Goal: Information Seeking & Learning: Learn about a topic

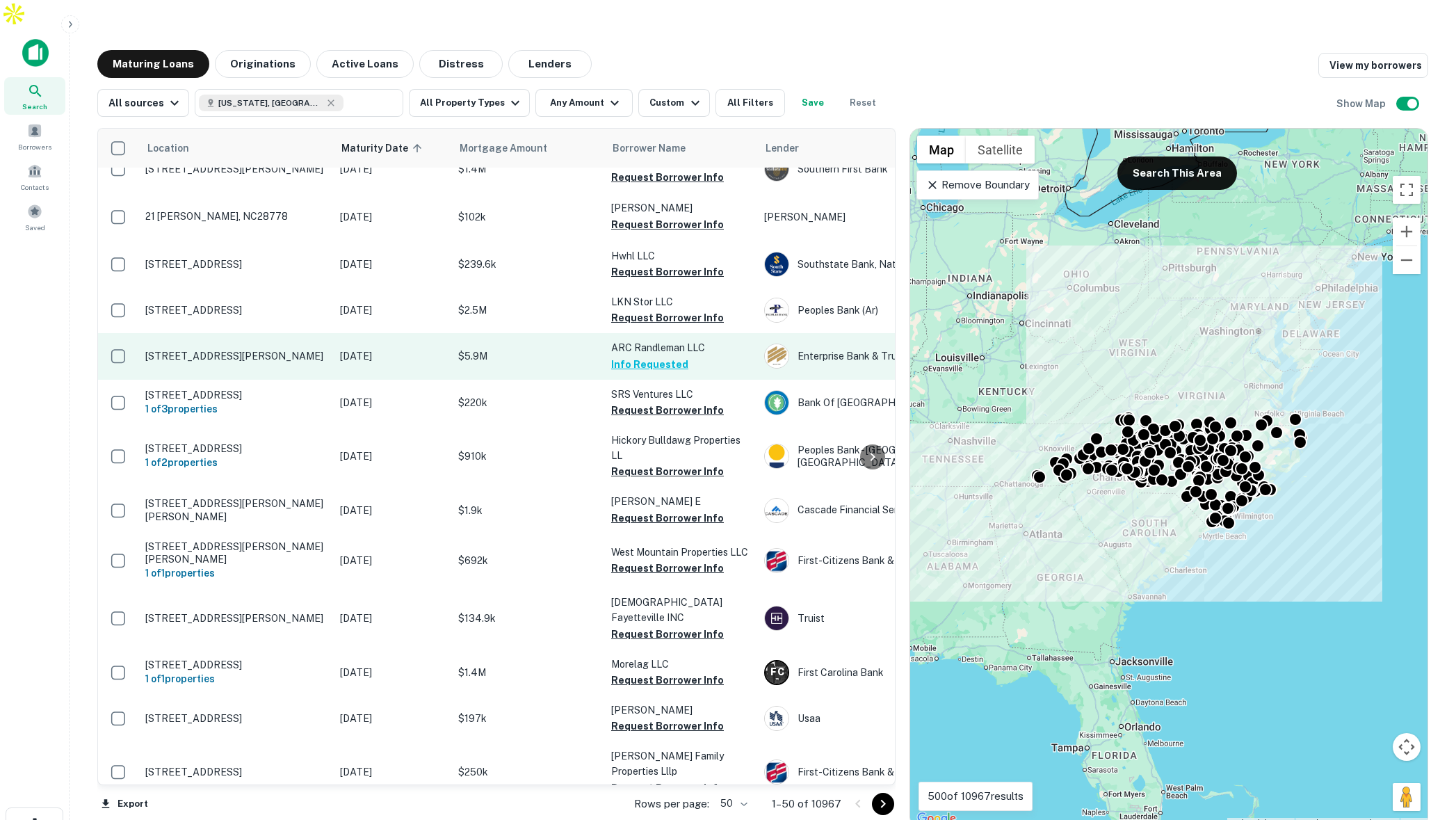
scroll to position [239, 0]
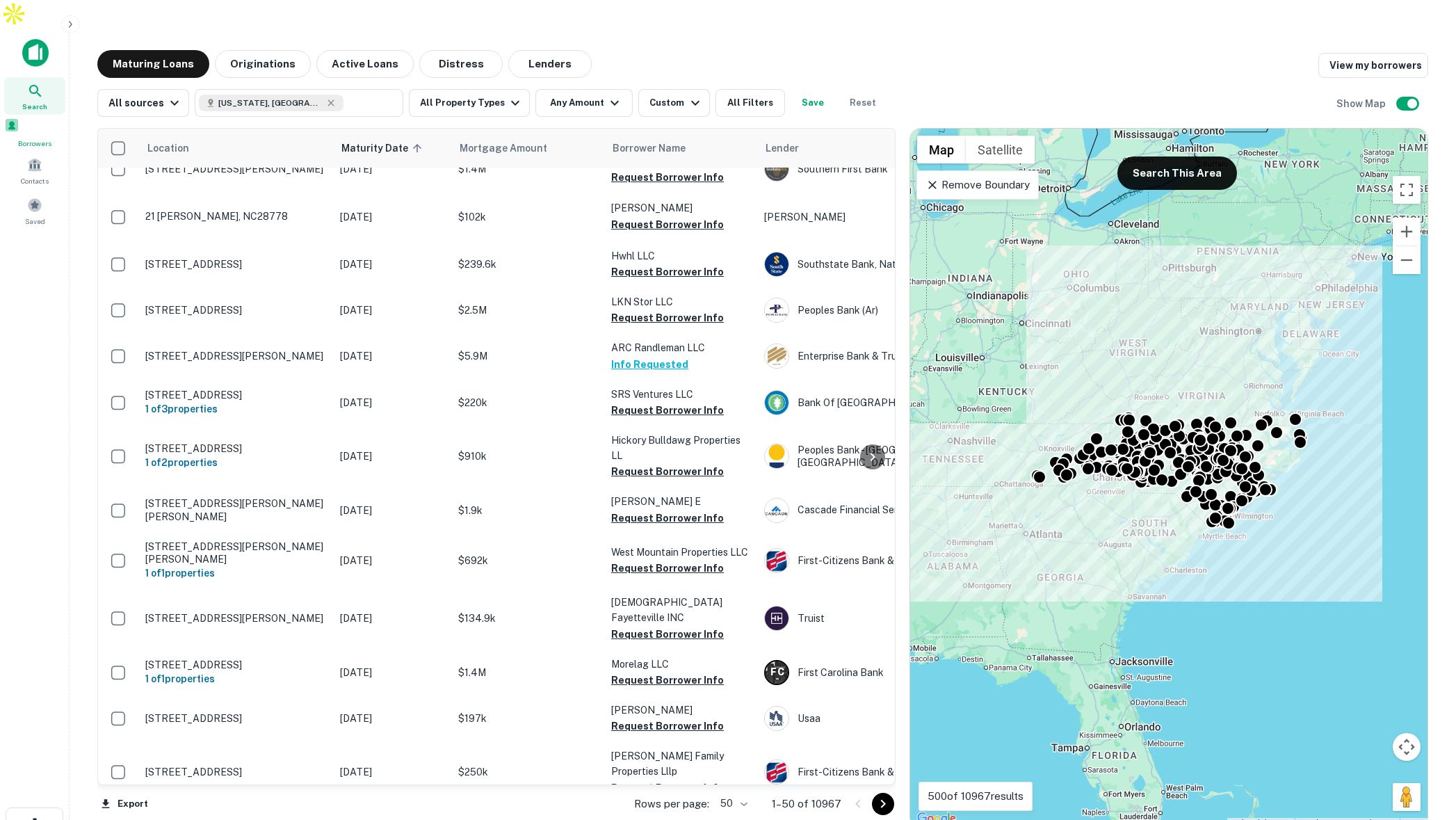
click at [32, 118] on div "Borrowers" at bounding box center [34, 133] width 61 height 31
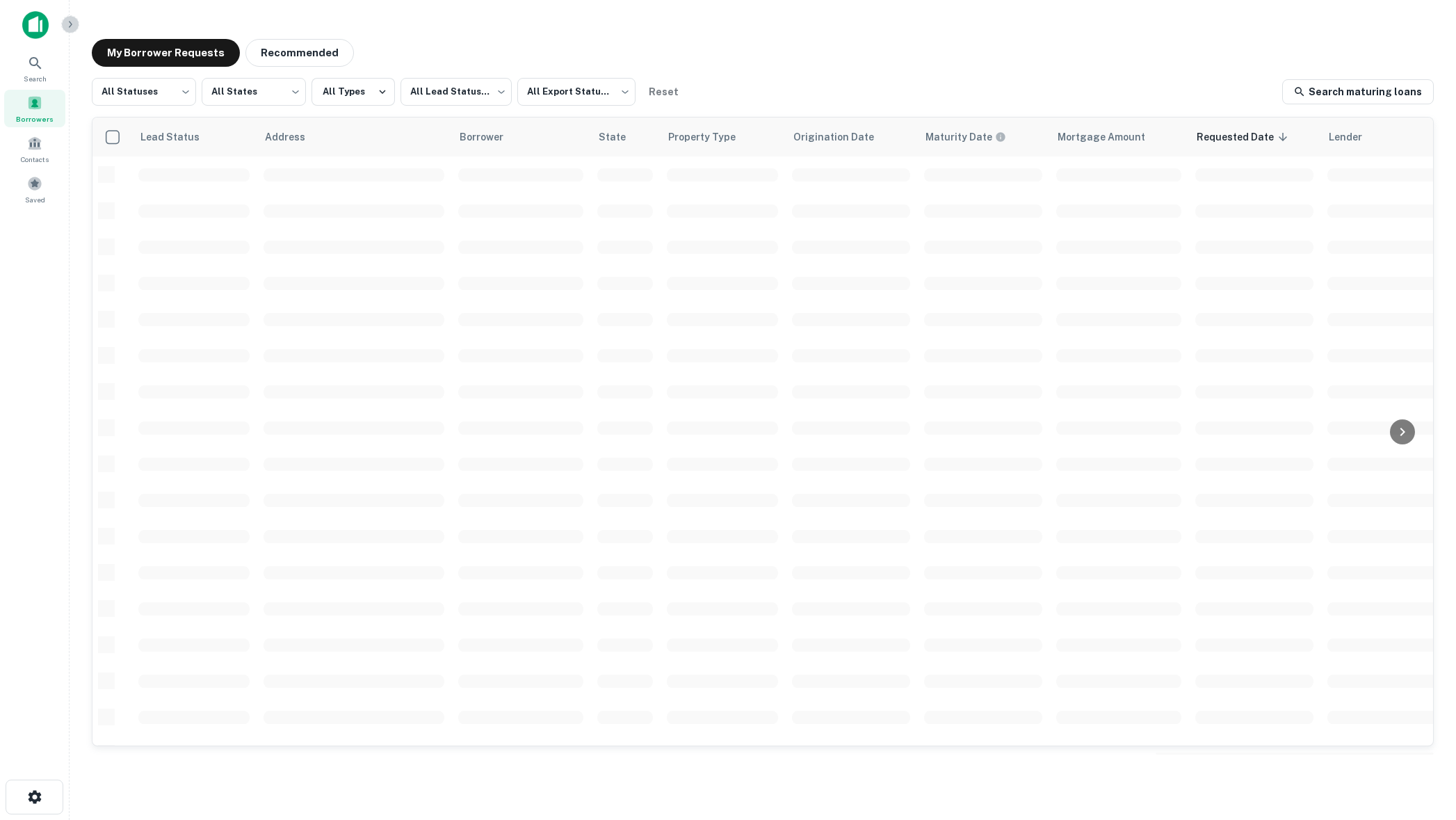
click at [72, 27] on icon "button" at bounding box center [70, 24] width 11 height 11
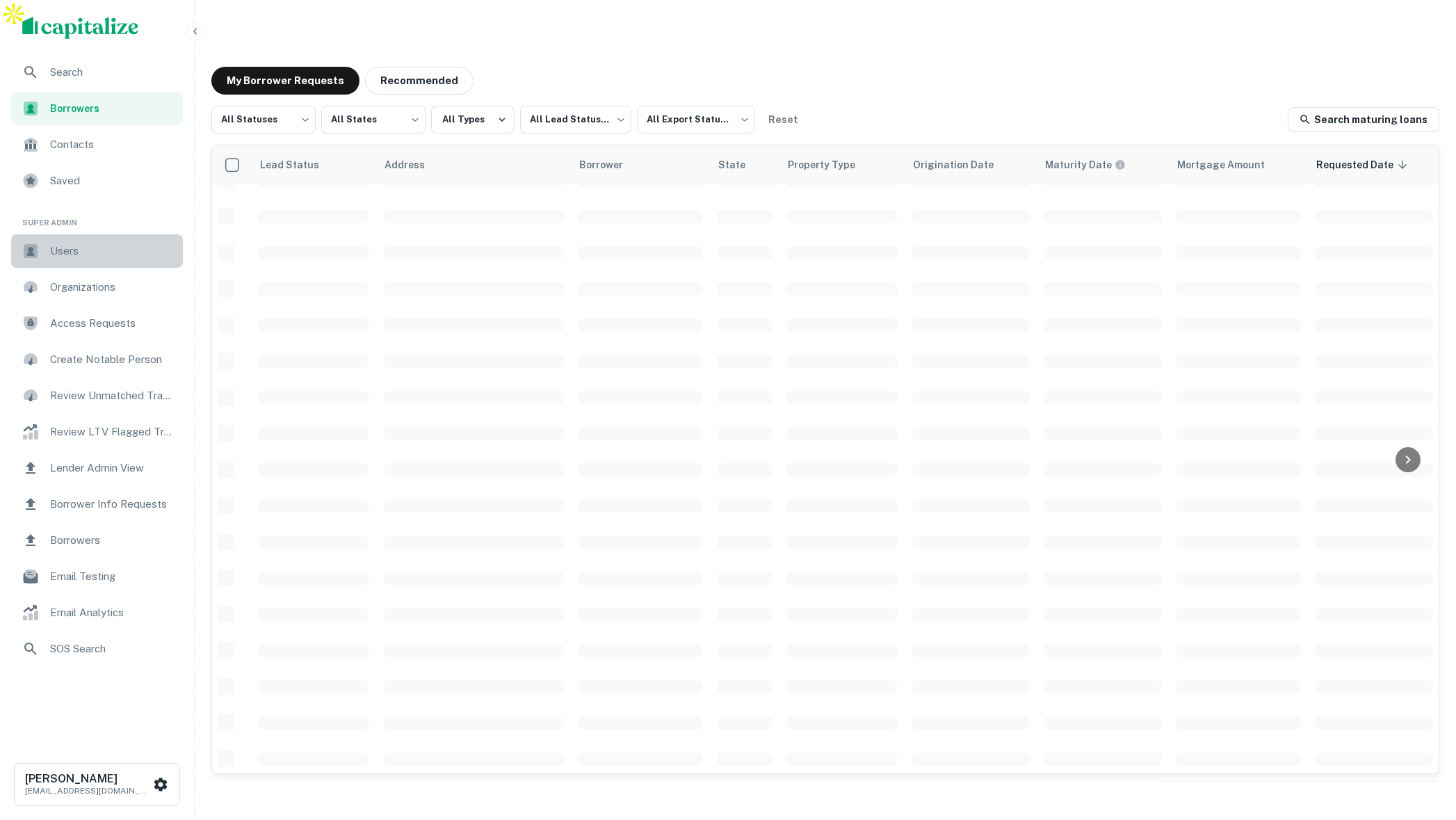
click at [126, 255] on span "Users" at bounding box center [112, 251] width 124 height 17
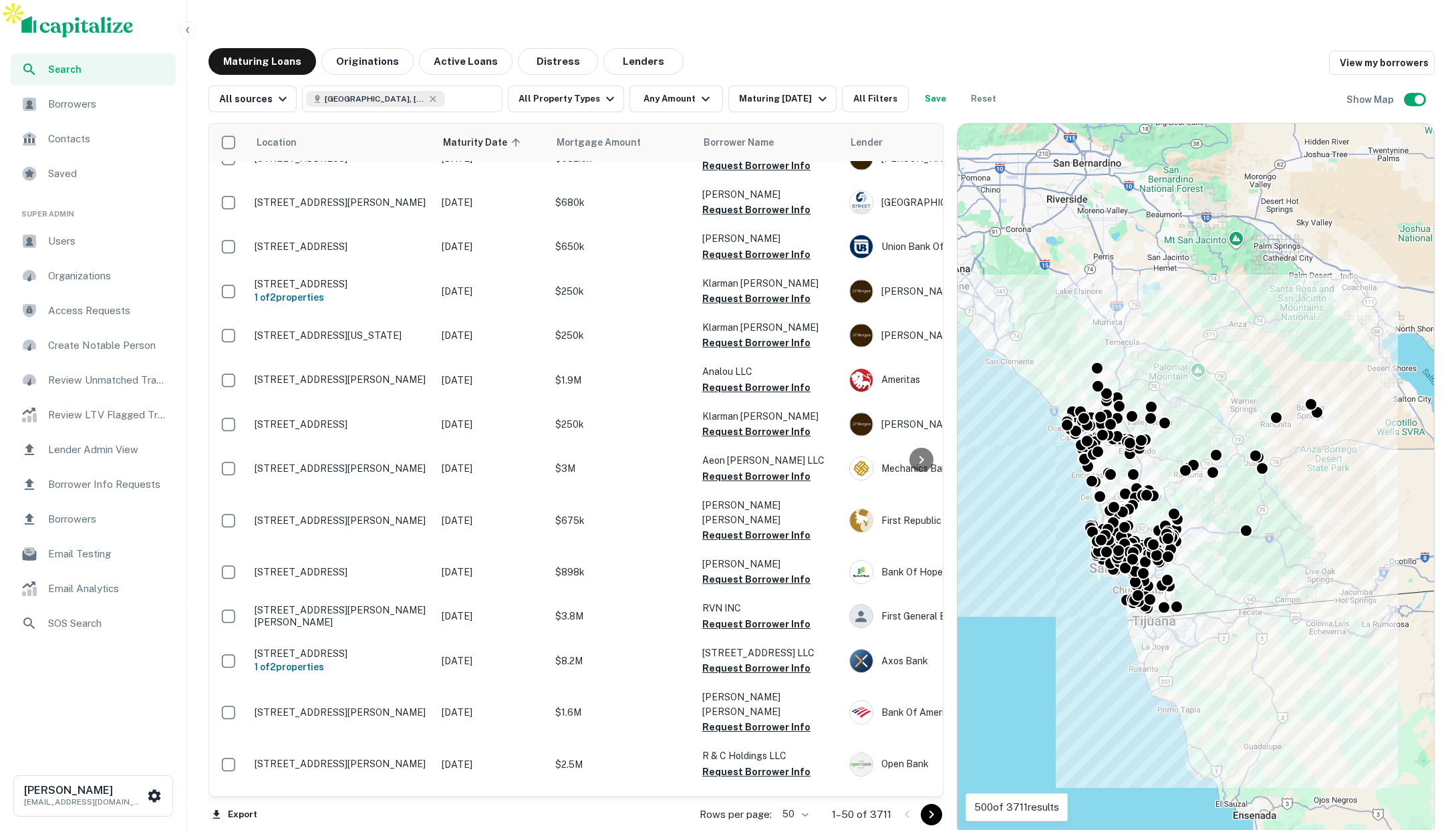
click at [187, 30] on icon "button" at bounding box center [187, 30] width 3 height 6
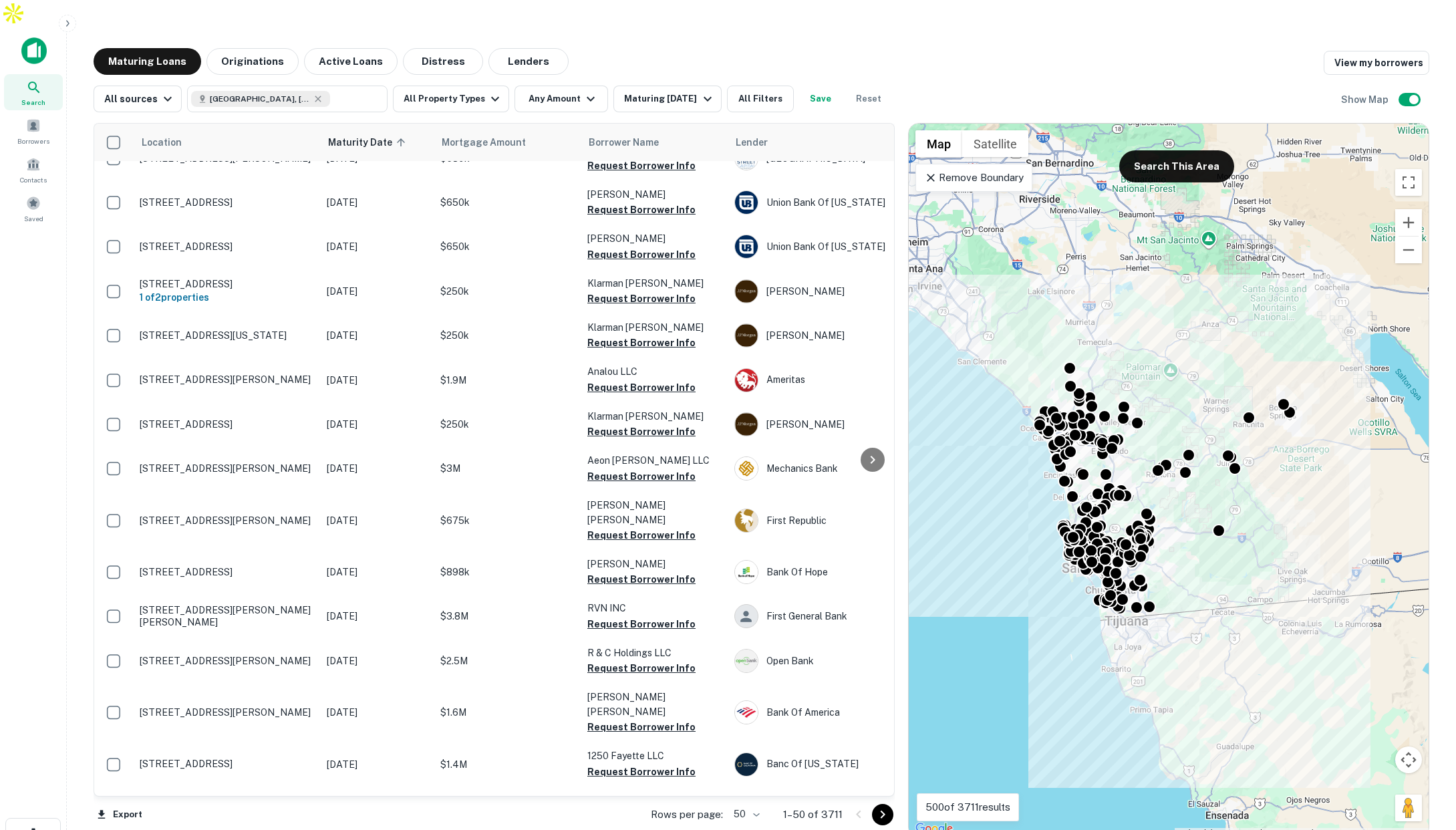
scroll to position [232, 0]
click at [436, 75] on div "All sources [GEOGRAPHIC_DATA], [GEOGRAPHIC_DATA], [GEOGRAPHIC_DATA] ​ All Prope…" at bounding box center [762, 93] width 1336 height 37
click at [436, 85] on button "All Property Types" at bounding box center [451, 99] width 116 height 27
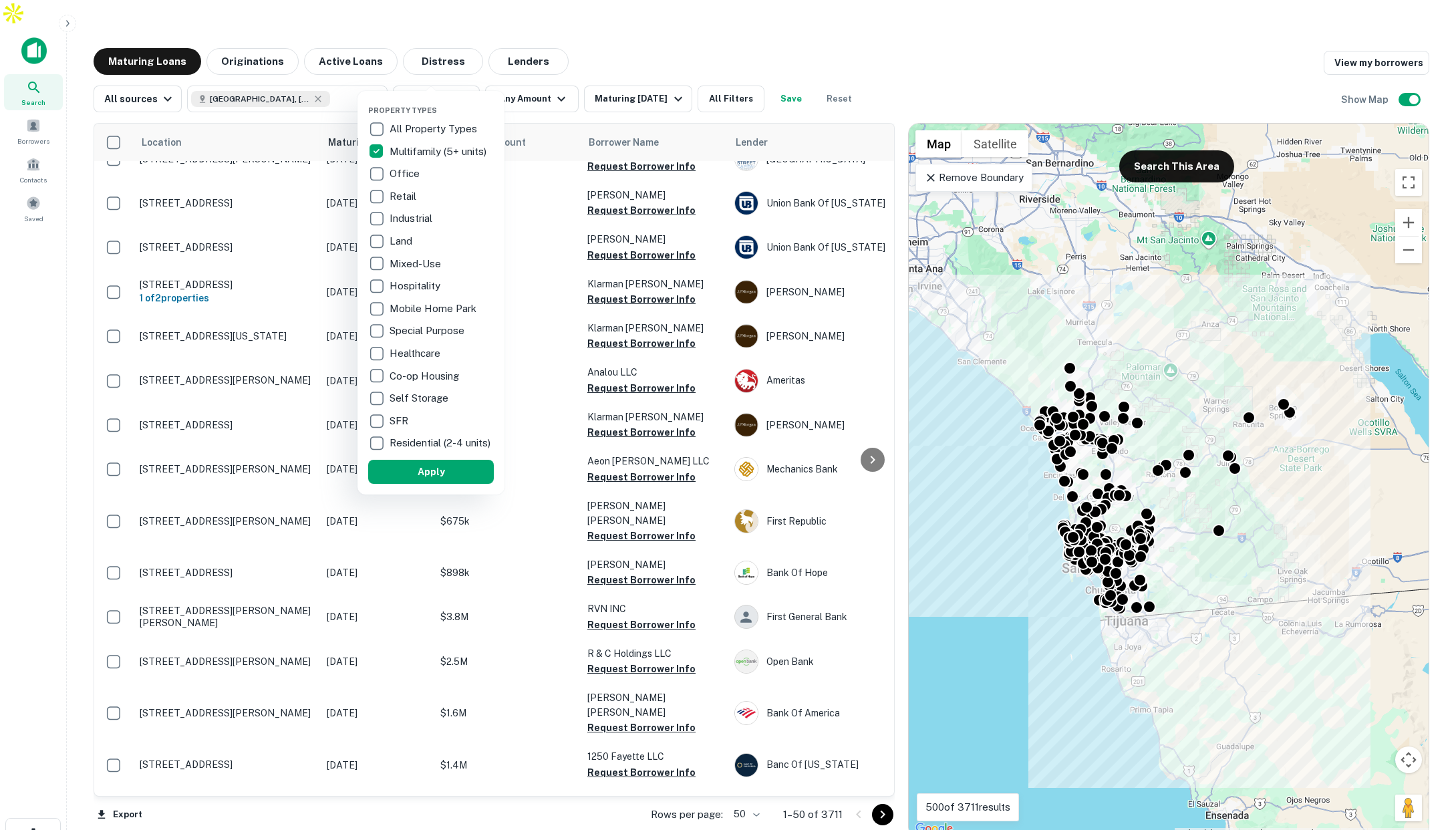
drag, startPoint x: 430, startPoint y: 485, endPoint x: 665, endPoint y: 54, distance: 490.9
click at [430, 483] on button "Apply" at bounding box center [431, 471] width 125 height 24
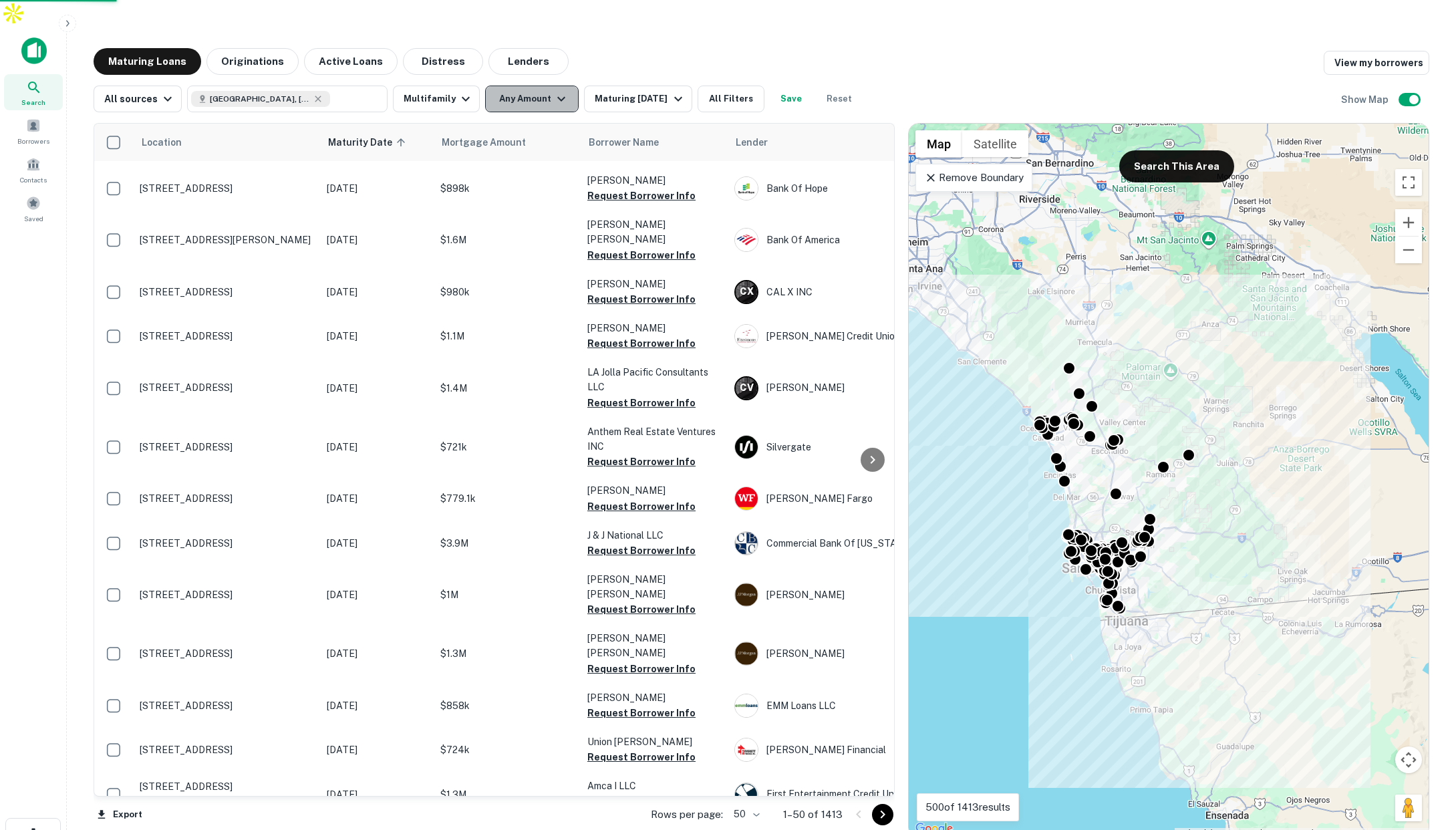
click at [544, 85] on button "Any Amount" at bounding box center [532, 99] width 94 height 27
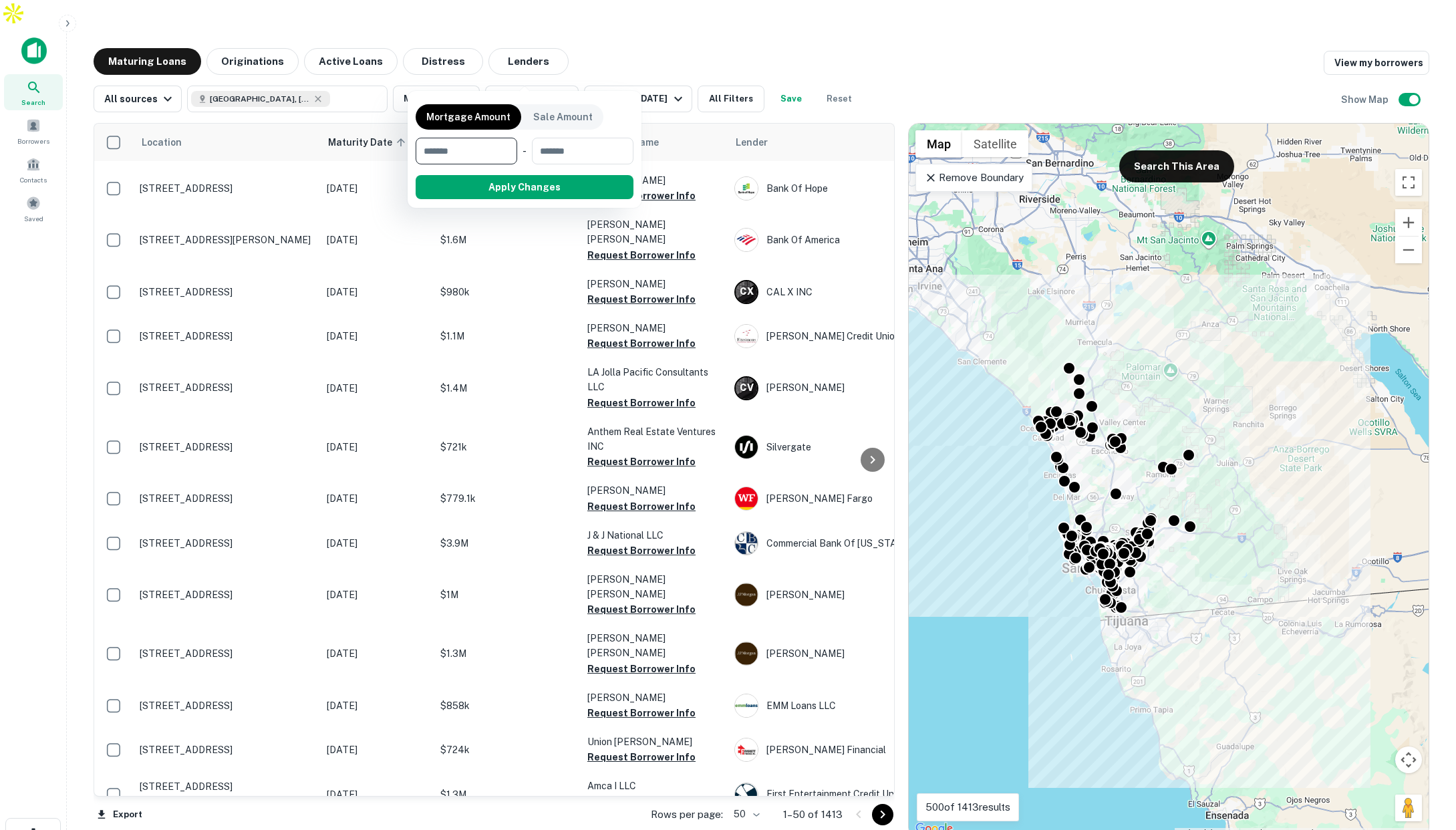
click at [500, 150] on input "number" at bounding box center [461, 151] width 92 height 27
click at [482, 149] on input "number" at bounding box center [461, 151] width 92 height 27
click at [498, 143] on input "number" at bounding box center [461, 151] width 92 height 27
type input "*******"
click at [566, 146] on input "number" at bounding box center [581, 151] width 85 height 27
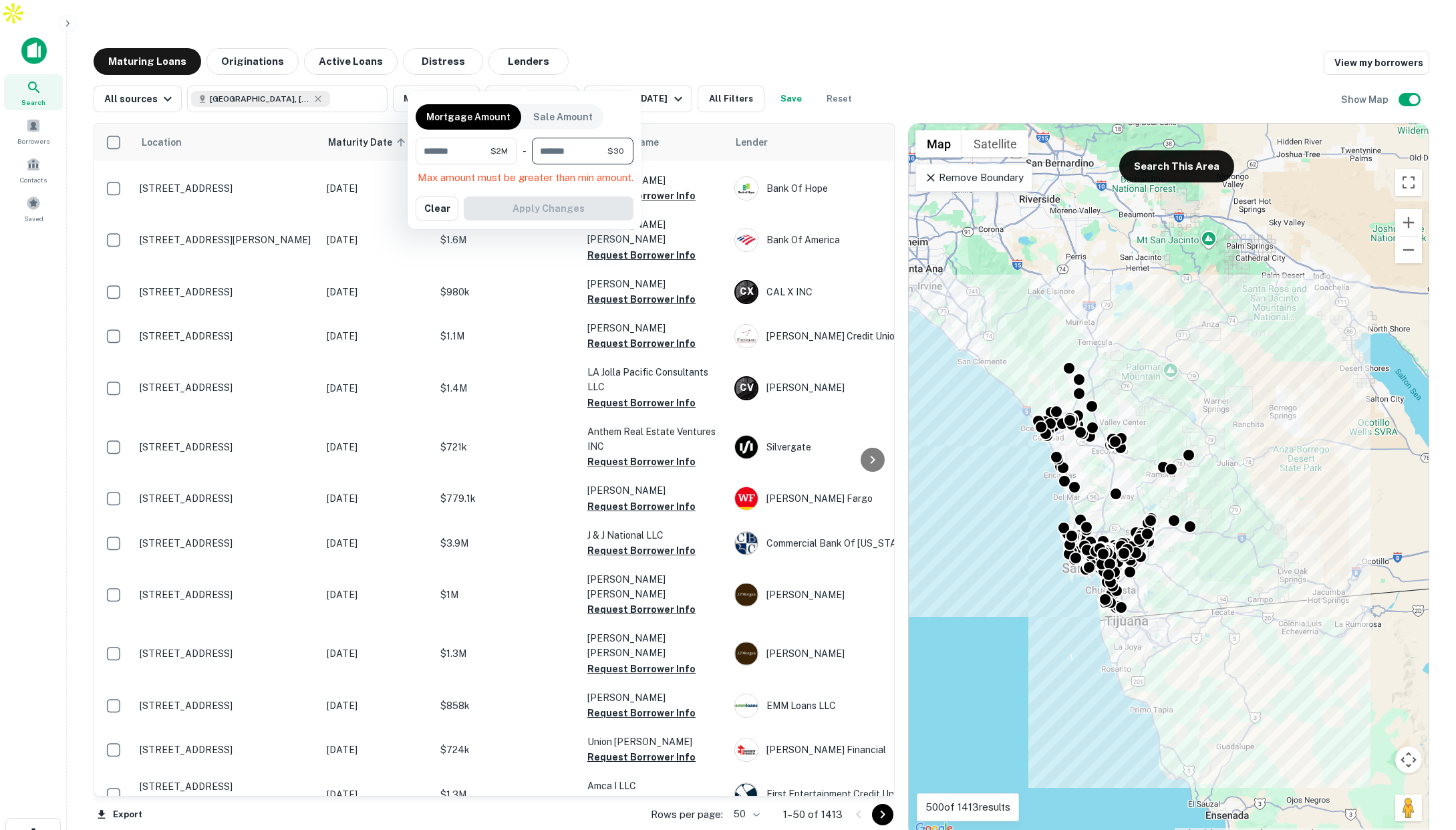
type input "********"
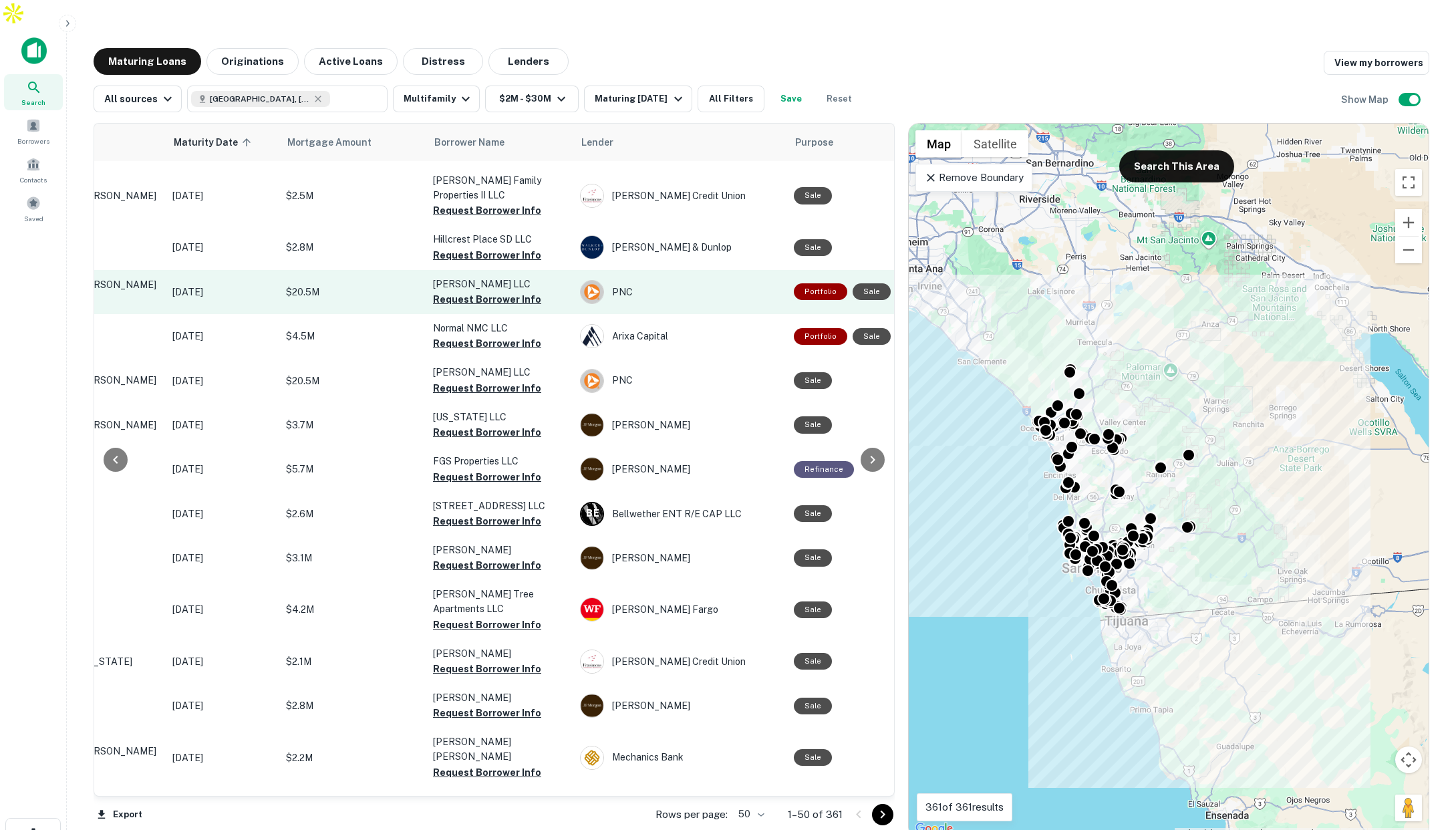
scroll to position [232, 156]
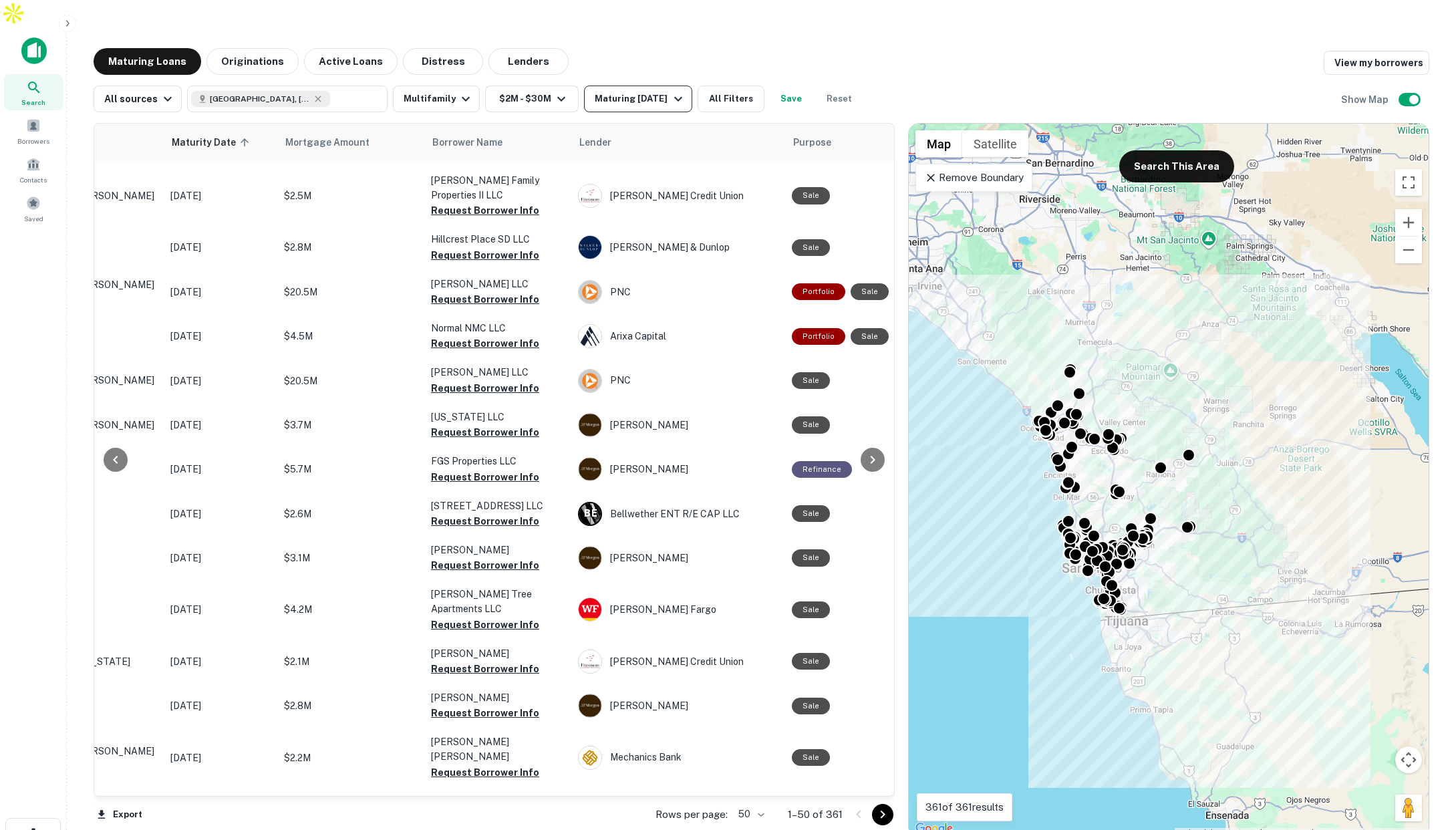
click at [624, 91] on div "Maturing [DATE]" at bounding box center [639, 99] width 91 height 16
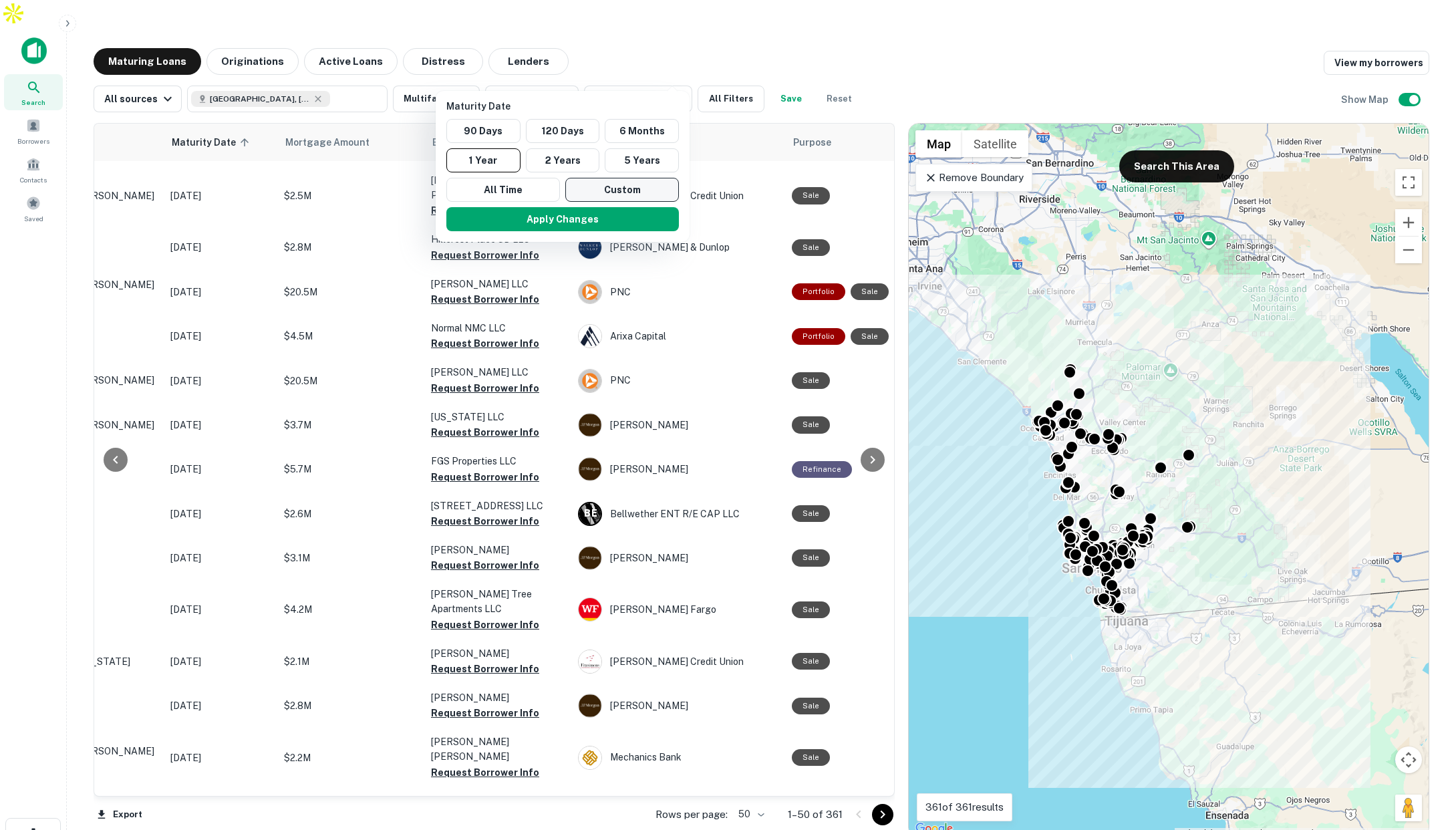
click at [637, 191] on button "Custom" at bounding box center [622, 190] width 114 height 24
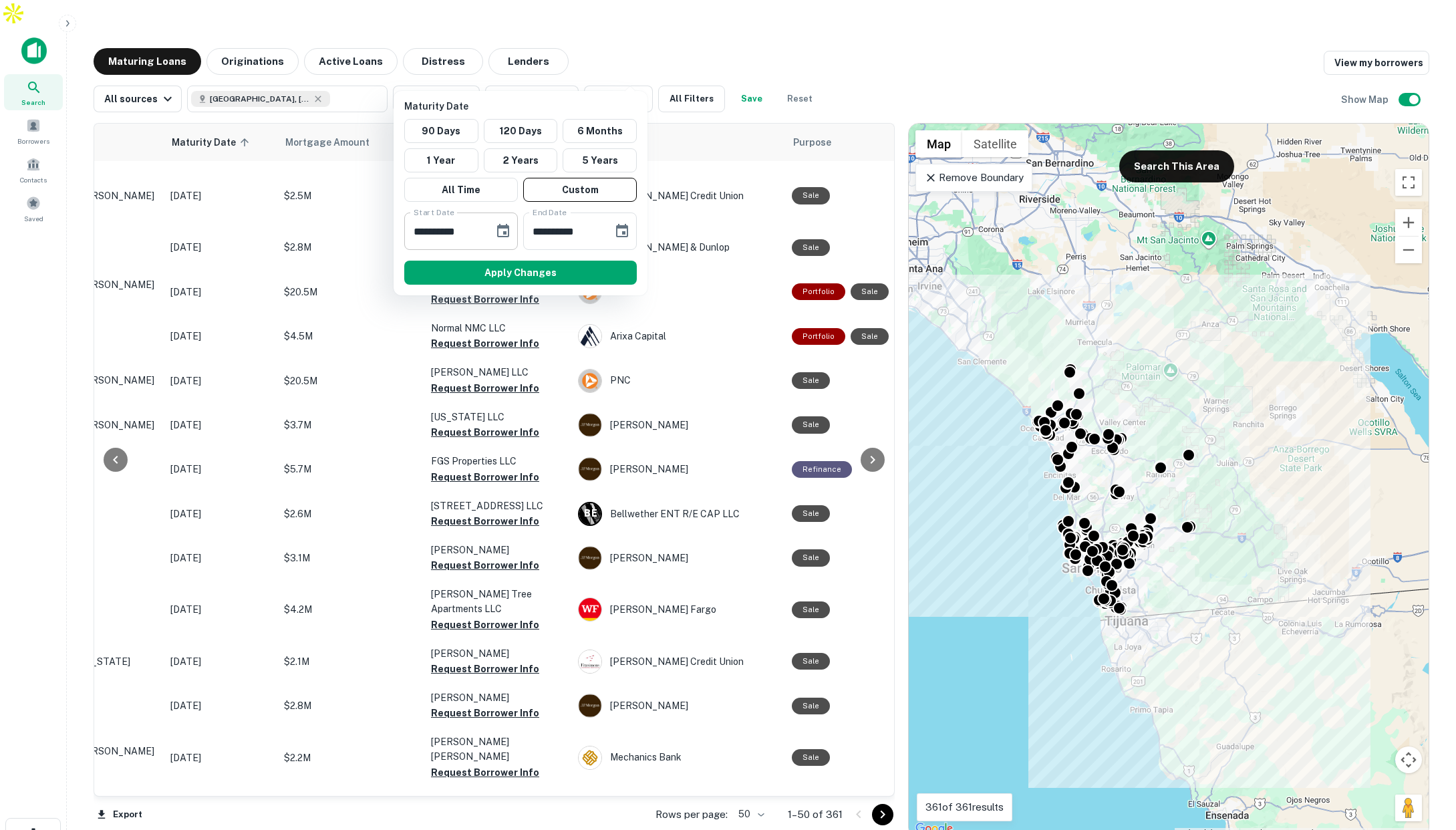
click at [499, 234] on icon "Choose date, selected date is Sep 15, 2025" at bounding box center [503, 231] width 16 height 16
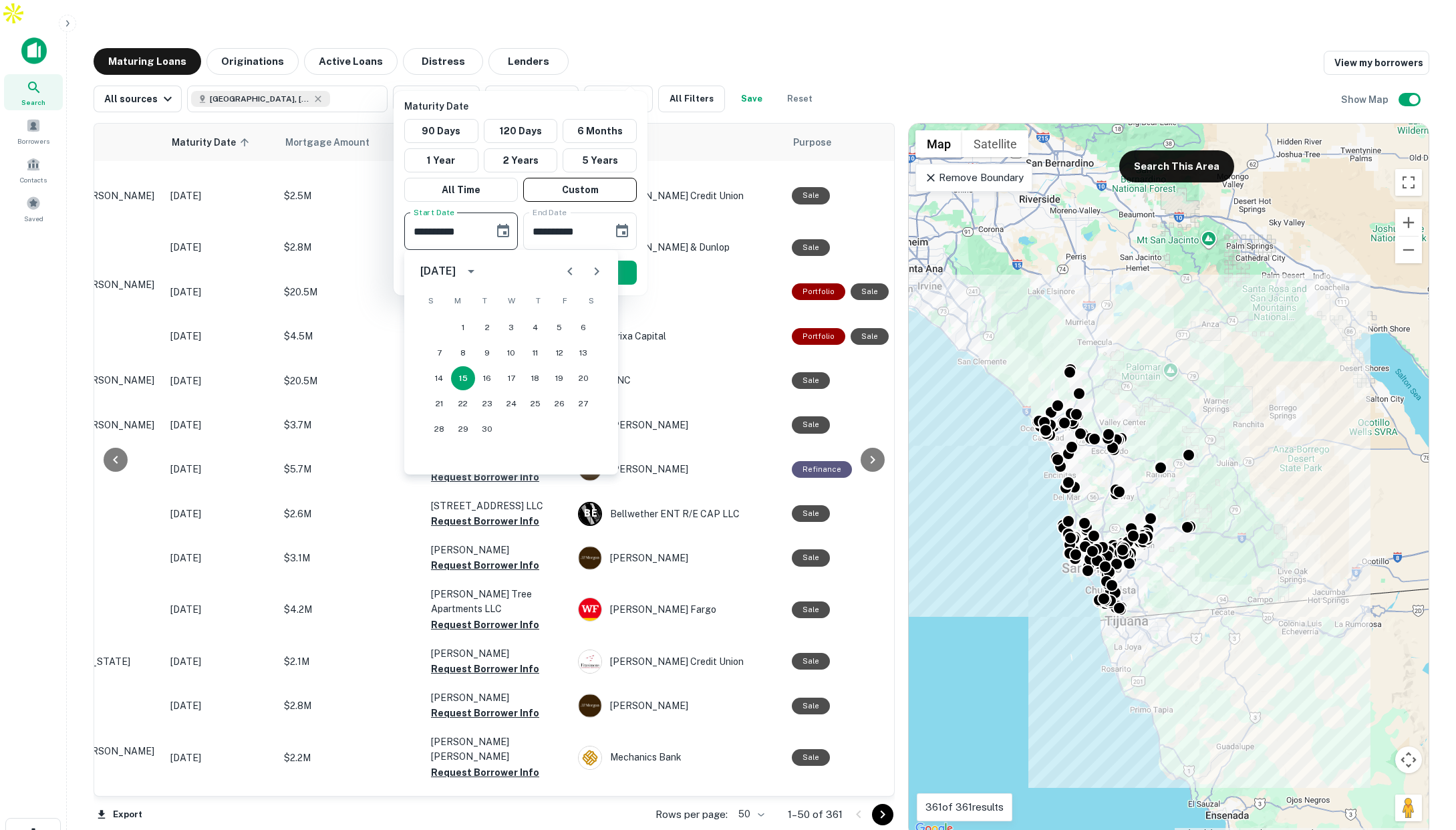
drag, startPoint x: 611, startPoint y: 273, endPoint x: 599, endPoint y: 272, distance: 12.0
click at [609, 272] on div "[DATE]" at bounding box center [510, 272] width 213 height 27
click at [599, 272] on icon "Next month" at bounding box center [596, 271] width 16 height 16
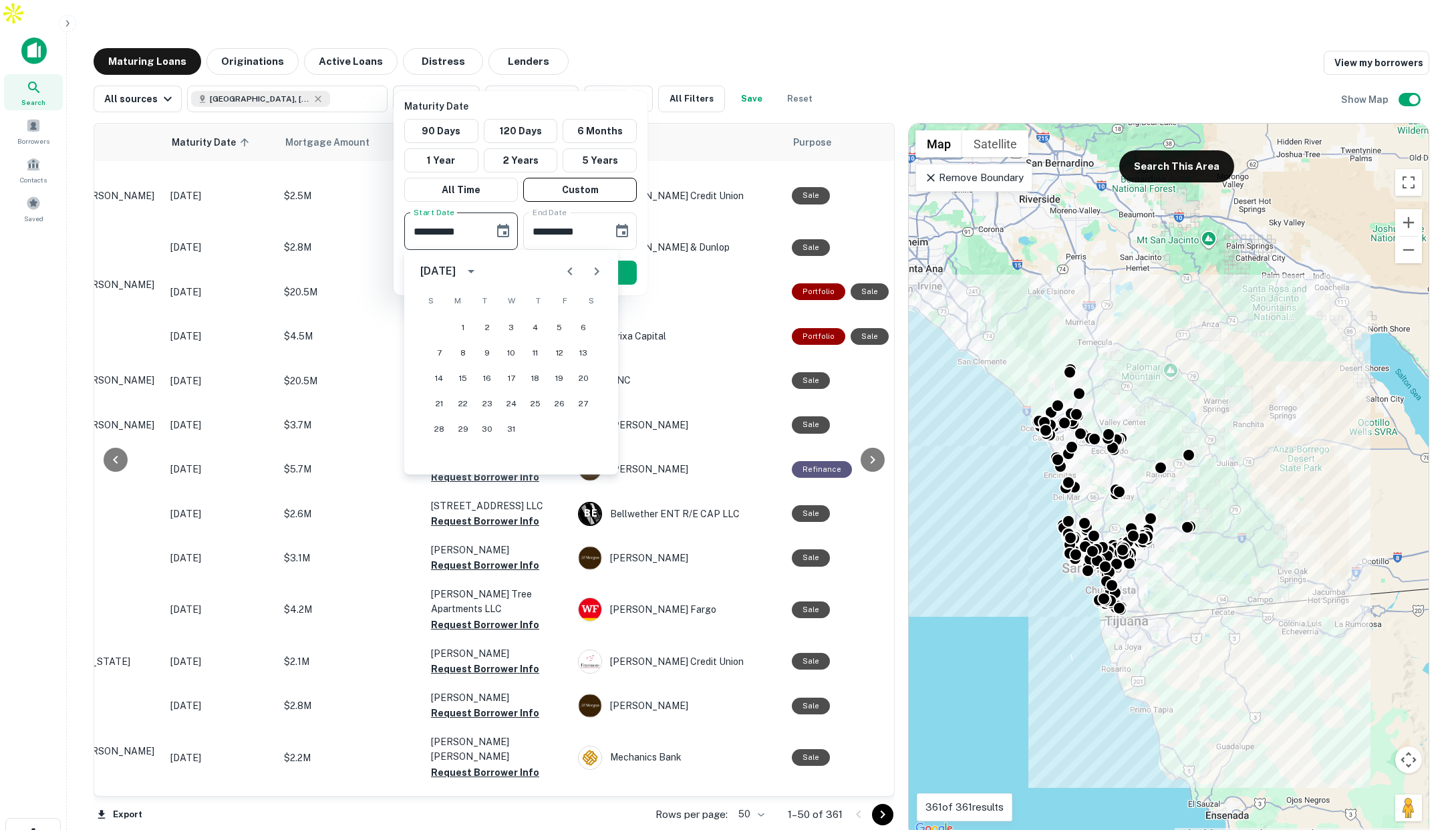
click at [598, 272] on icon "Next month" at bounding box center [596, 271] width 16 height 16
click at [532, 330] on button "1" at bounding box center [535, 327] width 24 height 24
type input "**********"
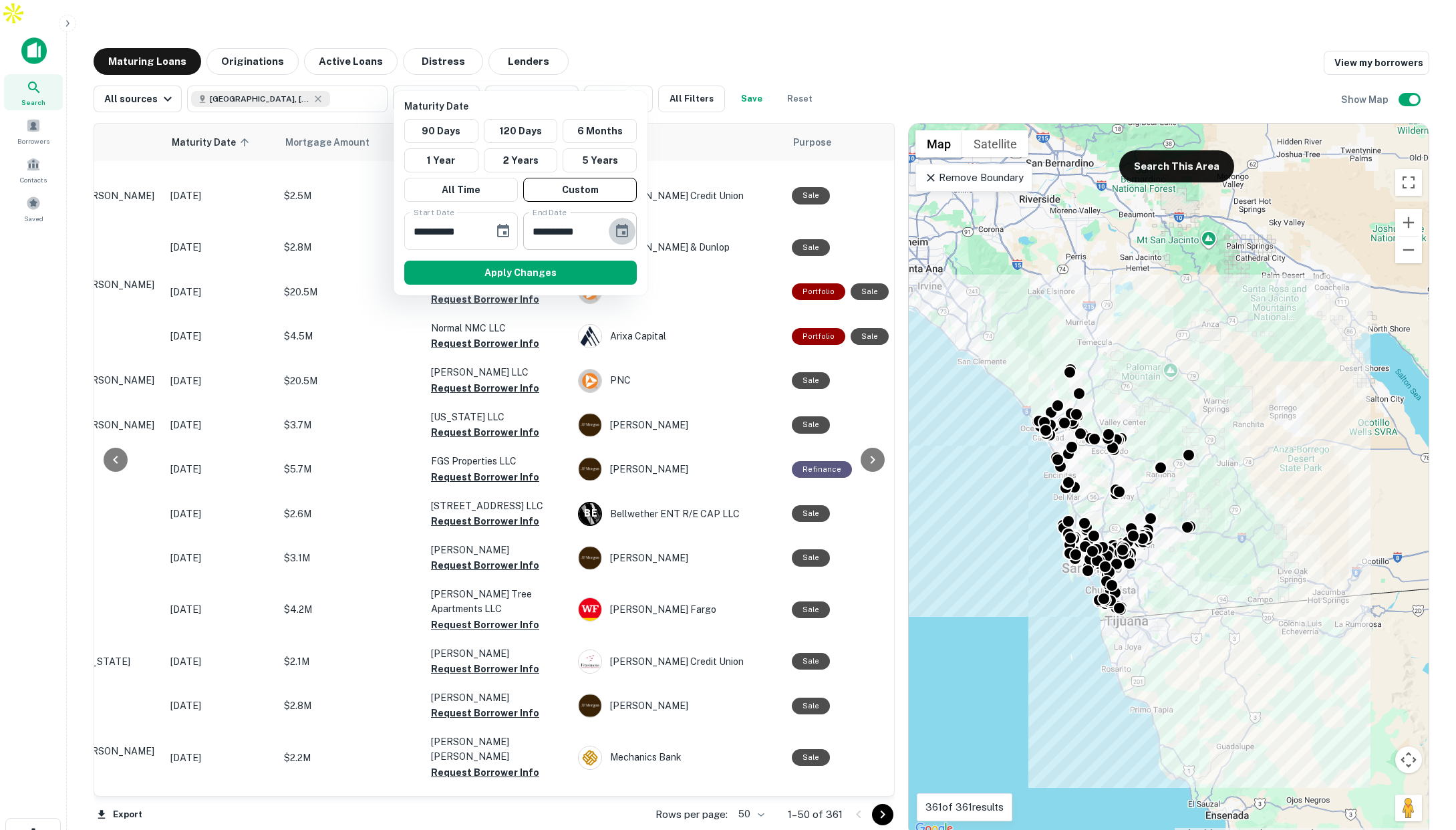
click at [623, 235] on icon "Choose date, selected date is Mar 14, 2026" at bounding box center [622, 231] width 16 height 16
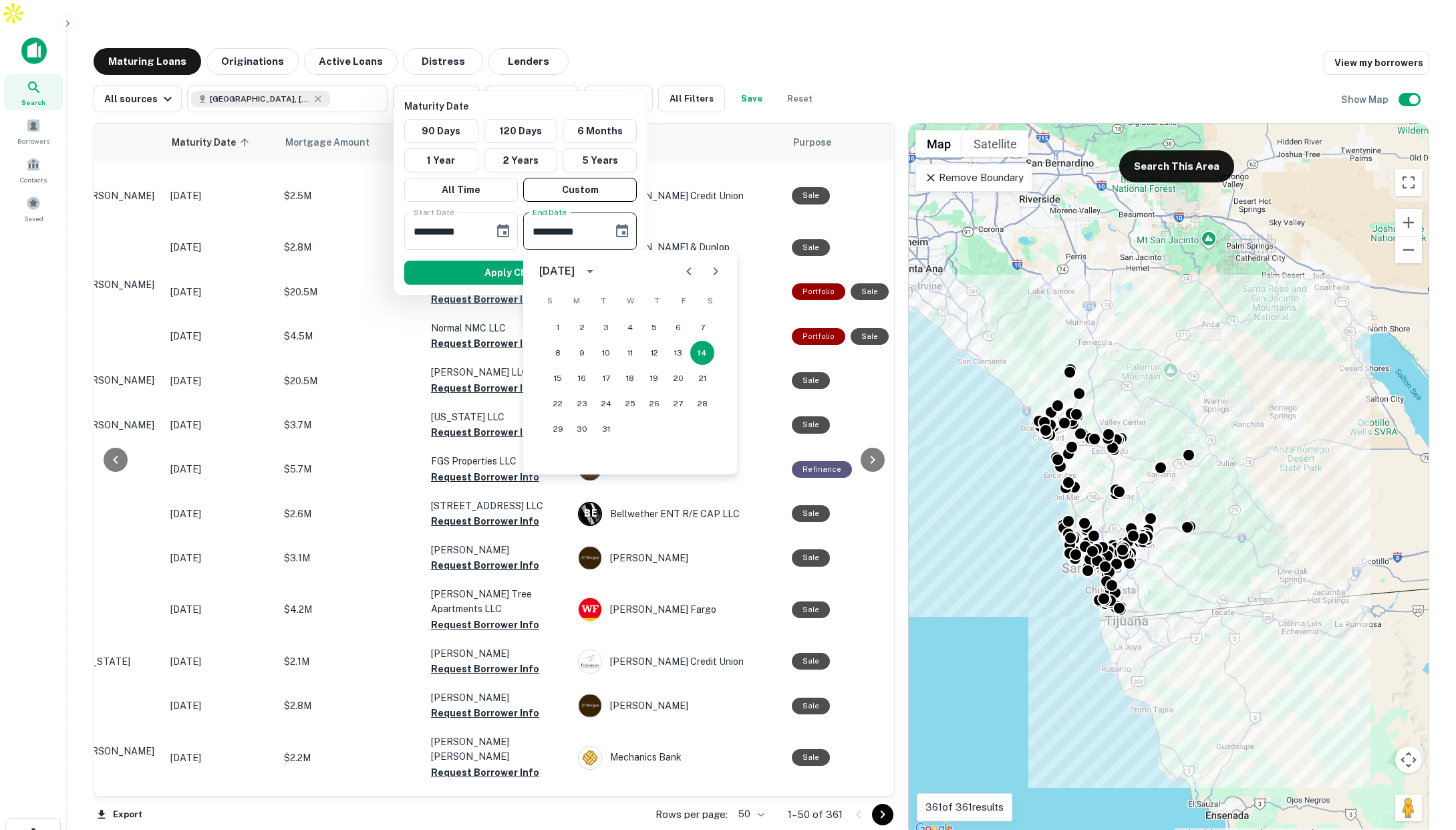
click at [720, 269] on icon "Next month" at bounding box center [715, 271] width 16 height 16
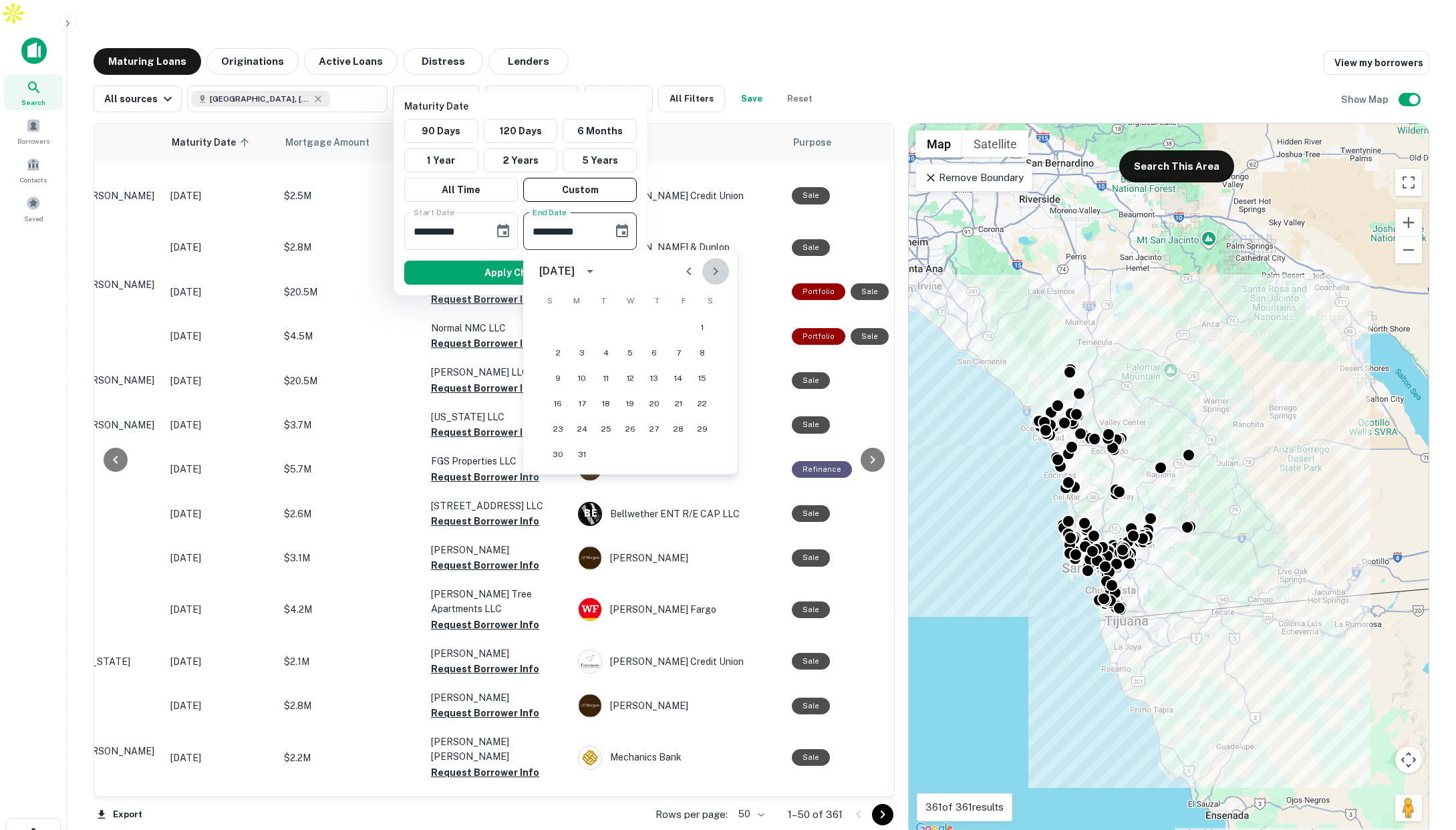
click at [720, 269] on icon "Next month" at bounding box center [715, 271] width 16 height 16
click at [606, 320] on button "1" at bounding box center [606, 327] width 24 height 24
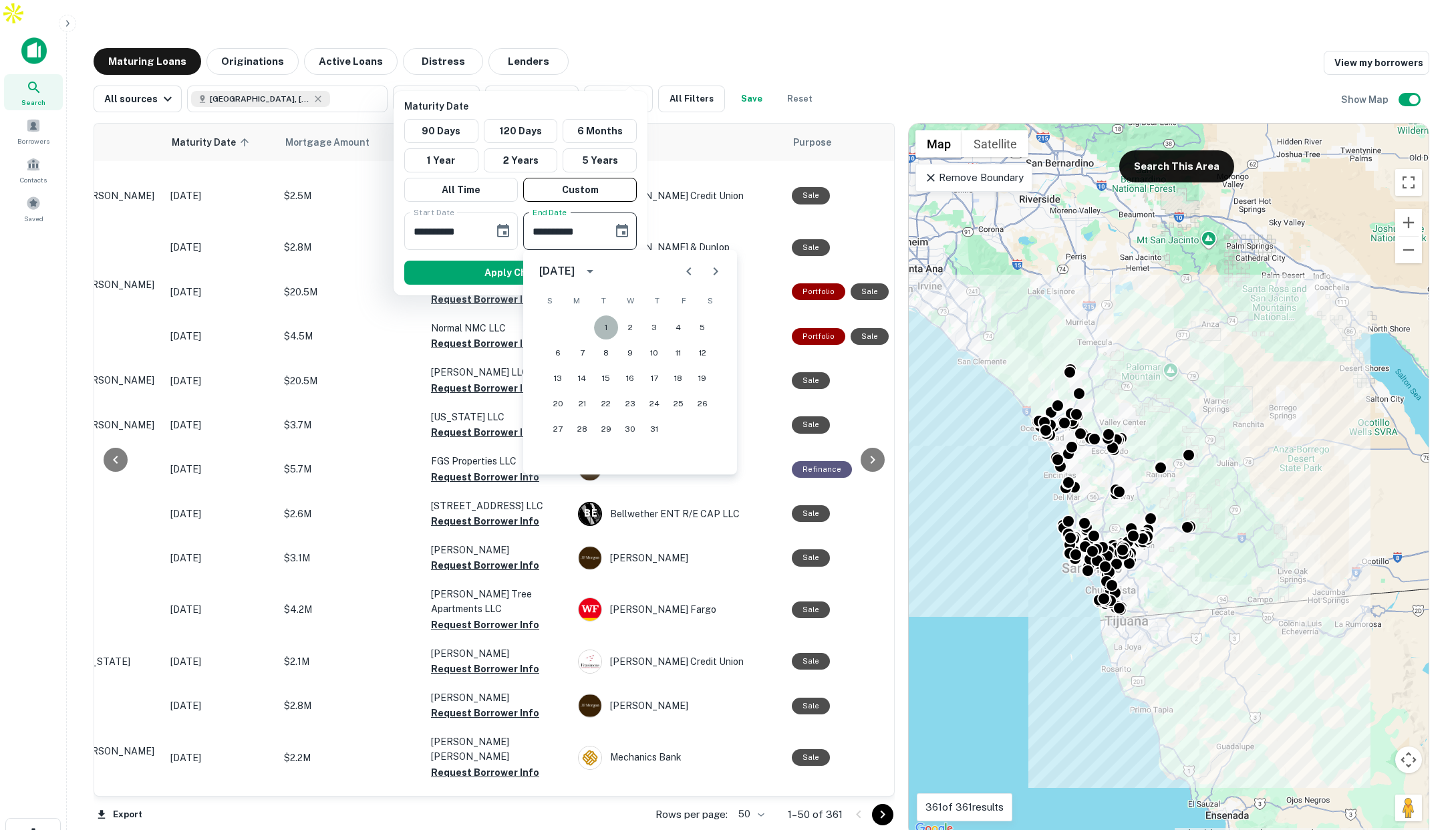
type input "**********"
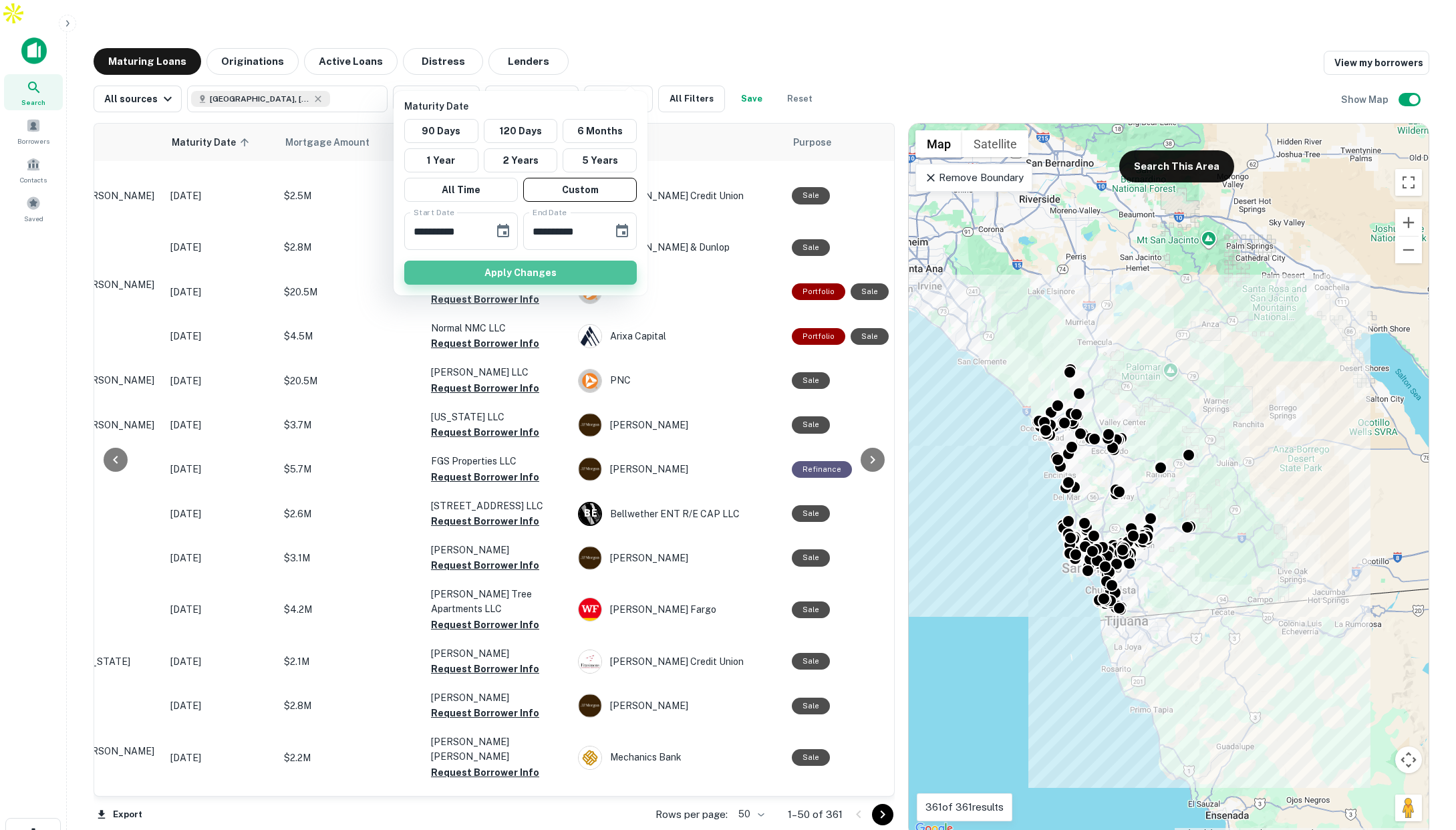
click at [575, 279] on button "Apply Changes" at bounding box center [520, 272] width 233 height 24
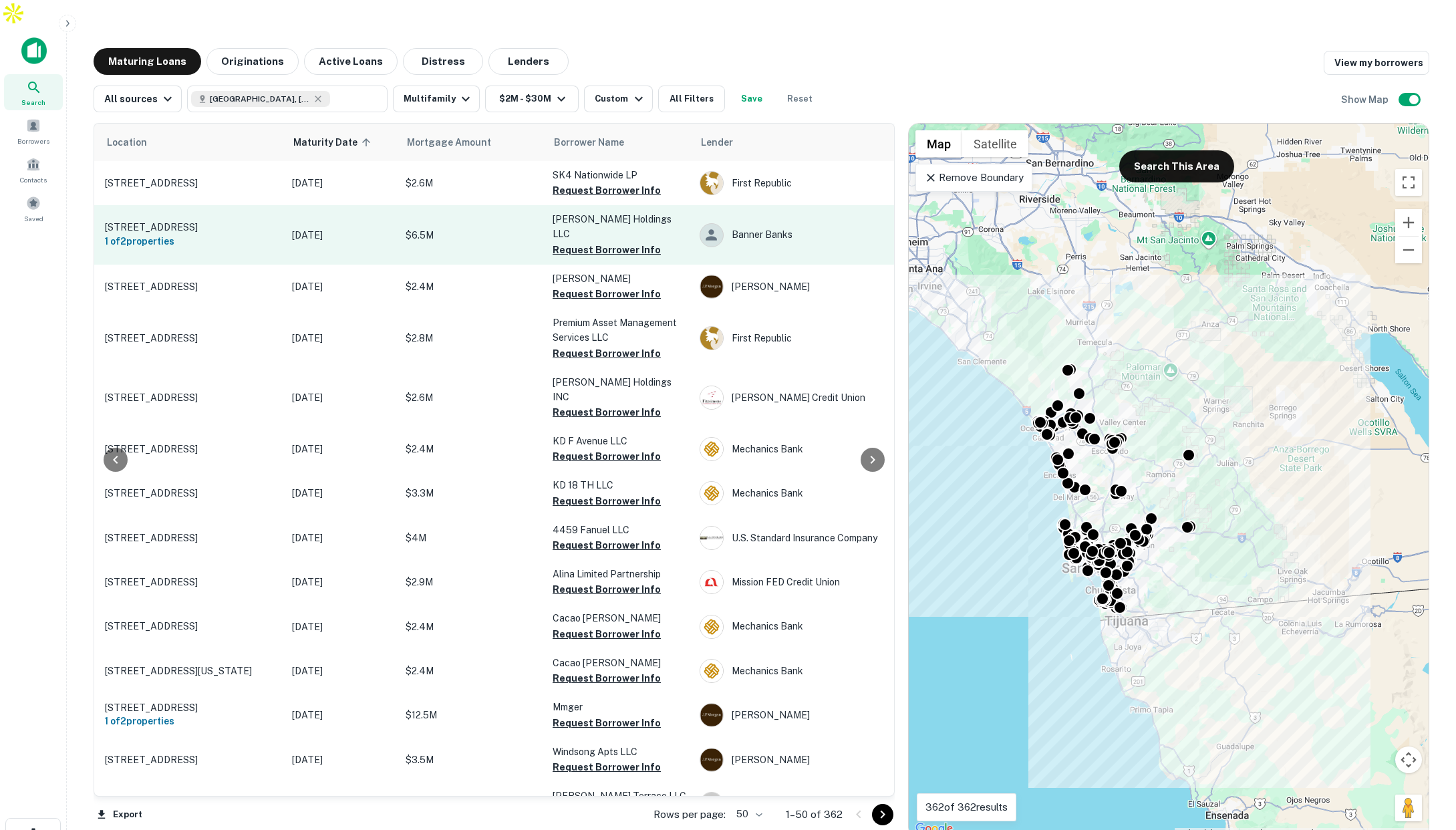
scroll to position [0, 69]
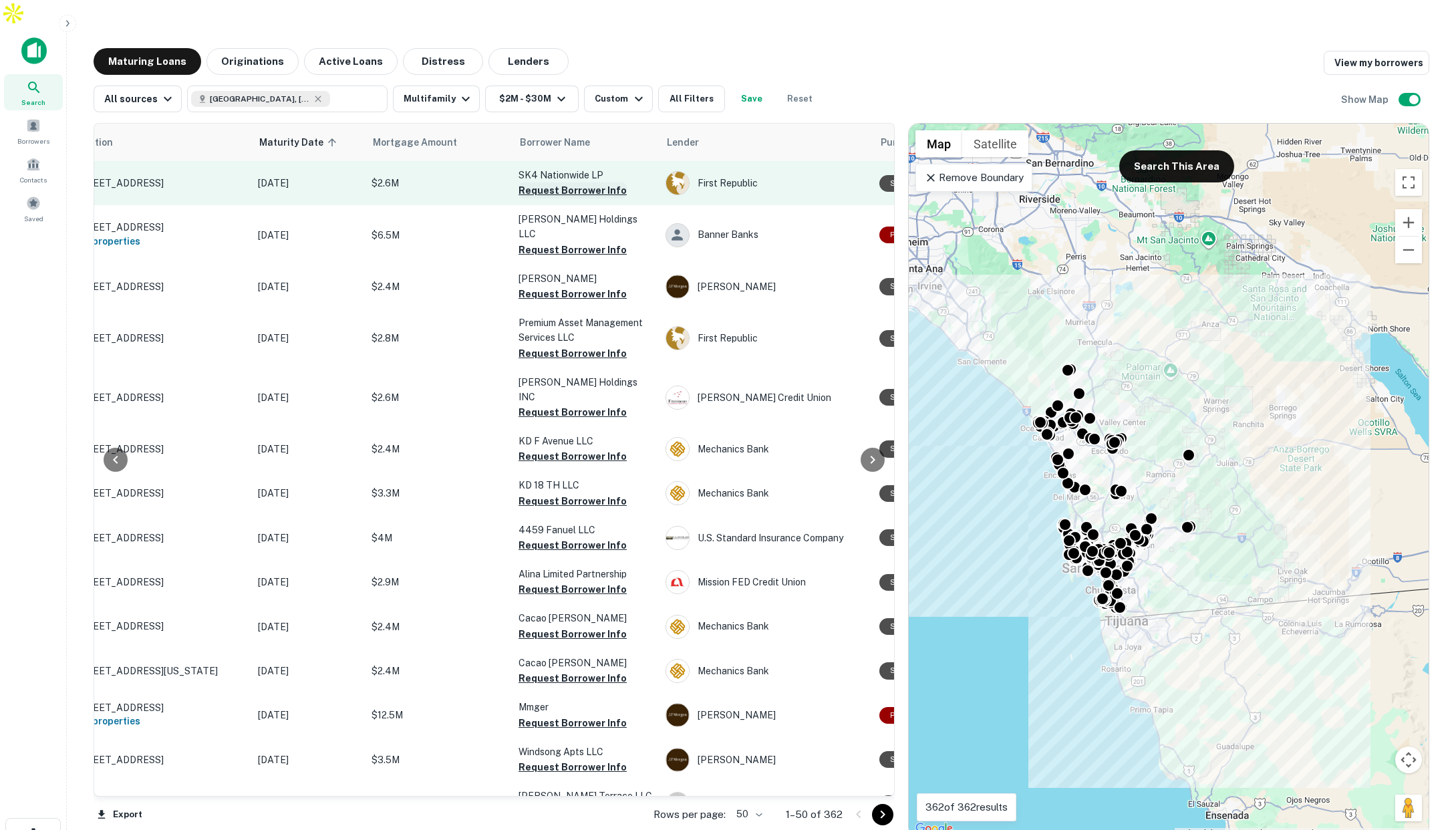
click at [549, 183] on button "Request Borrower Info" at bounding box center [572, 191] width 108 height 16
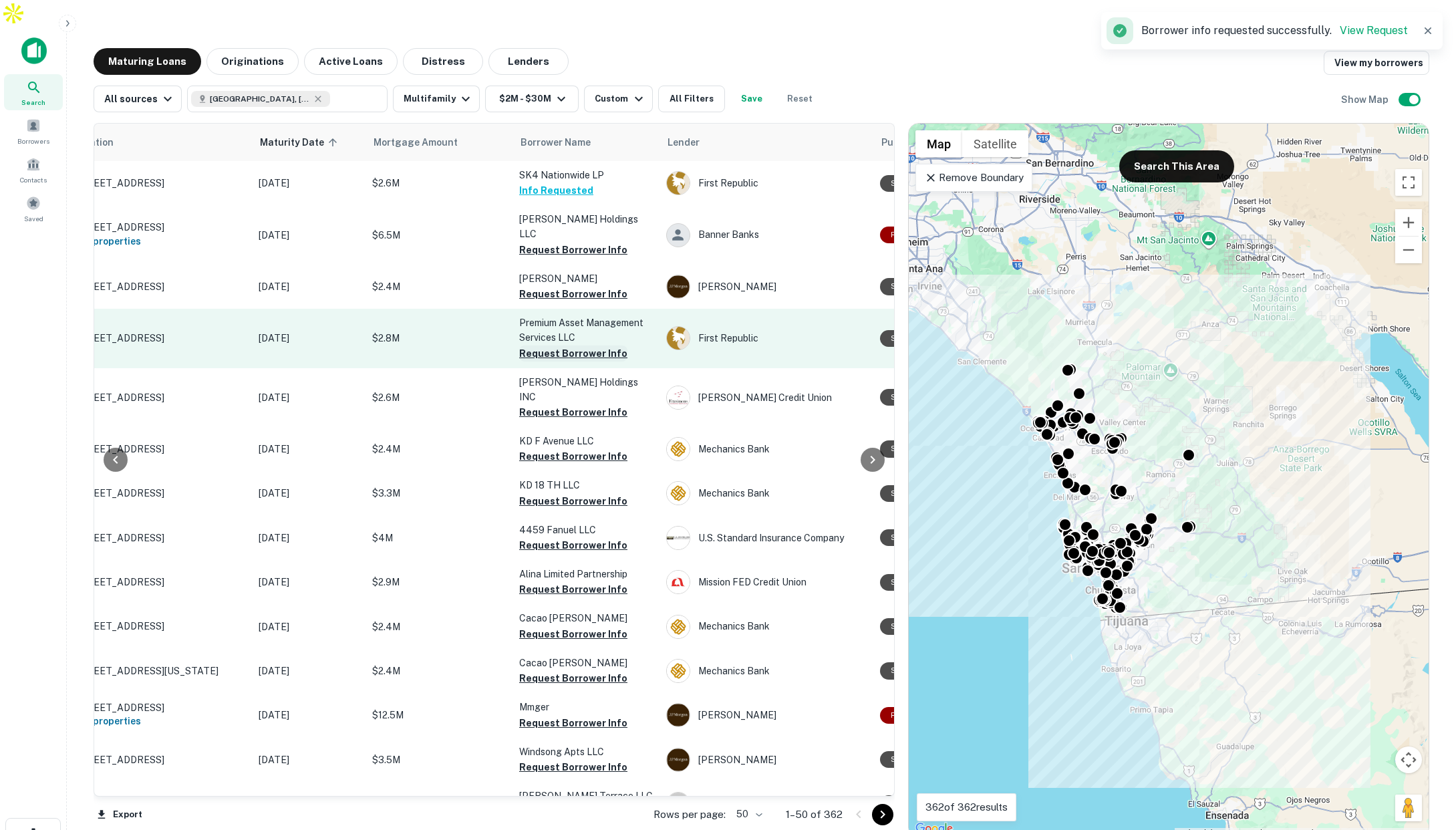
scroll to position [0, 63]
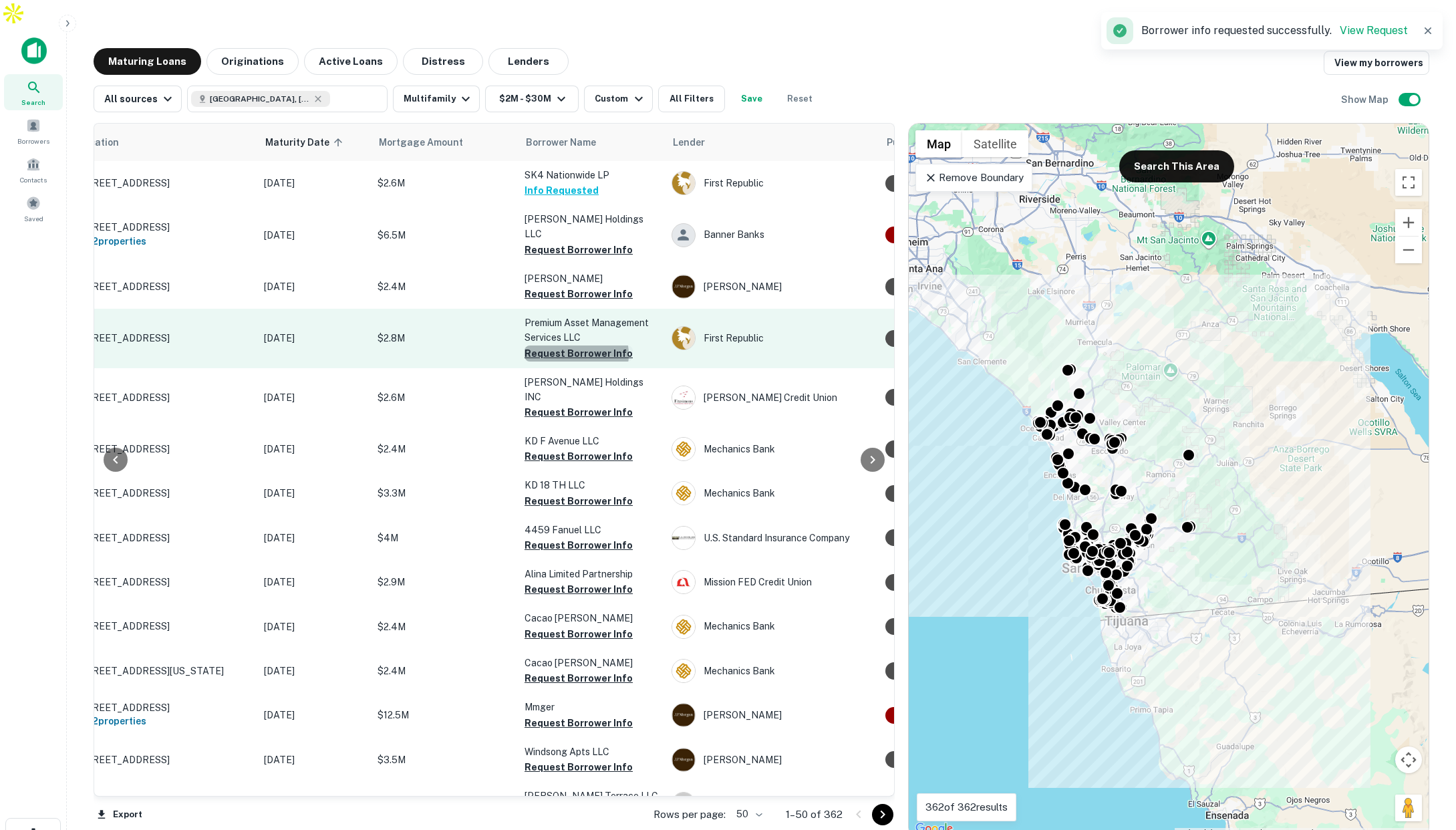
click at [576, 346] on button "Request Borrower Info" at bounding box center [578, 353] width 108 height 16
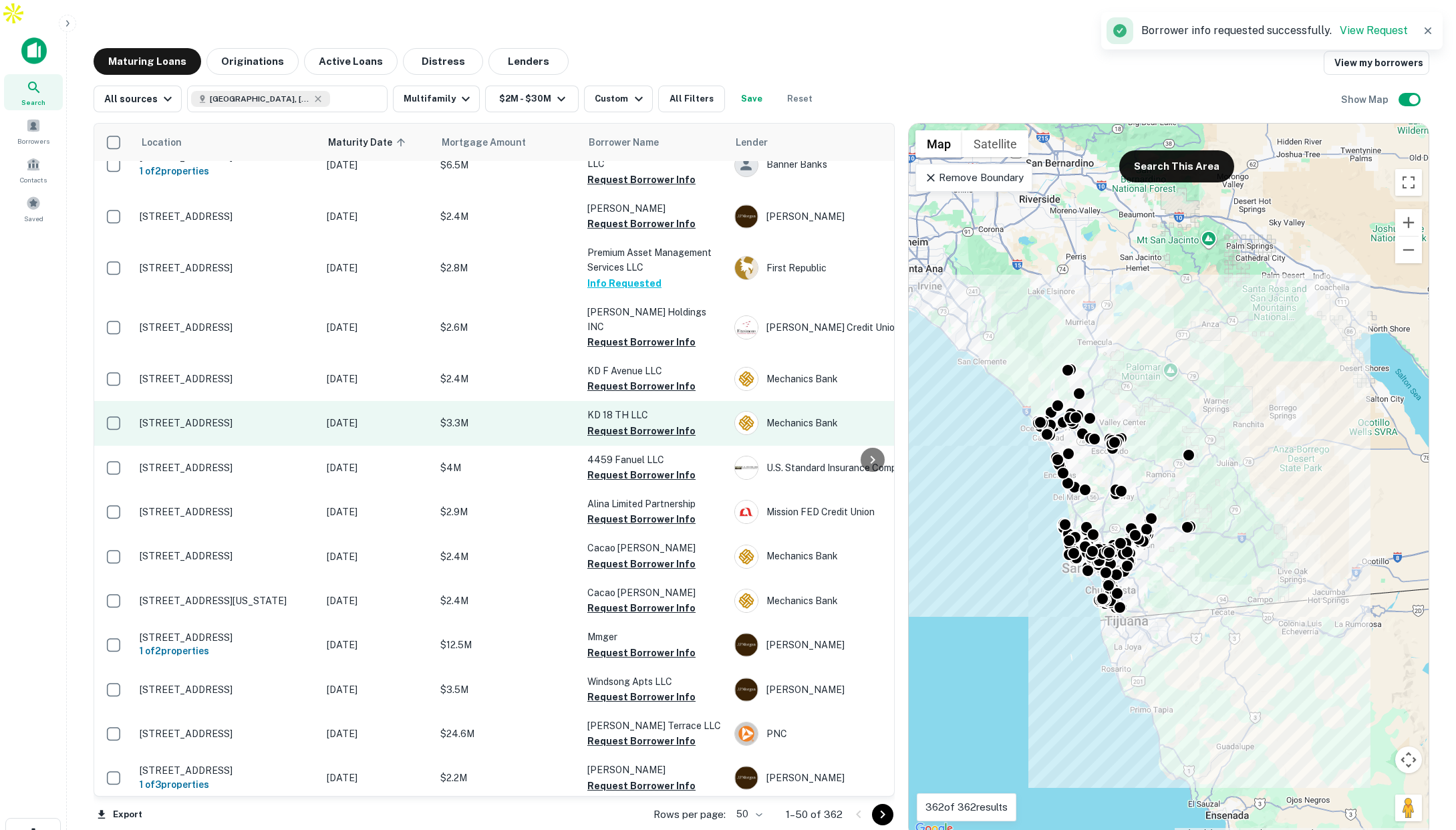
scroll to position [96, 0]
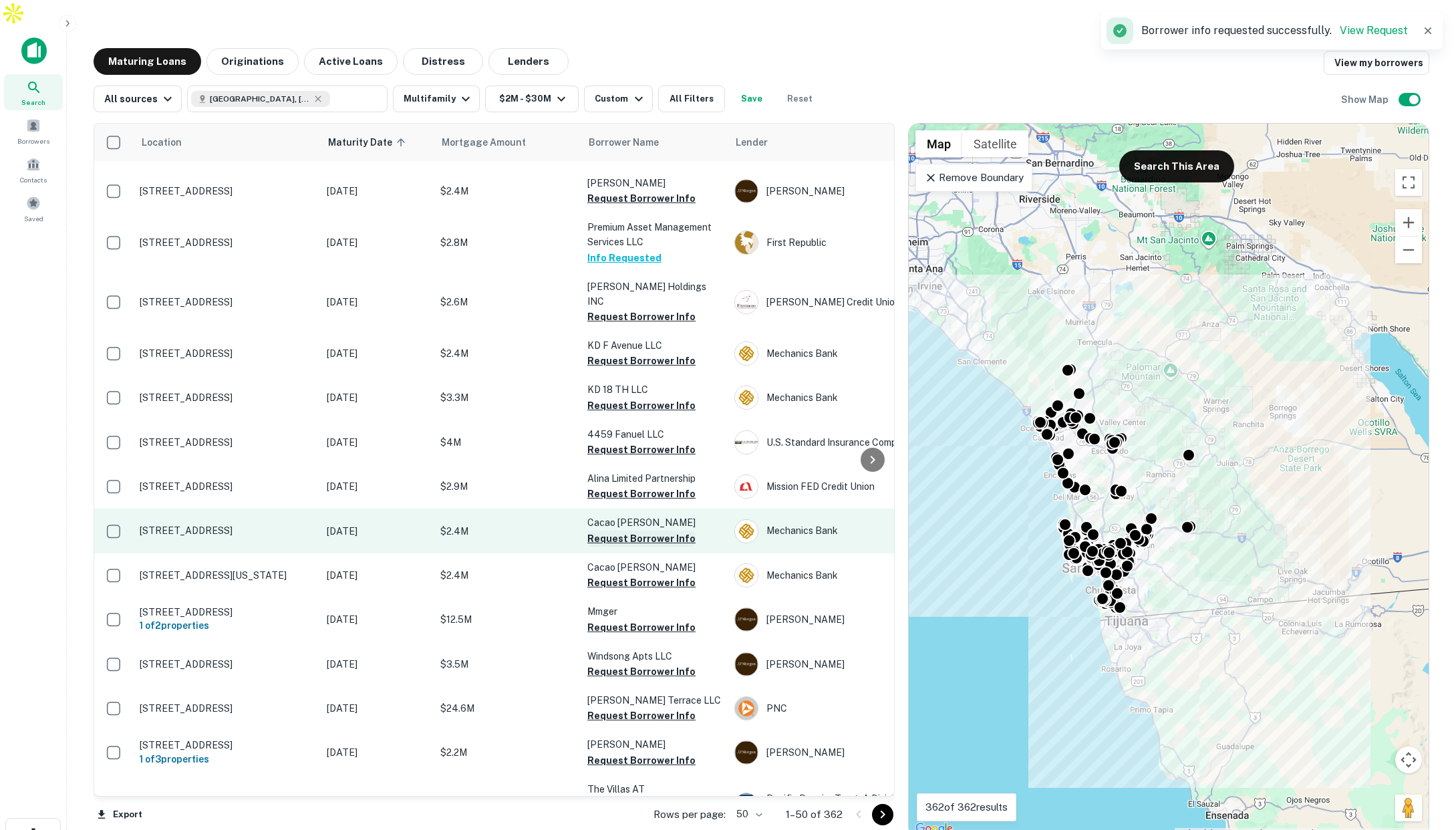
click at [630, 530] on button "Request Borrower Info" at bounding box center [641, 538] width 108 height 16
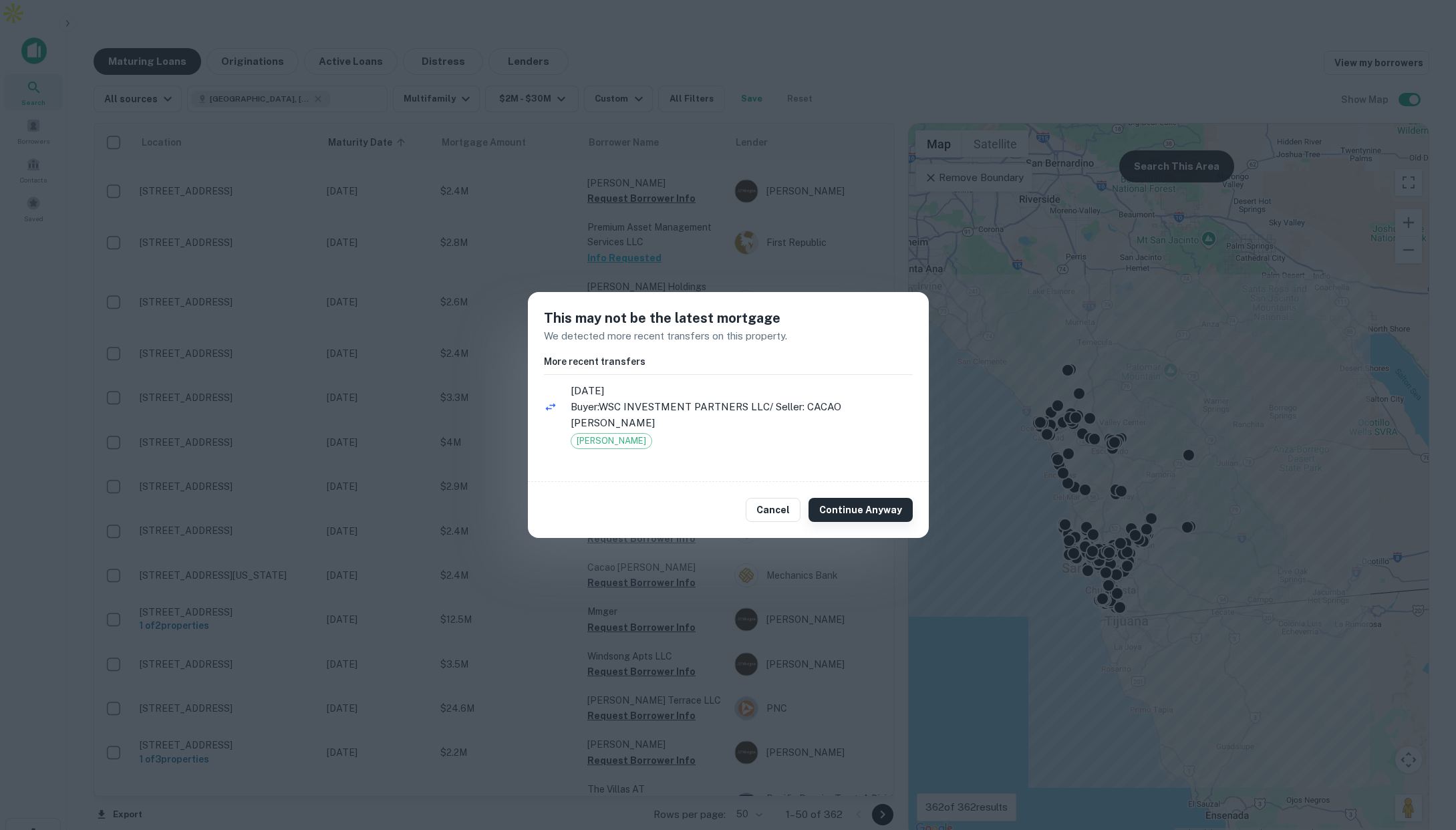
click at [854, 505] on button "Continue Anyway" at bounding box center [861, 509] width 104 height 24
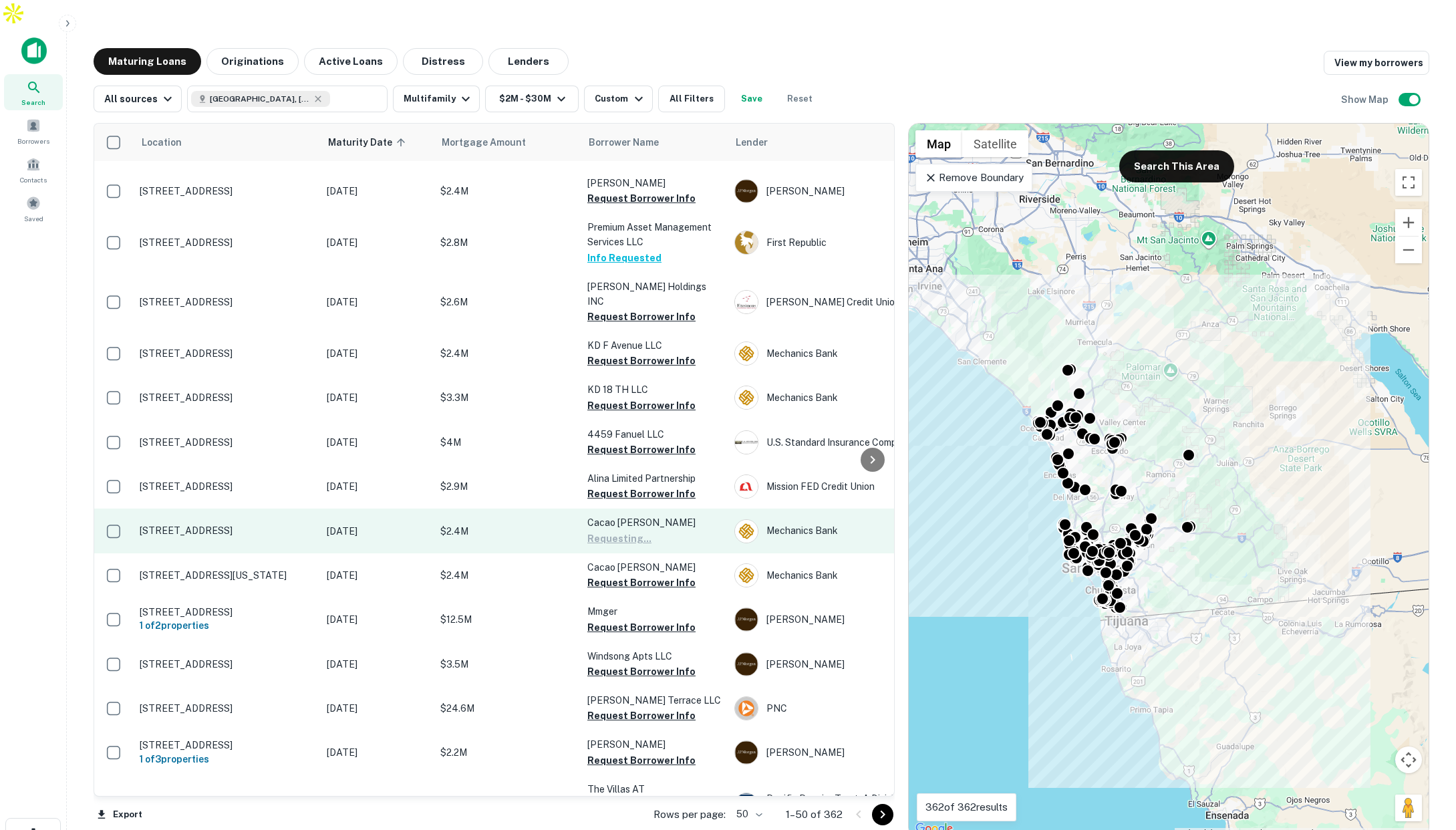
click at [608, 508] on td "Cacao [PERSON_NAME] Requesting..." at bounding box center [655, 530] width 147 height 44
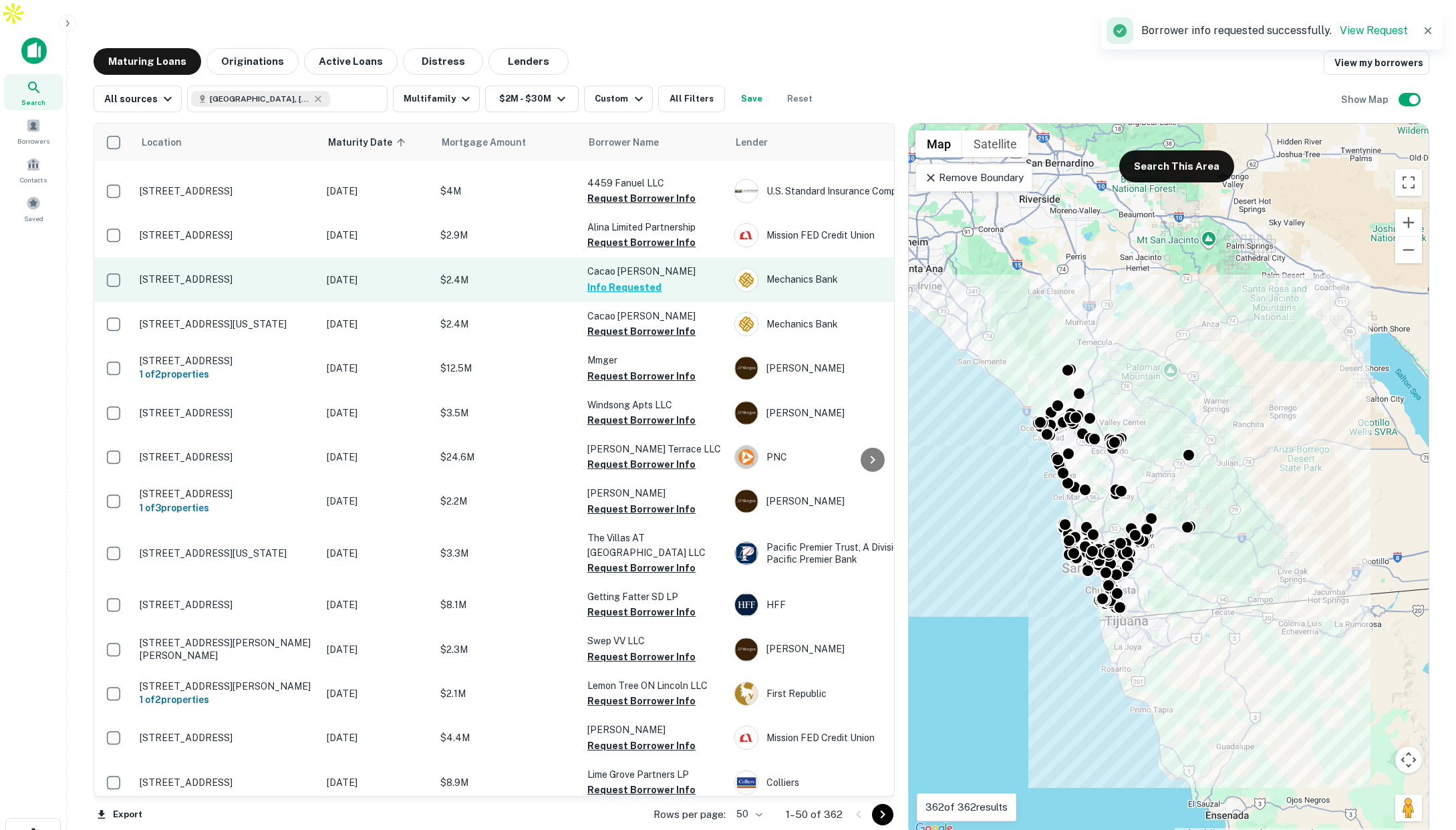
scroll to position [361, 0]
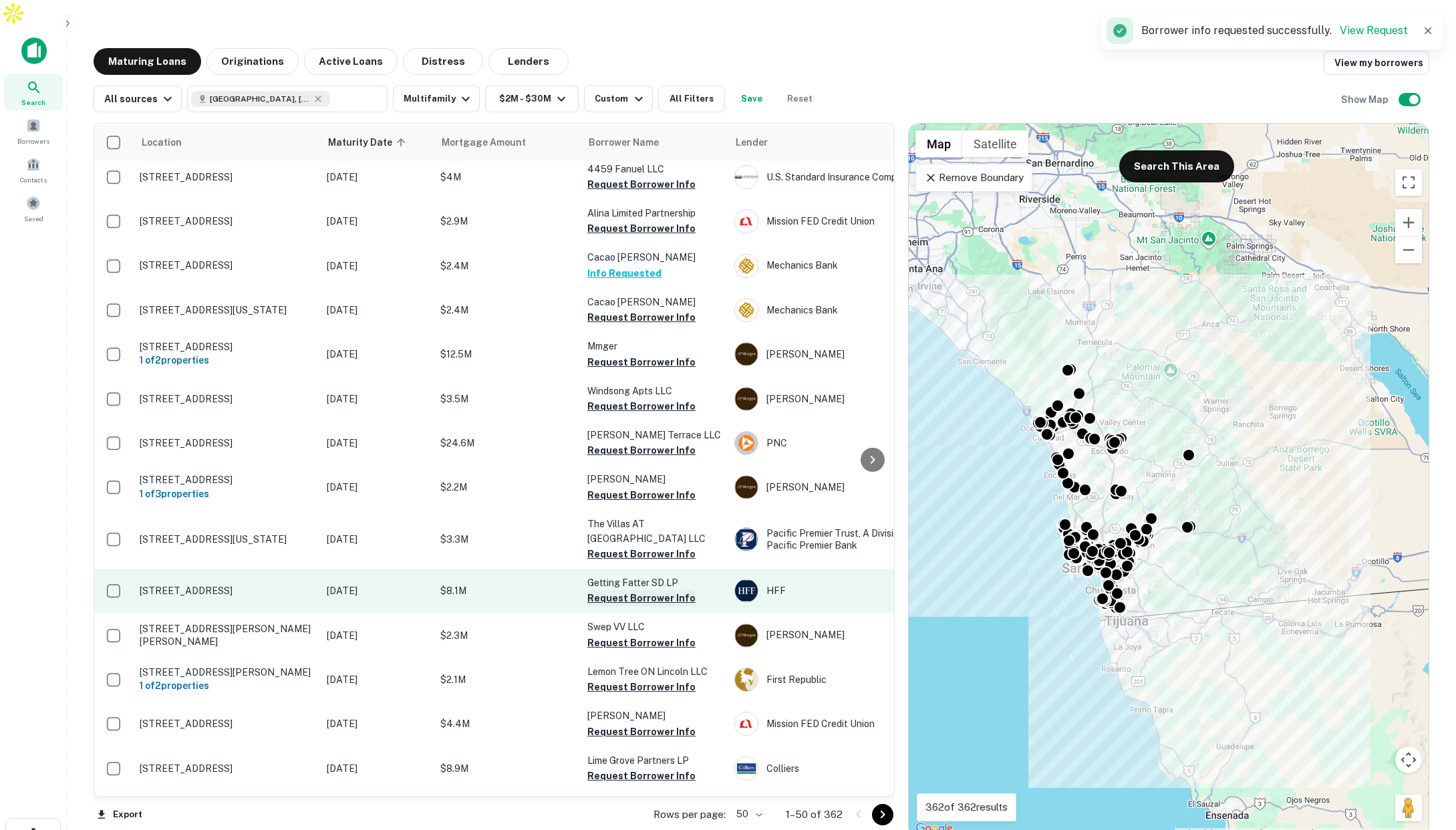
click at [637, 591] on button "Request Borrower Info" at bounding box center [641, 598] width 108 height 16
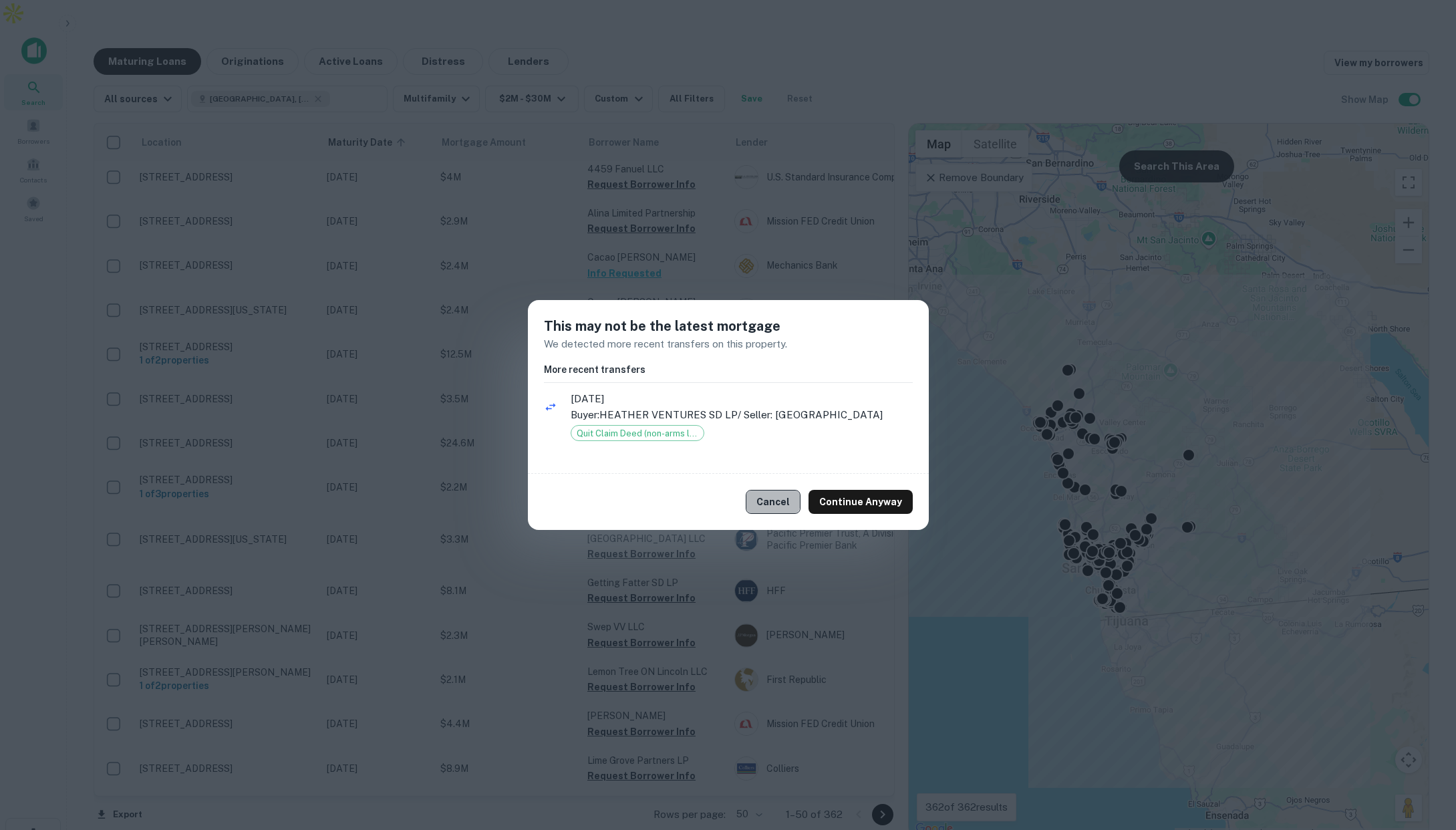
click at [773, 506] on button "Cancel" at bounding box center [773, 502] width 55 height 24
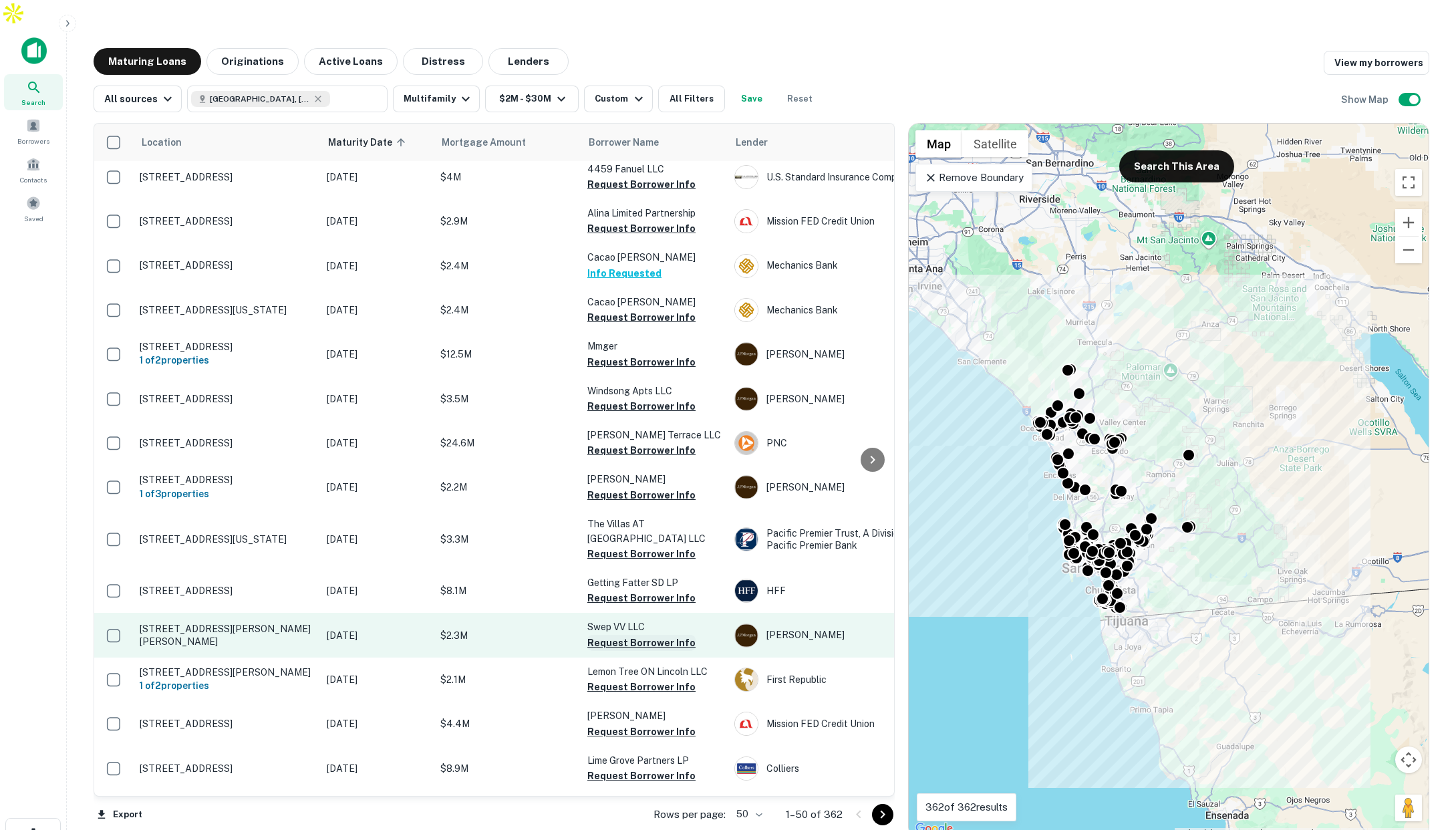
click at [631, 635] on button "Request Borrower Info" at bounding box center [641, 642] width 108 height 16
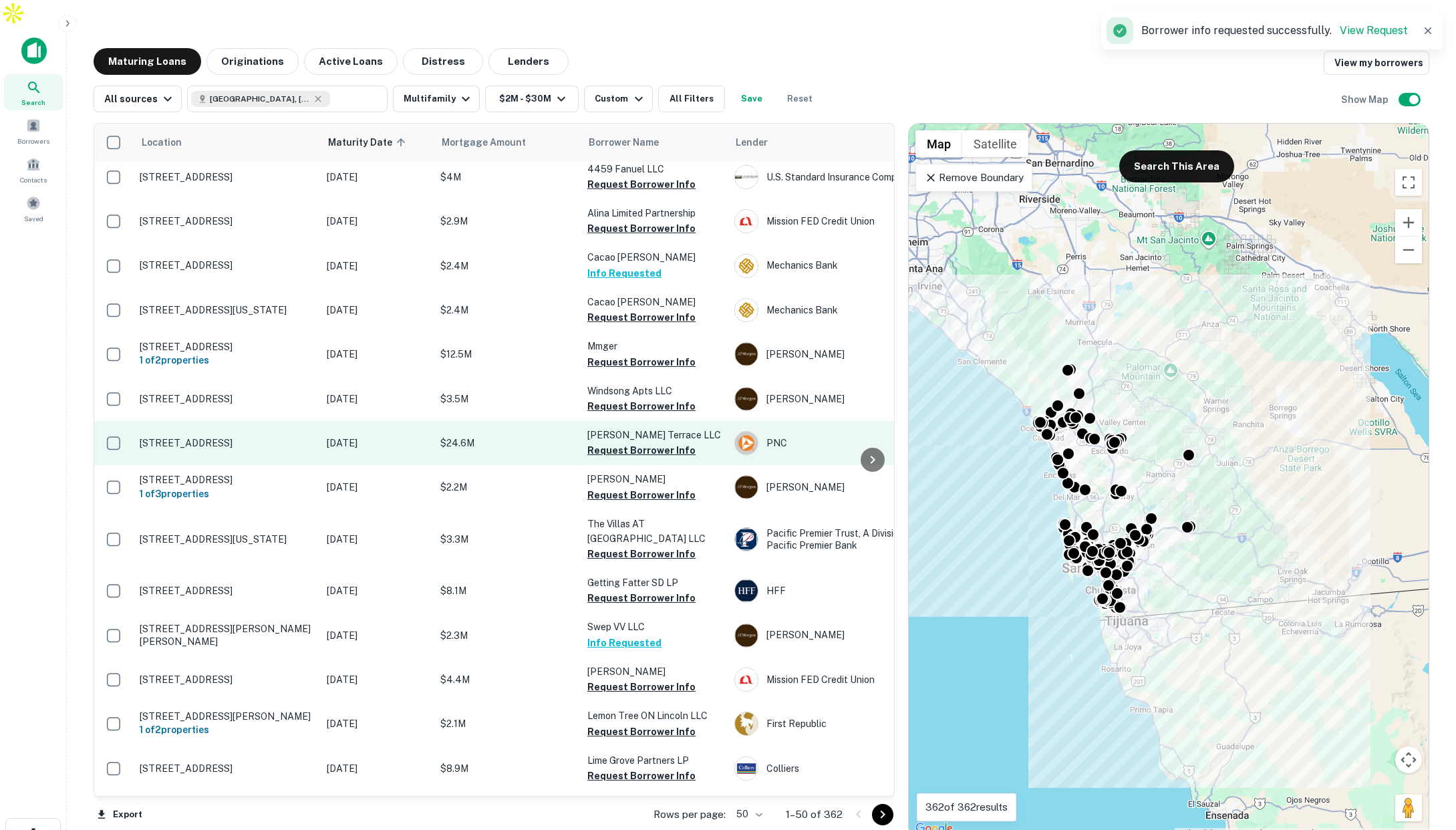
scroll to position [0, 0]
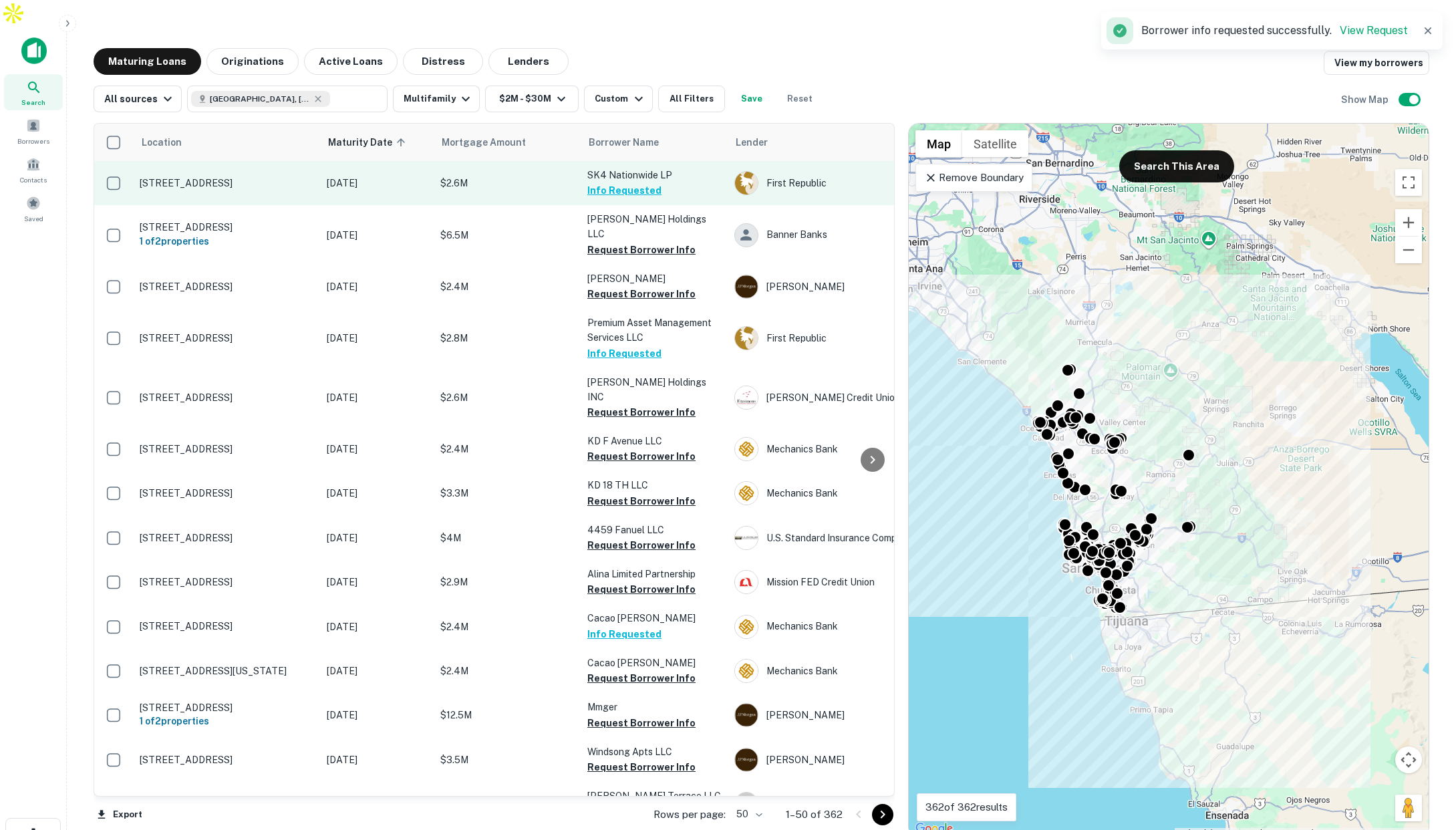
click at [539, 176] on p "$2.6M" at bounding box center [507, 183] width 134 height 14
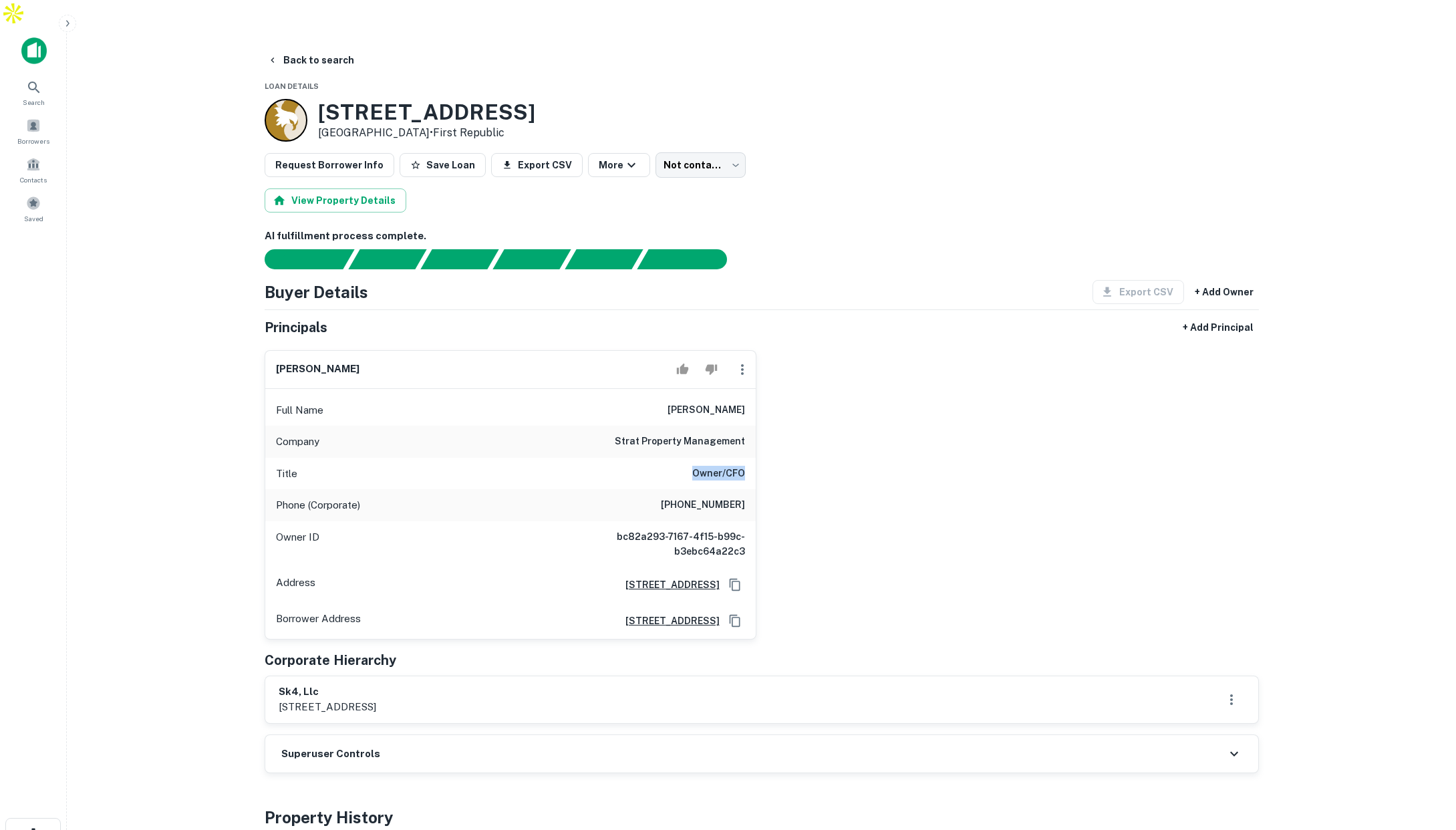
drag, startPoint x: 690, startPoint y: 445, endPoint x: 750, endPoint y: 455, distance: 60.8
click at [750, 458] on div "Title Owner/CFO" at bounding box center [510, 474] width 490 height 33
drag, startPoint x: 635, startPoint y: 413, endPoint x: 765, endPoint y: 430, distance: 131.1
click at [765, 430] on div "[PERSON_NAME] Full Name [PERSON_NAME] Company strat property management Title O…" at bounding box center [756, 489] width 1005 height 300
drag, startPoint x: 693, startPoint y: 478, endPoint x: 751, endPoint y: 483, distance: 58.2
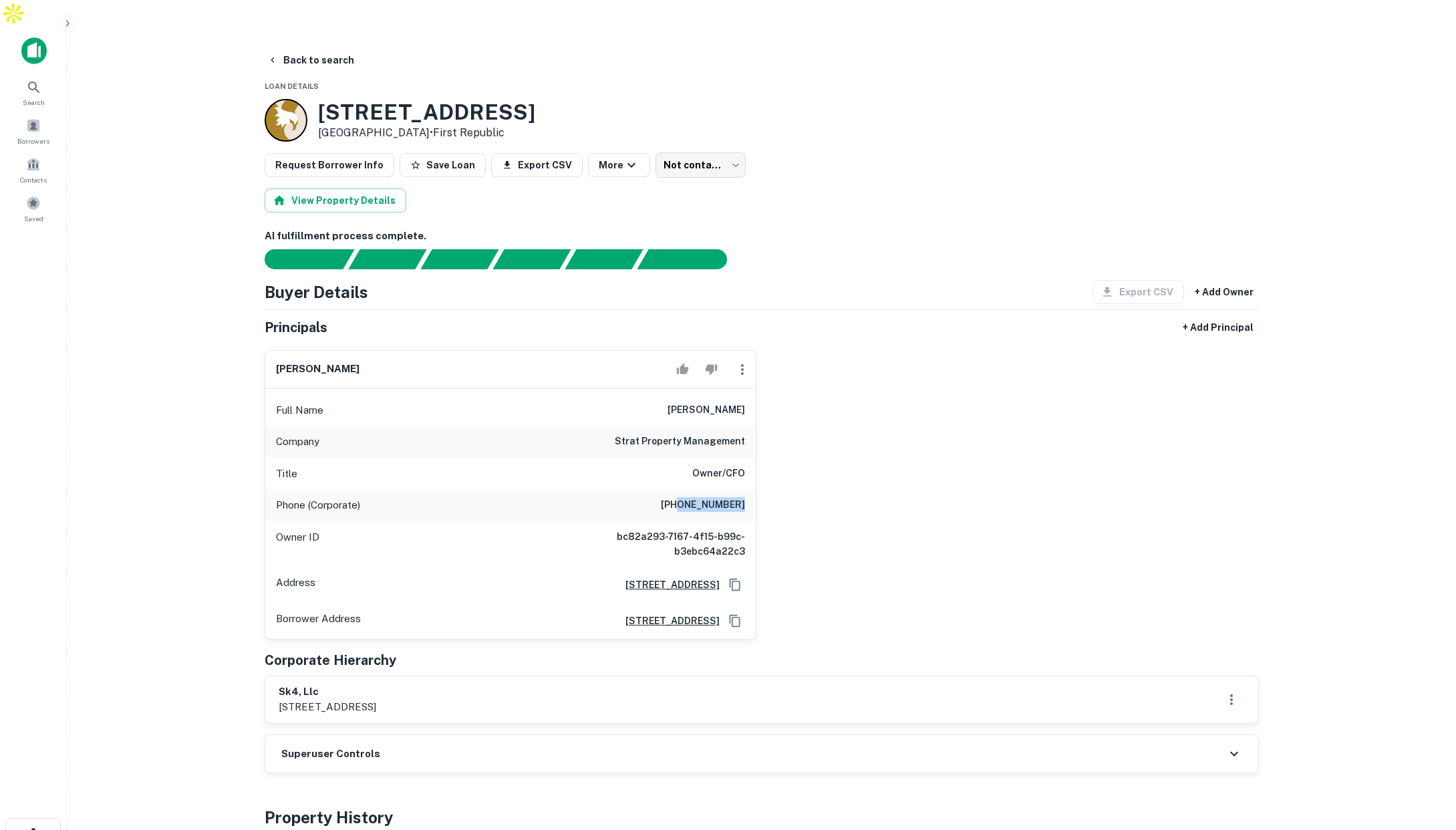
click at [751, 489] on div "Phone (Corporate) [PHONE_NUMBER]" at bounding box center [510, 505] width 490 height 33
click at [314, 48] on button "Back to search" at bounding box center [311, 59] width 98 height 24
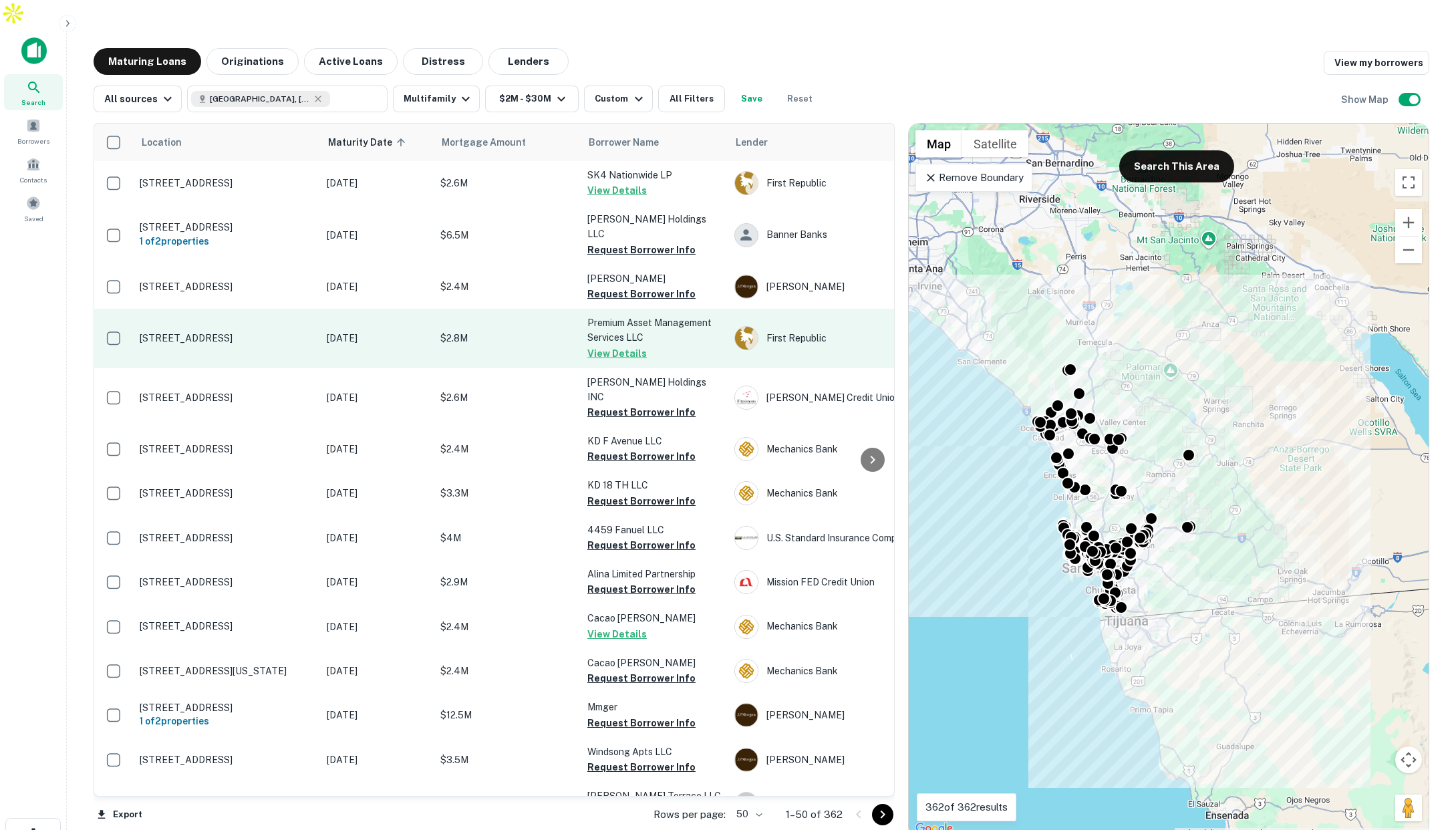
click at [537, 309] on td "$2.8M" at bounding box center [507, 338] width 147 height 58
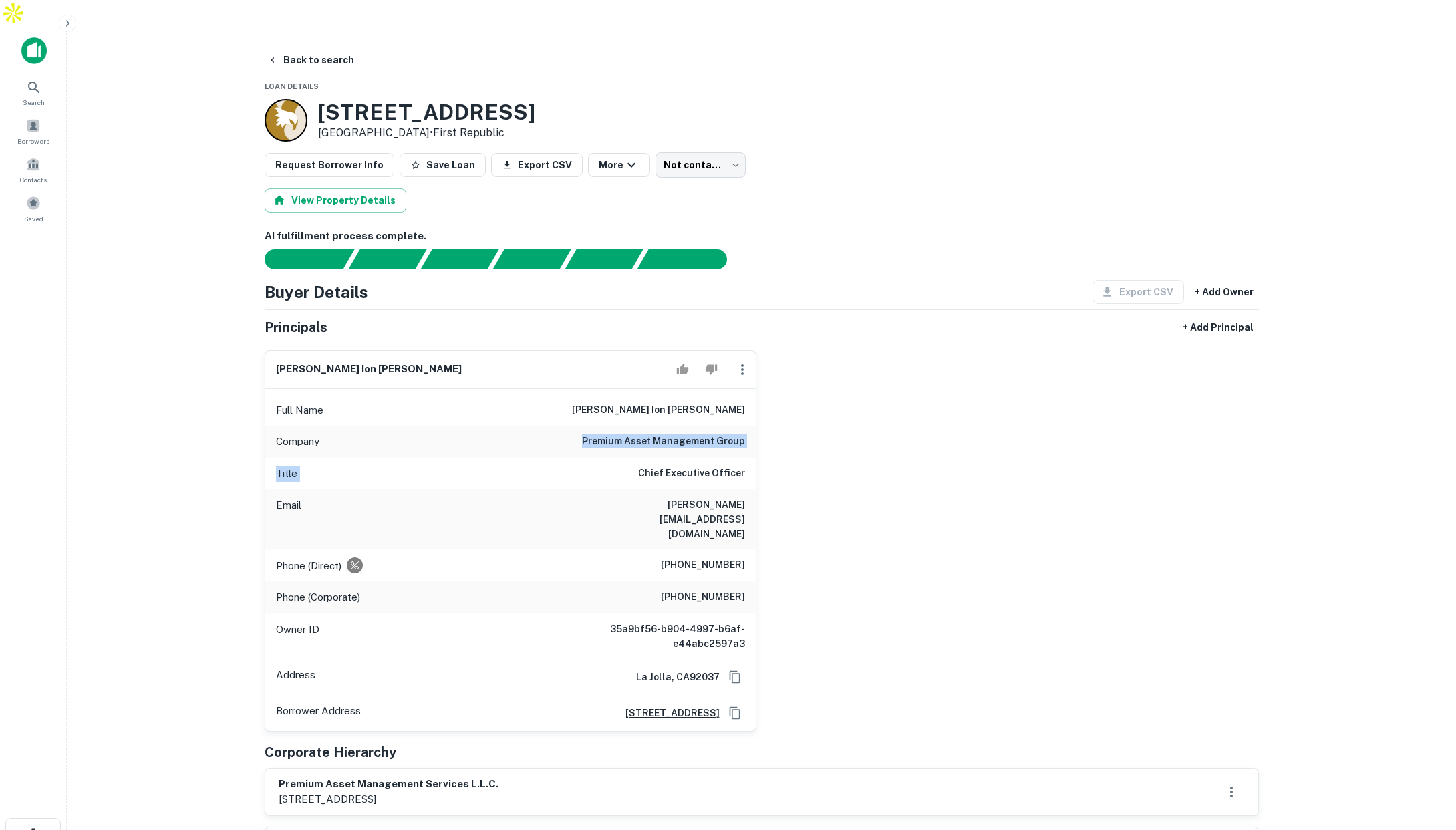
drag, startPoint x: 681, startPoint y: 421, endPoint x: 750, endPoint y: 431, distance: 69.7
click at [750, 431] on div "Full Name [PERSON_NAME] ion [PERSON_NAME] Company premium asset management grou…" at bounding box center [510, 559] width 490 height 342
drag, startPoint x: 655, startPoint y: 476, endPoint x: 781, endPoint y: 492, distance: 127.0
click at [781, 492] on div "[PERSON_NAME] ion [PERSON_NAME] Full Name [PERSON_NAME] ion [PERSON_NAME] Compa…" at bounding box center [756, 536] width 1005 height 393
drag, startPoint x: 676, startPoint y: 512, endPoint x: 810, endPoint y: 517, distance: 134.1
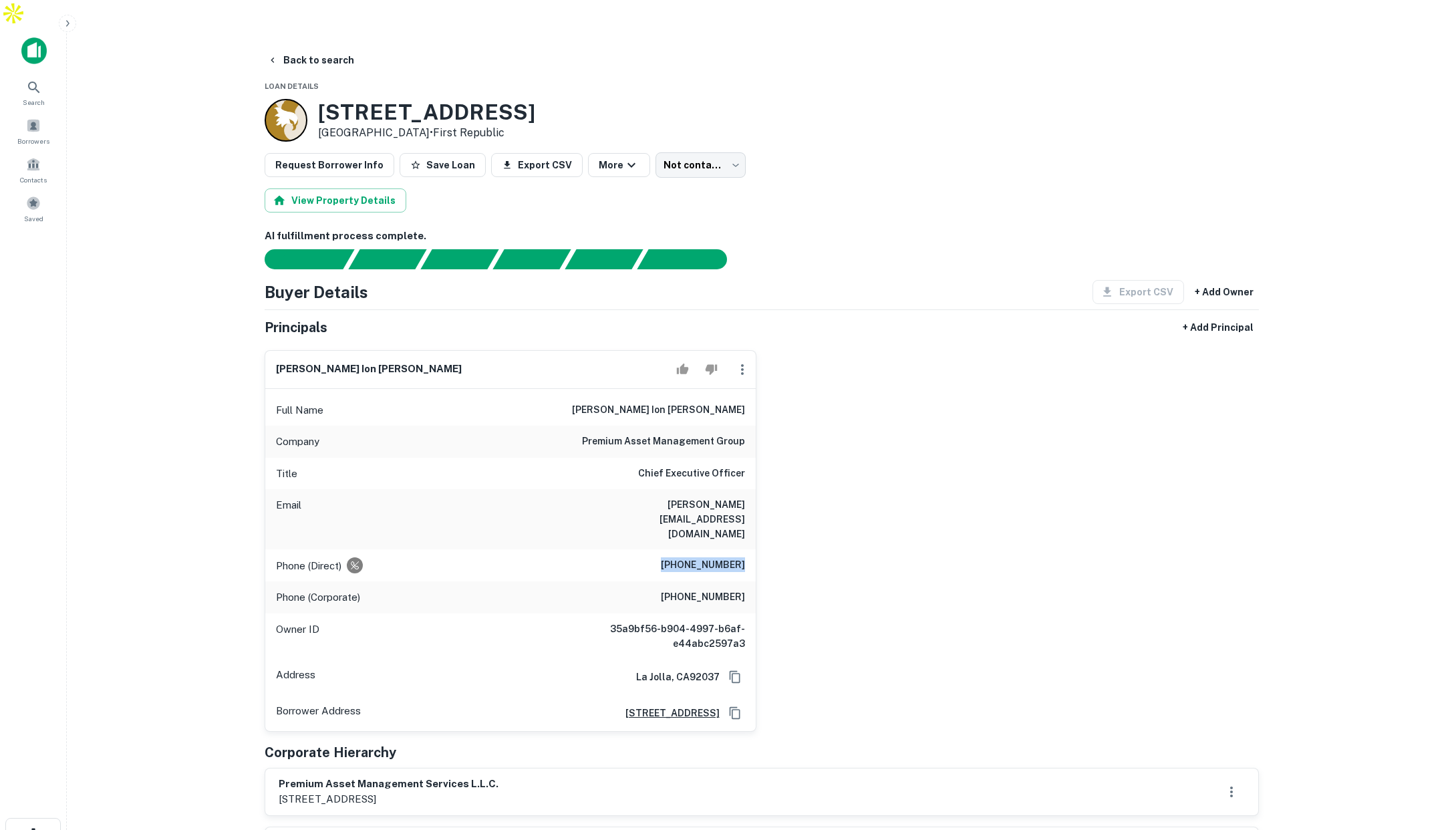
click at [810, 517] on div "[PERSON_NAME] ion [PERSON_NAME] Full Name [PERSON_NAME] ion [PERSON_NAME] Compa…" at bounding box center [756, 536] width 1005 height 393
drag, startPoint x: 697, startPoint y: 542, endPoint x: 739, endPoint y: 528, distance: 44.3
click at [762, 544] on div "[PERSON_NAME] ion [PERSON_NAME] Full Name [PERSON_NAME] ion [PERSON_NAME] Compa…" at bounding box center [756, 536] width 1005 height 393
click at [321, 48] on button "Back to search" at bounding box center [311, 59] width 98 height 24
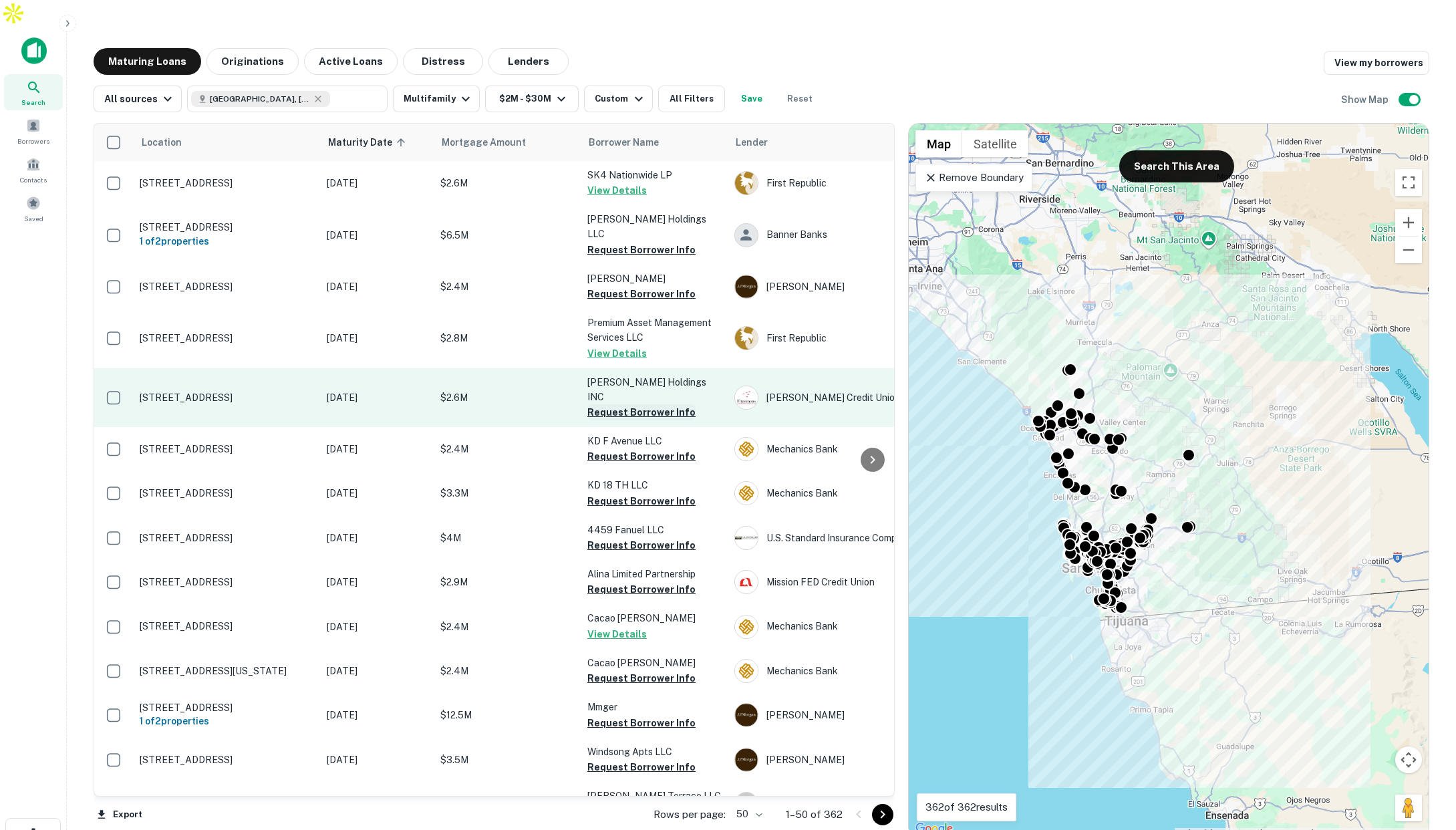
click at [619, 404] on button "Request Borrower Info" at bounding box center [641, 412] width 108 height 16
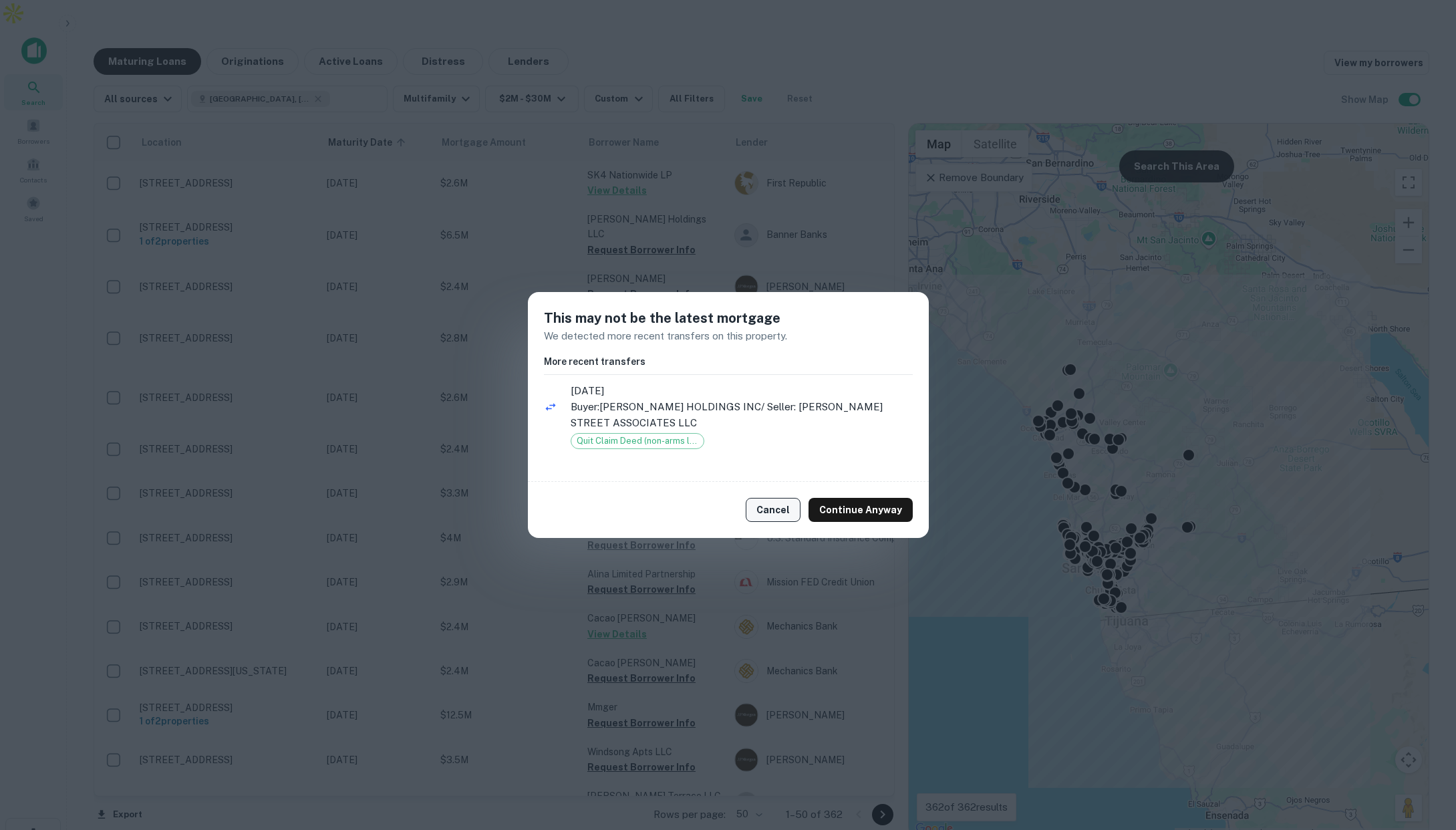
click at [773, 500] on button "Cancel" at bounding box center [773, 509] width 55 height 24
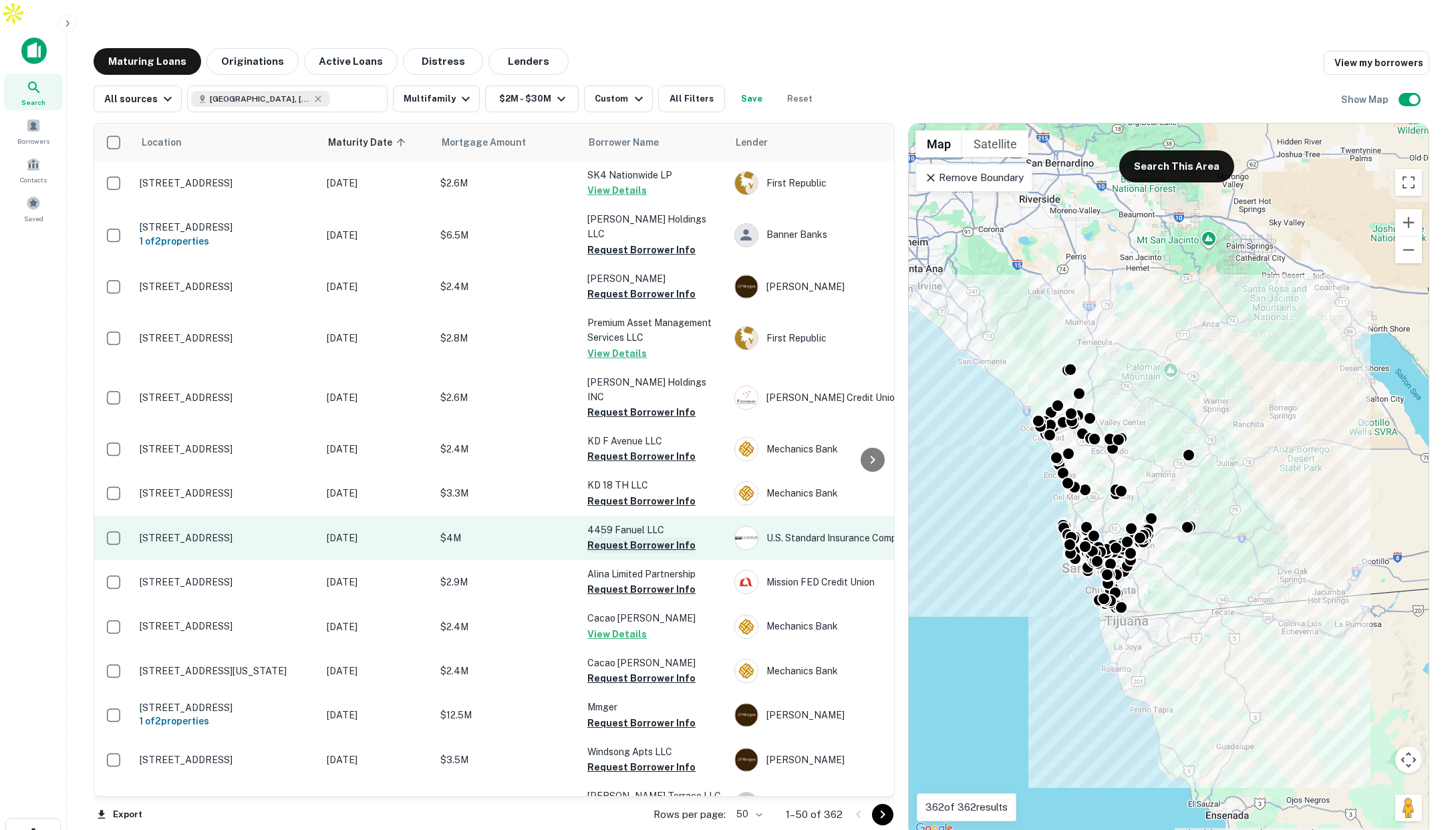
click at [615, 537] on button "Request Borrower Info" at bounding box center [641, 545] width 108 height 16
click at [505, 530] on p "$4M" at bounding box center [507, 537] width 134 height 14
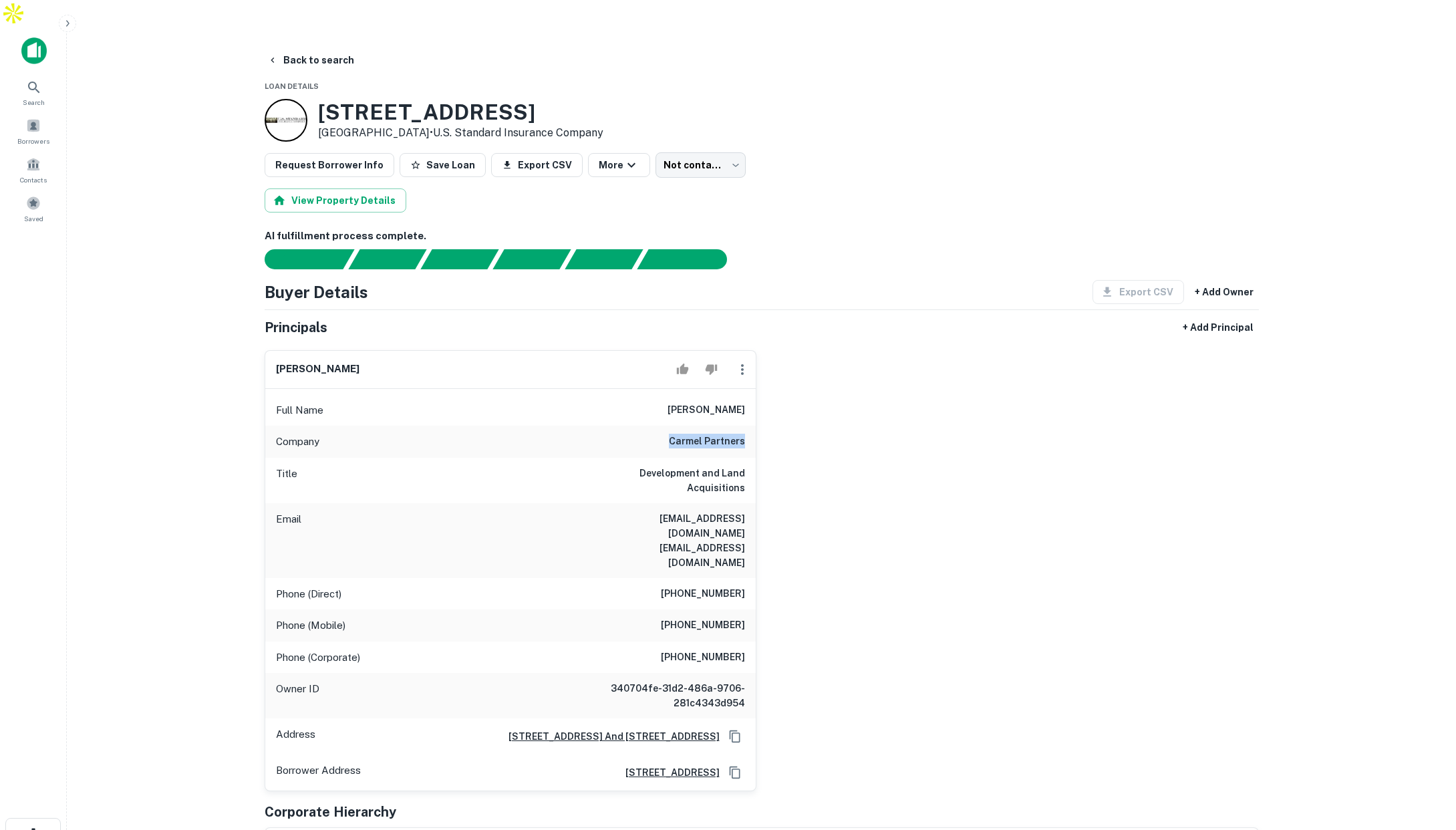
drag, startPoint x: 676, startPoint y: 412, endPoint x: 749, endPoint y: 415, distance: 73.1
click at [749, 426] on div "Company carmel partners" at bounding box center [510, 442] width 490 height 33
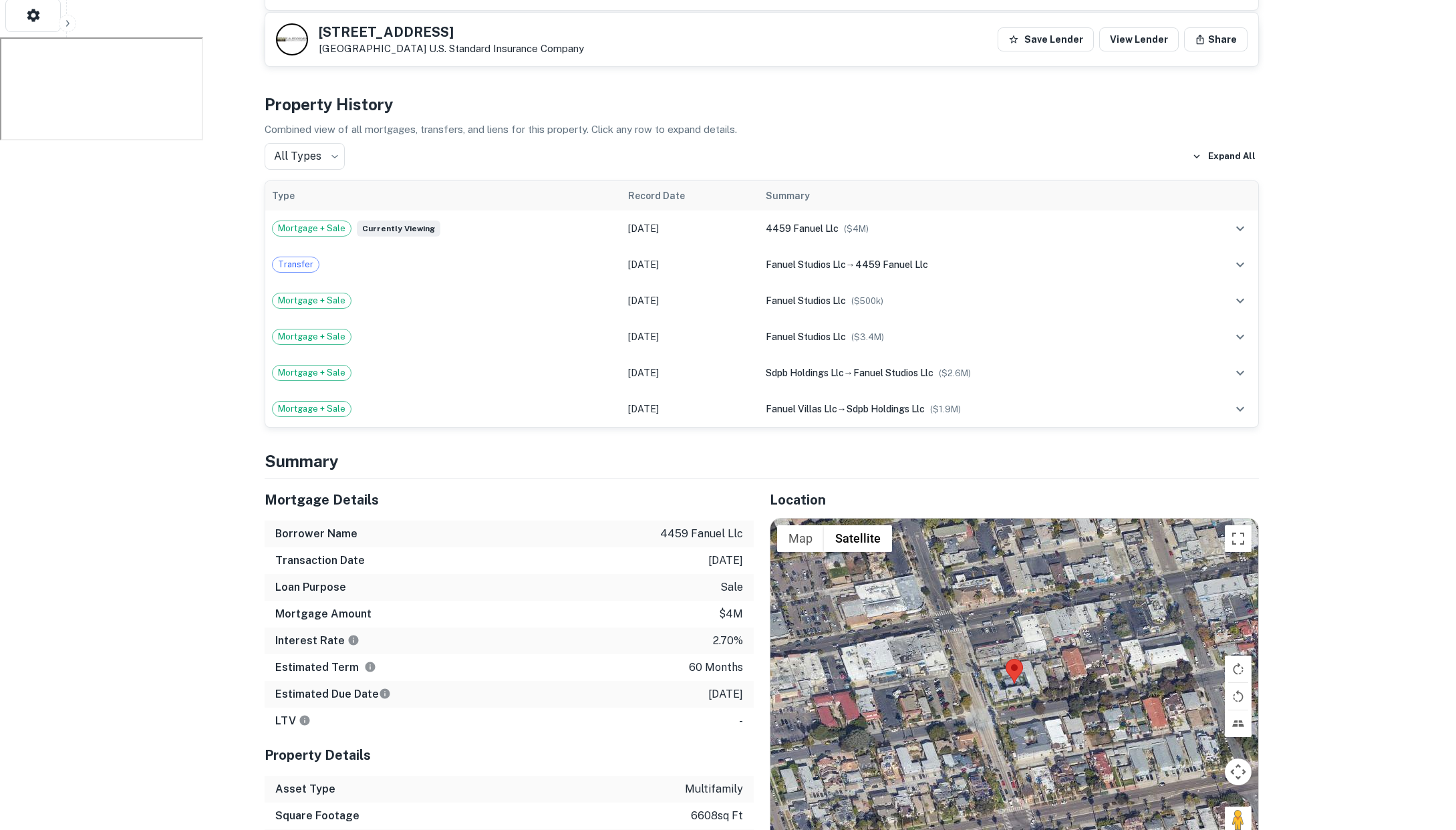
scroll to position [893, 0]
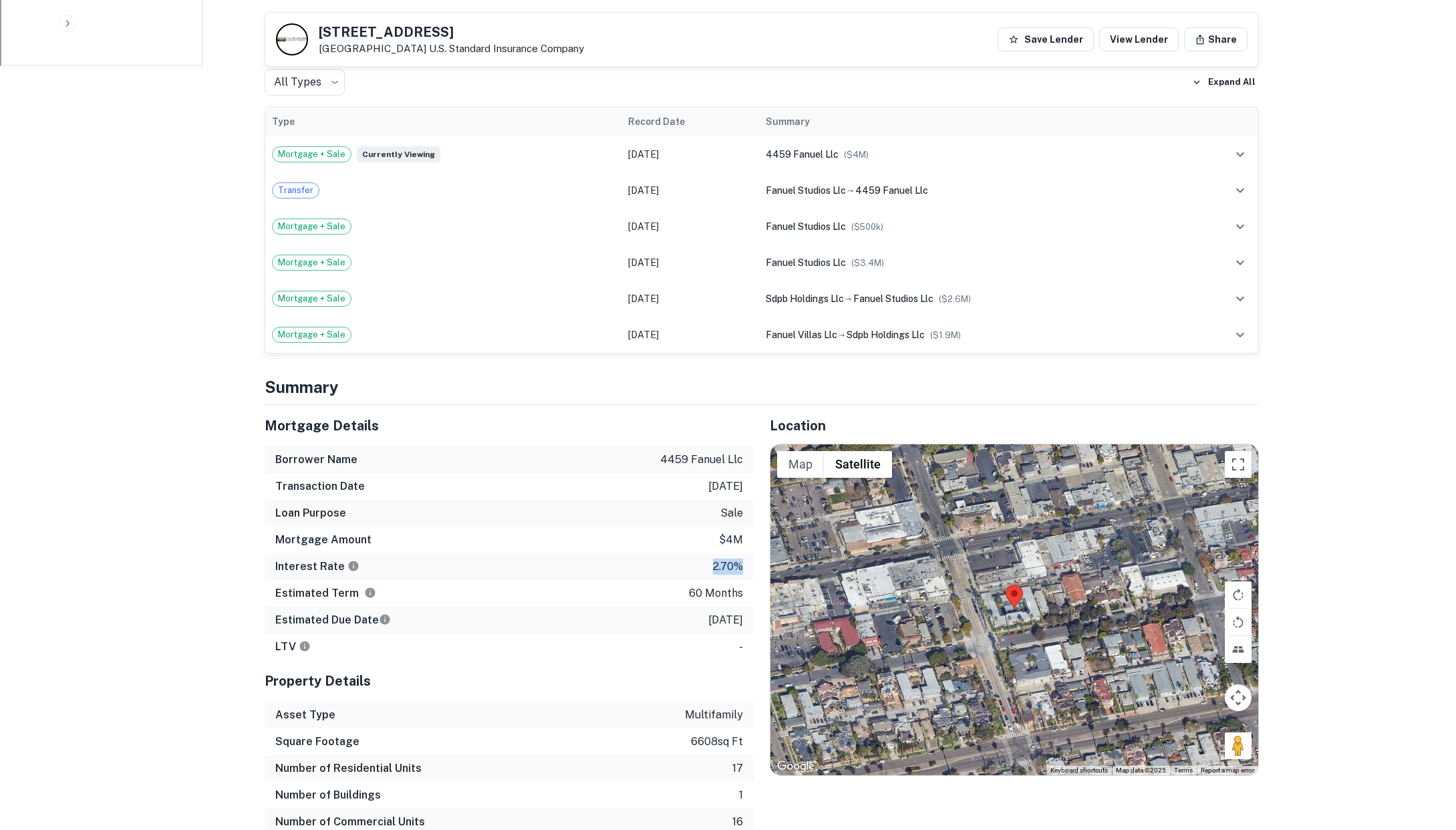
drag, startPoint x: 707, startPoint y: 506, endPoint x: 748, endPoint y: 506, distance: 41.0
click at [748, 553] on div "Interest Rate 2.70%" at bounding box center [508, 567] width 489 height 27
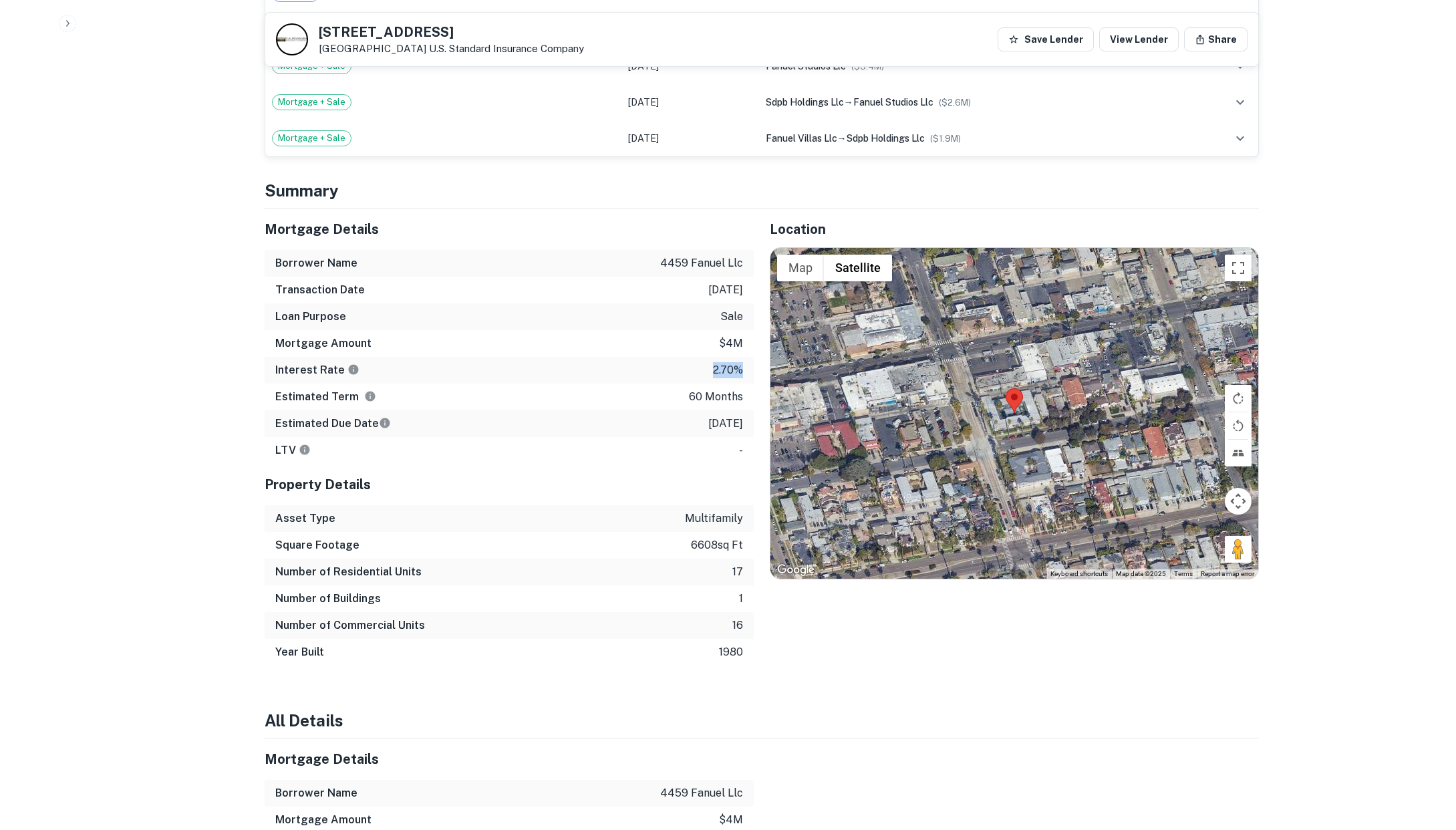
scroll to position [1080, 0]
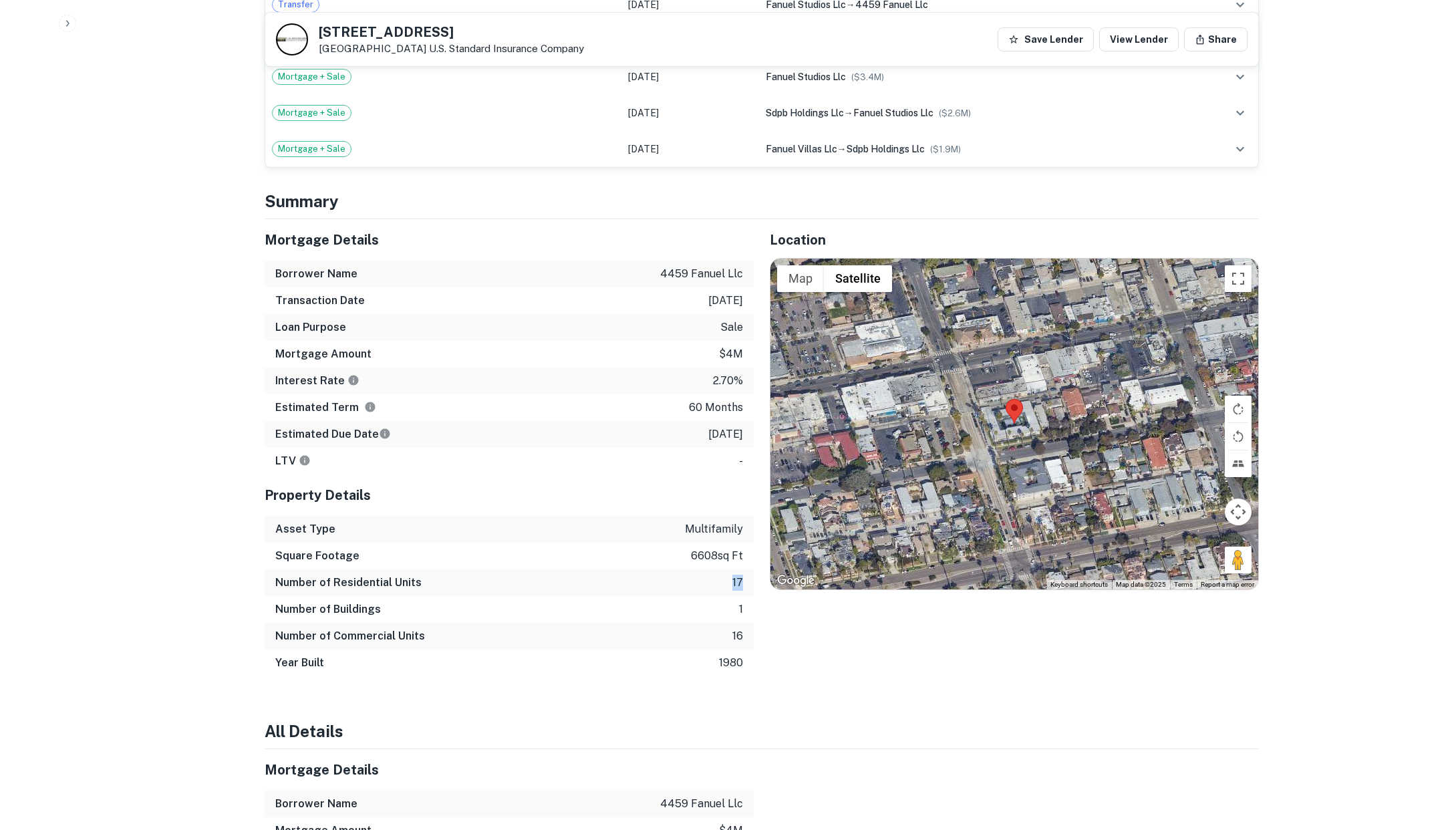
click at [745, 570] on div "Number of Residential Units 17" at bounding box center [508, 583] width 489 height 27
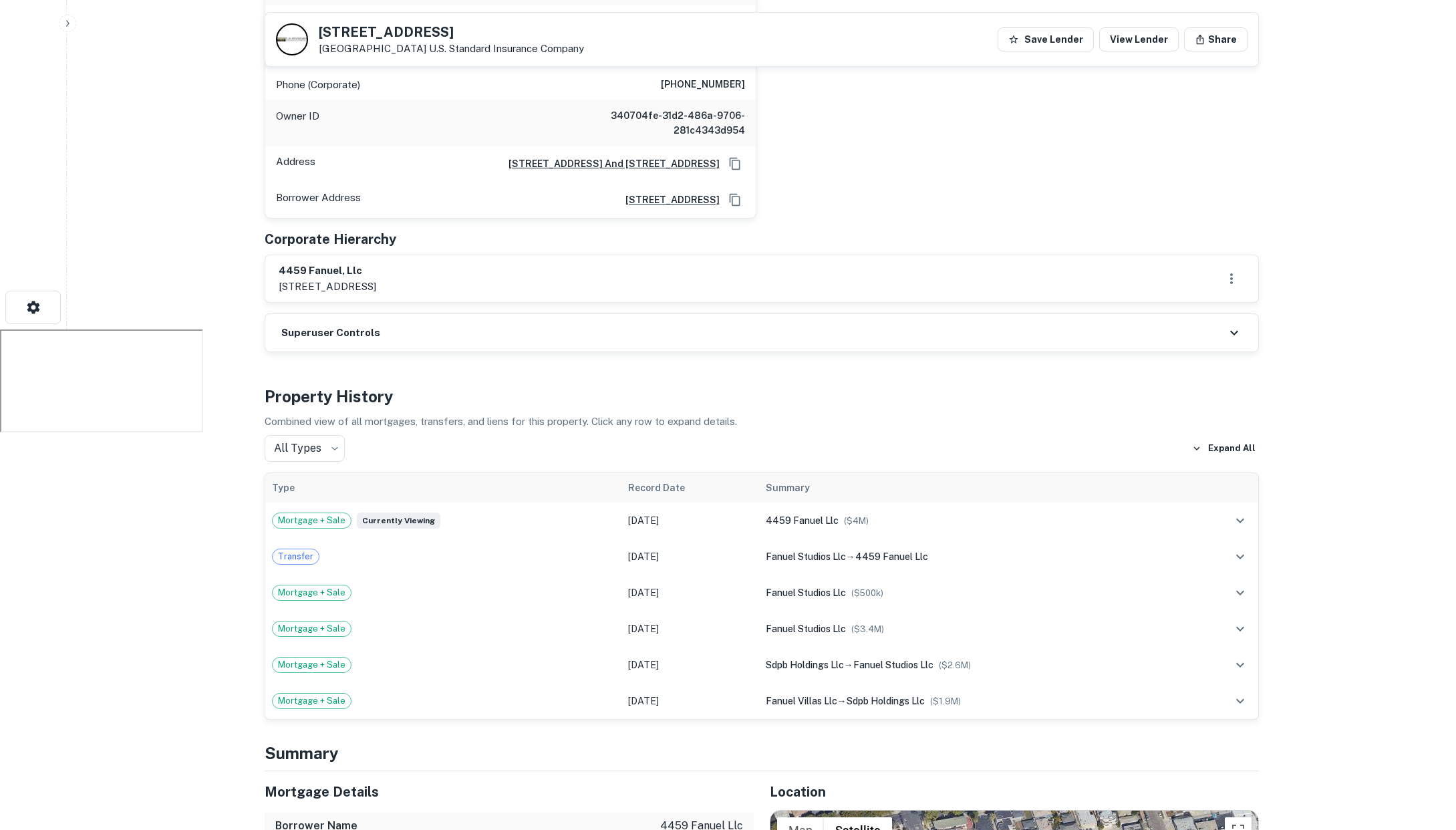
scroll to position [0, 0]
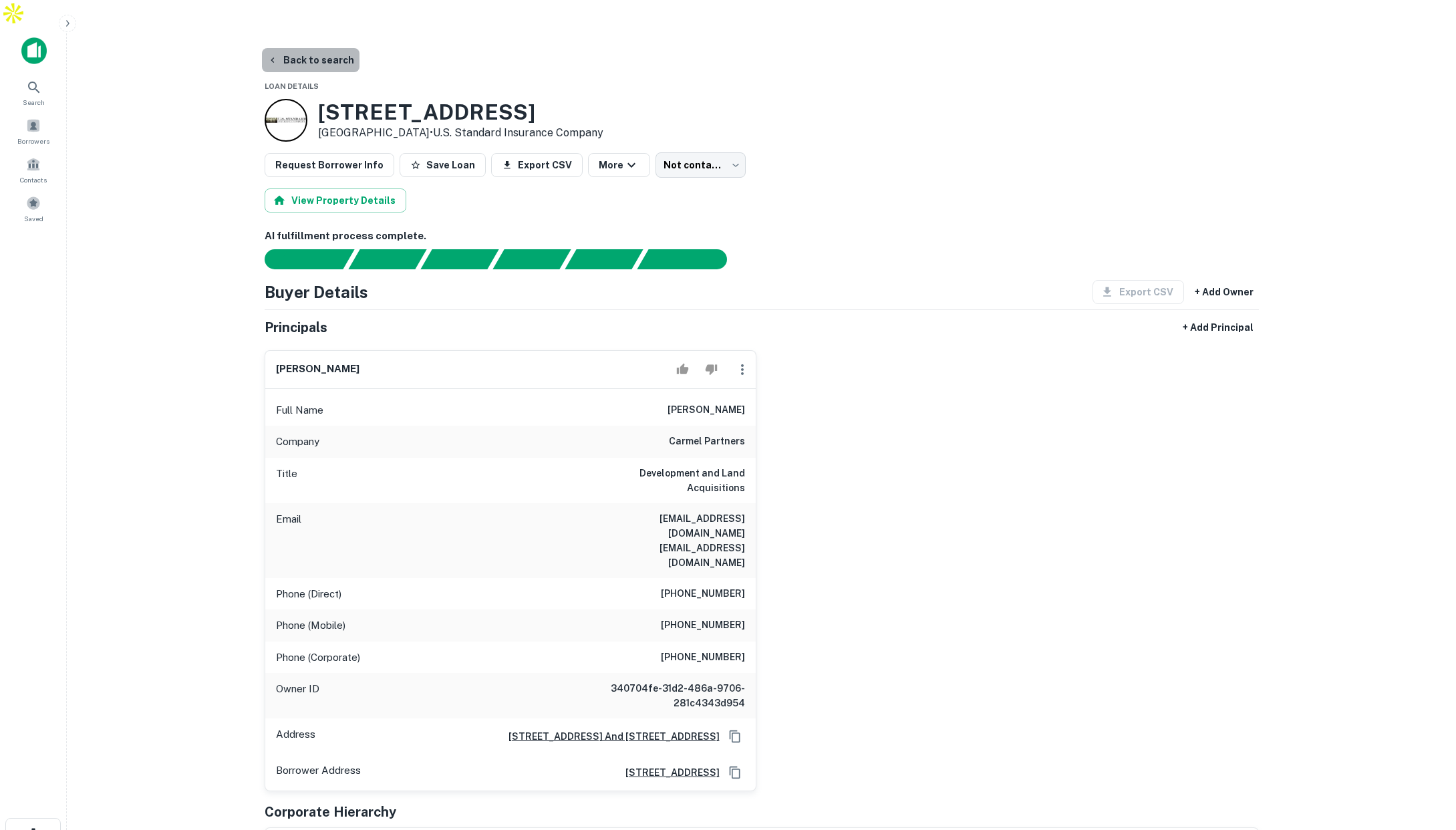
click at [333, 48] on button "Back to search" at bounding box center [311, 59] width 98 height 24
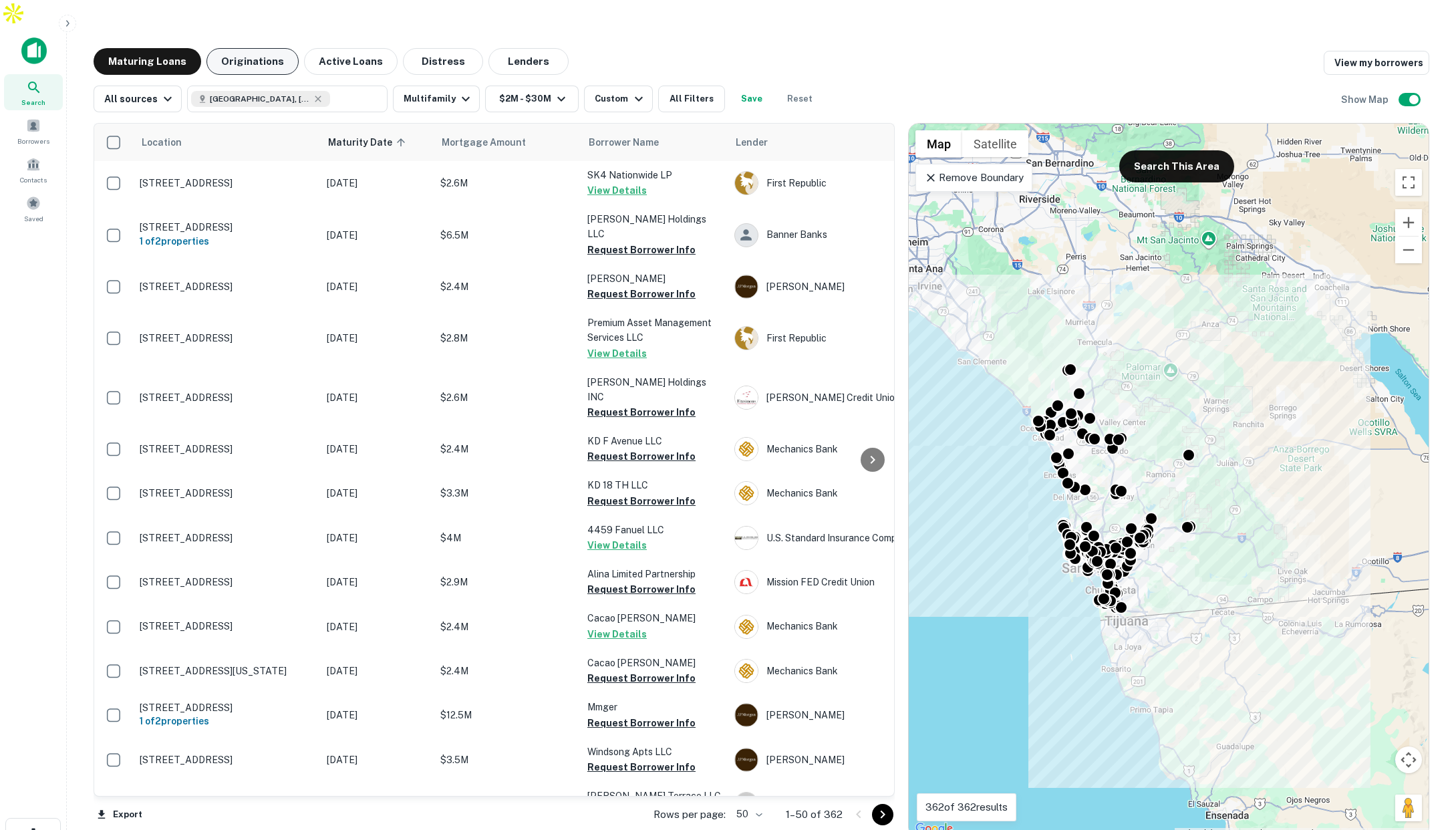
click at [254, 48] on button "Originations" at bounding box center [253, 61] width 92 height 27
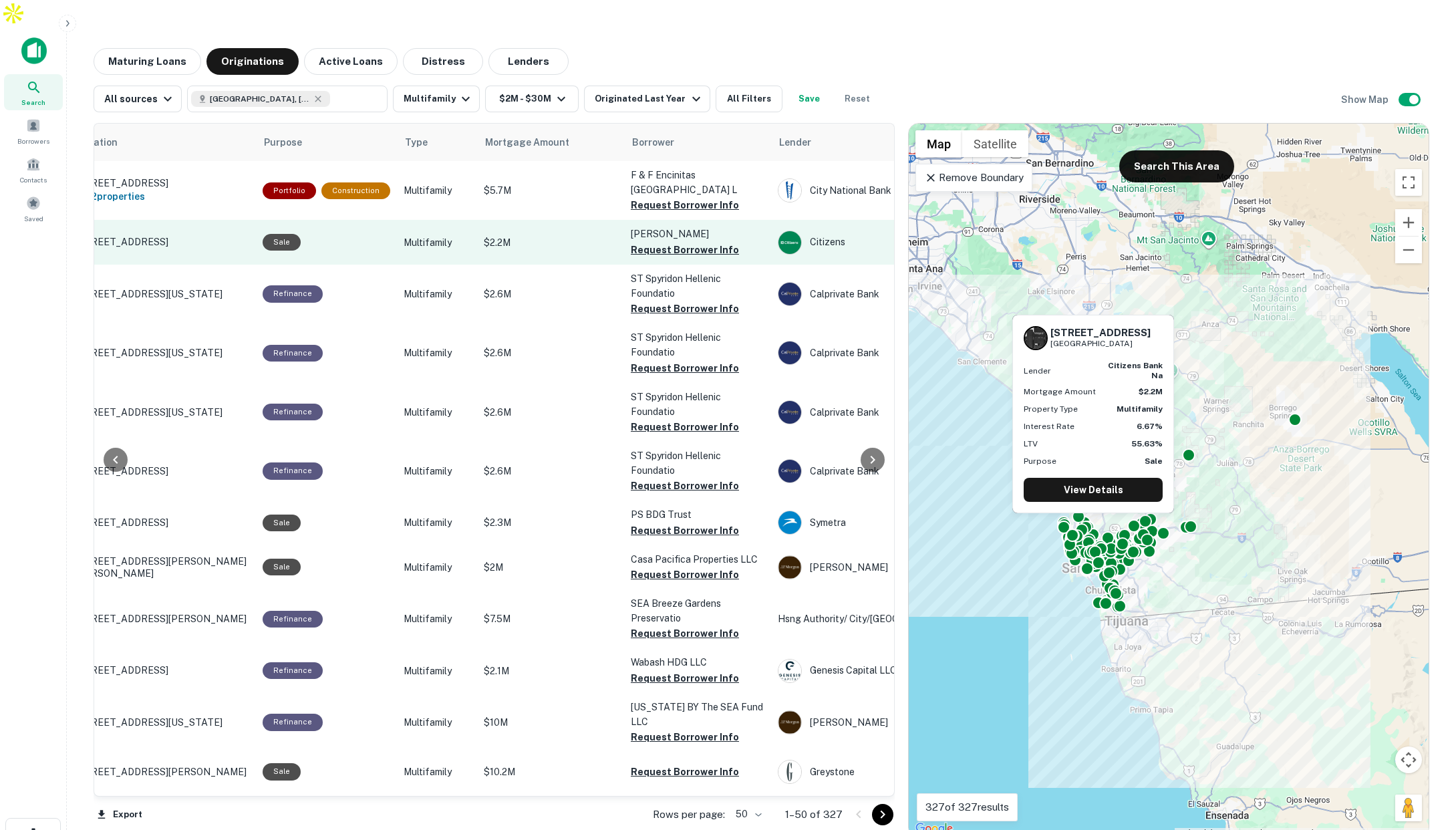
scroll to position [0, 56]
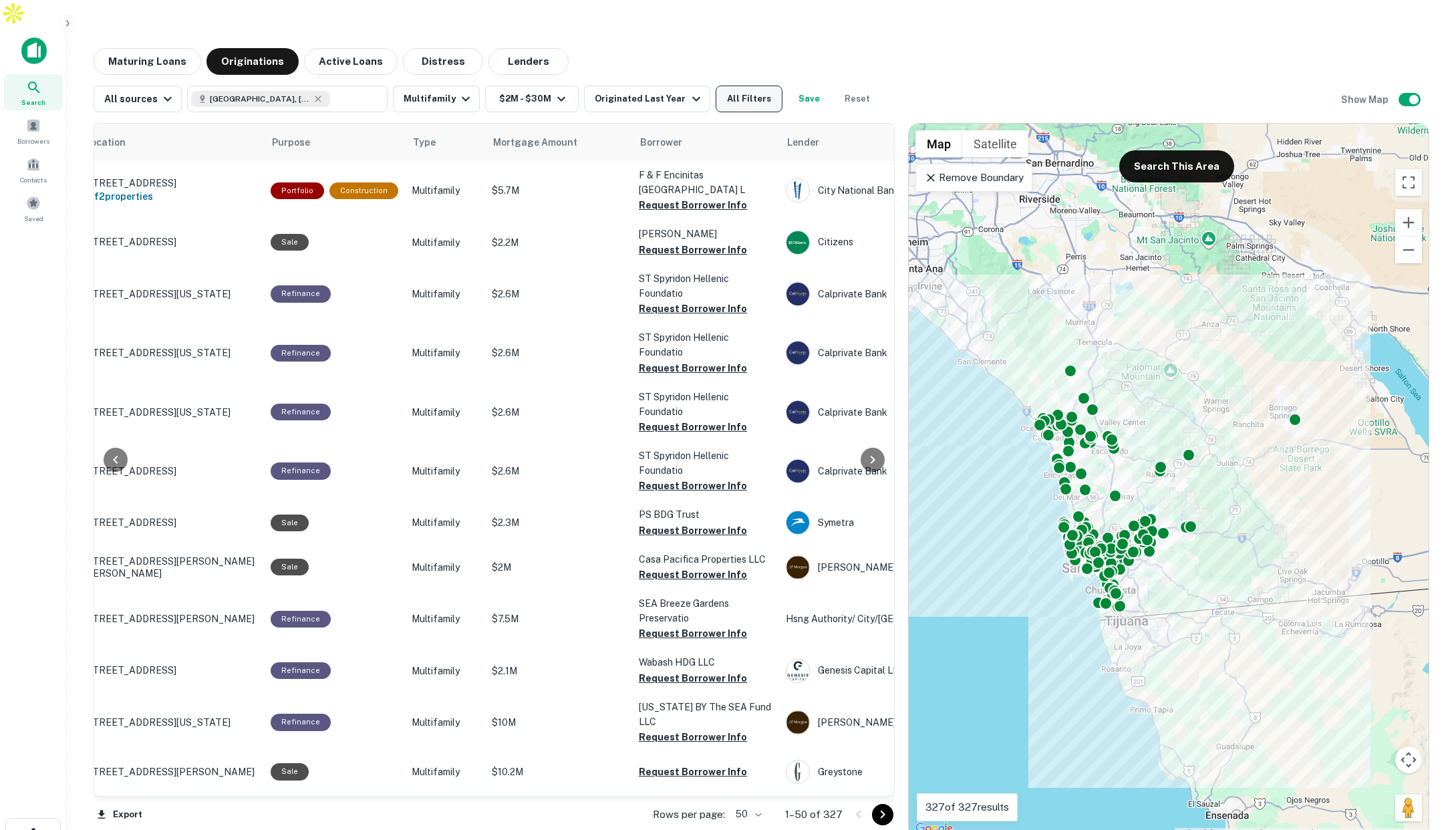
click at [732, 85] on button "All Filters" at bounding box center [750, 99] width 67 height 27
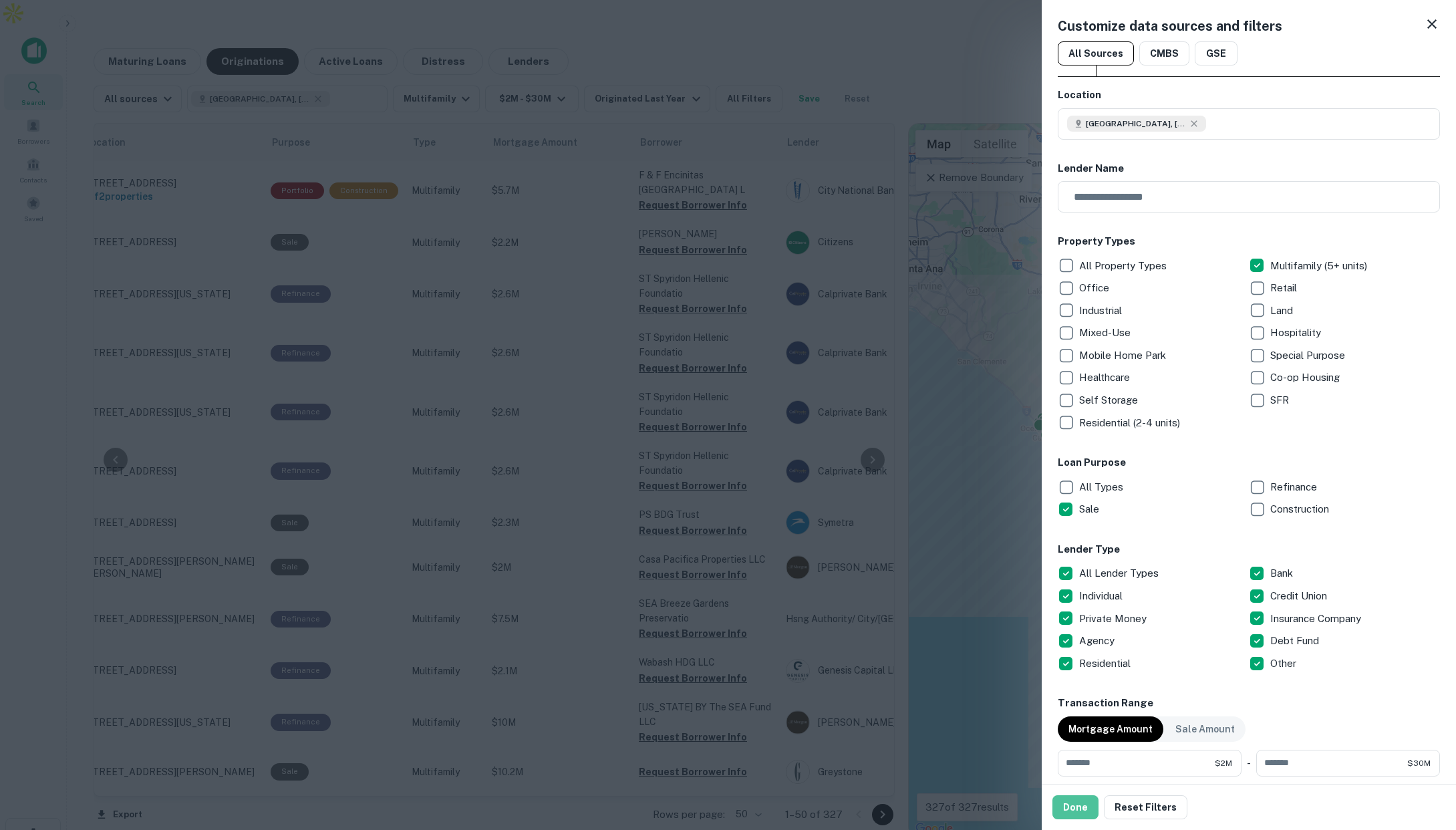
drag, startPoint x: 1080, startPoint y: 810, endPoint x: 511, endPoint y: 266, distance: 787.2
click at [1080, 810] on button "Done" at bounding box center [1076, 807] width 46 height 24
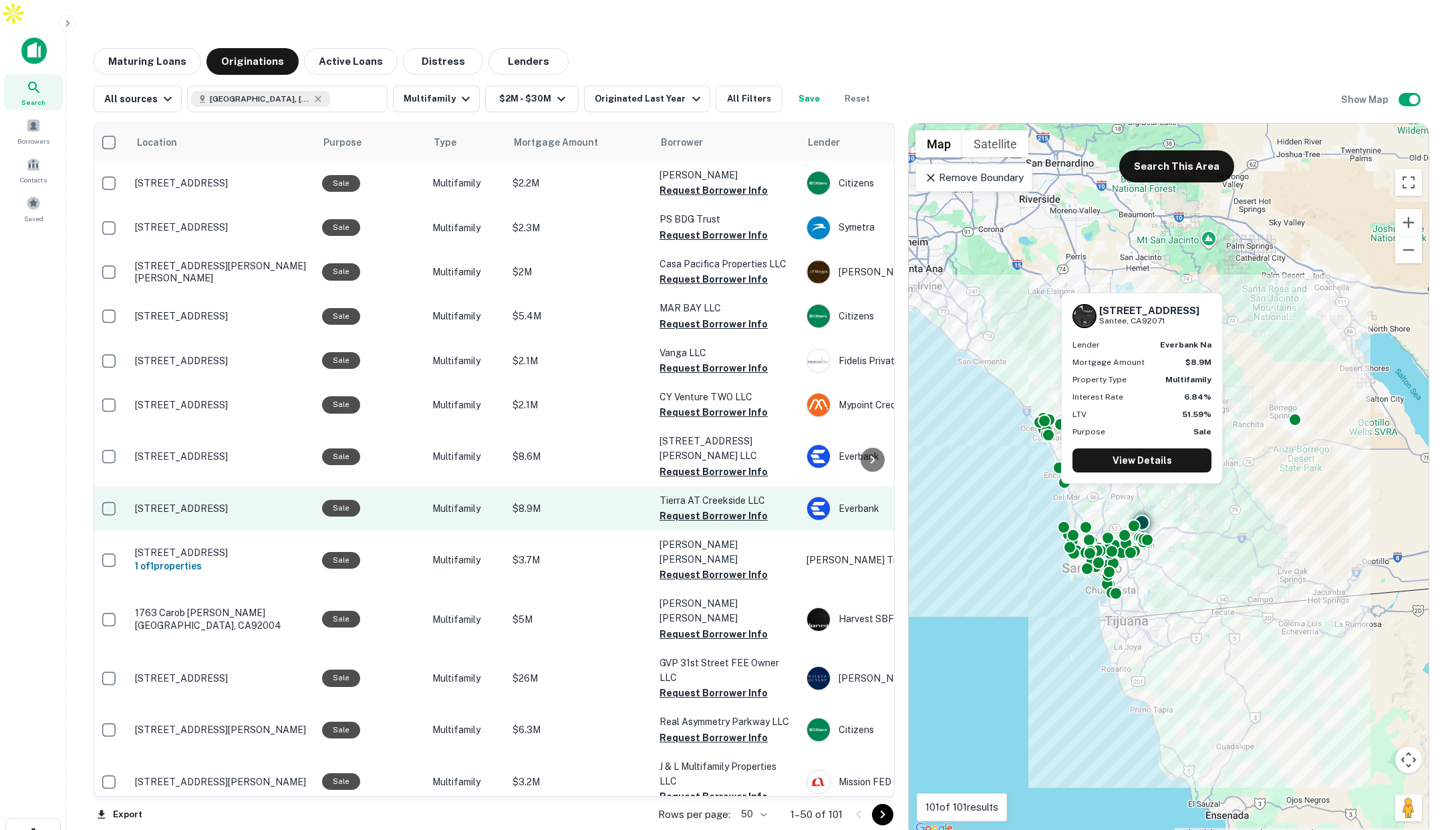
scroll to position [0, 4]
click at [670, 508] on button "Request Borrower Info" at bounding box center [714, 516] width 108 height 16
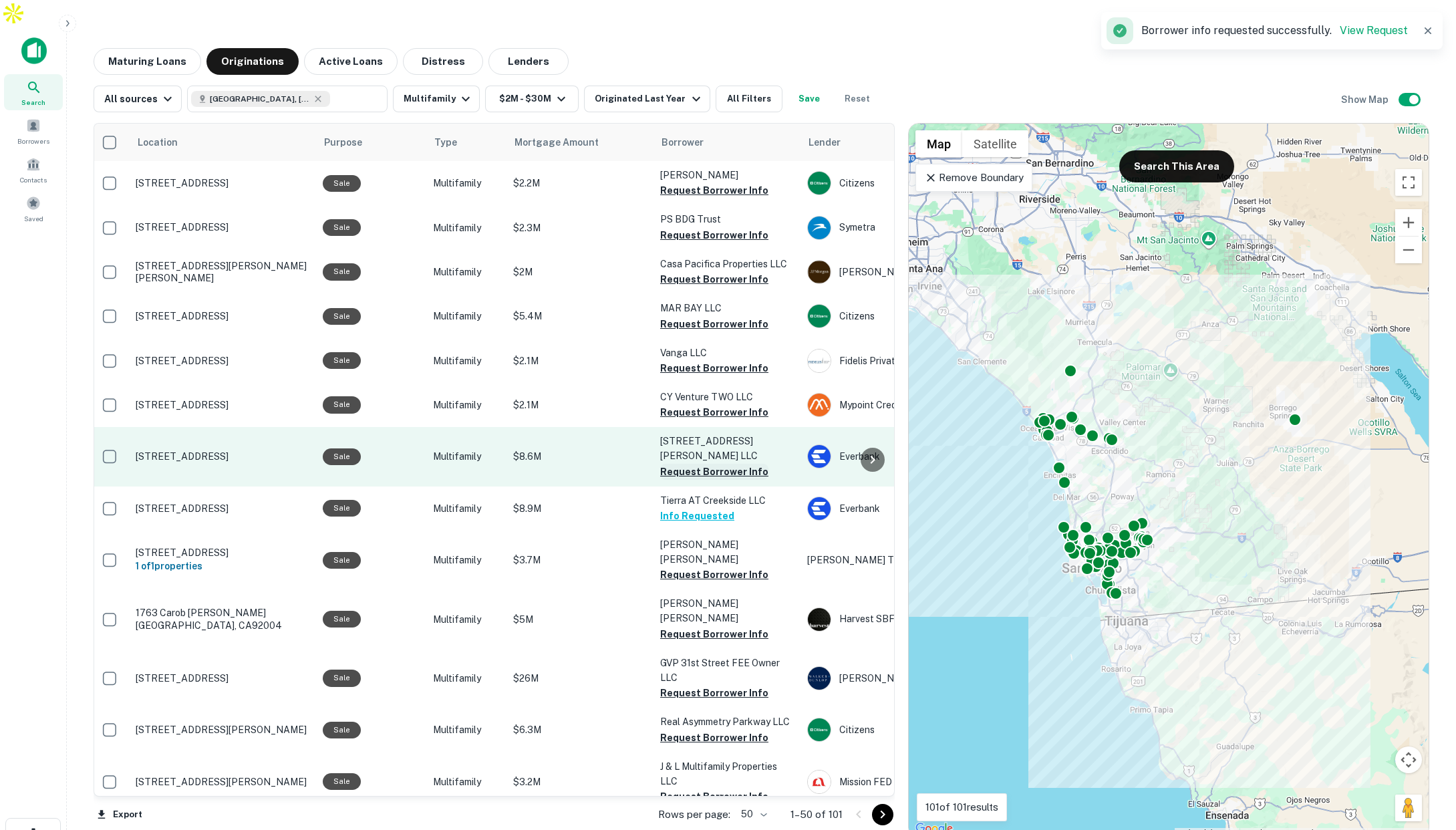
click at [678, 464] on button "Request Borrower Info" at bounding box center [714, 472] width 108 height 16
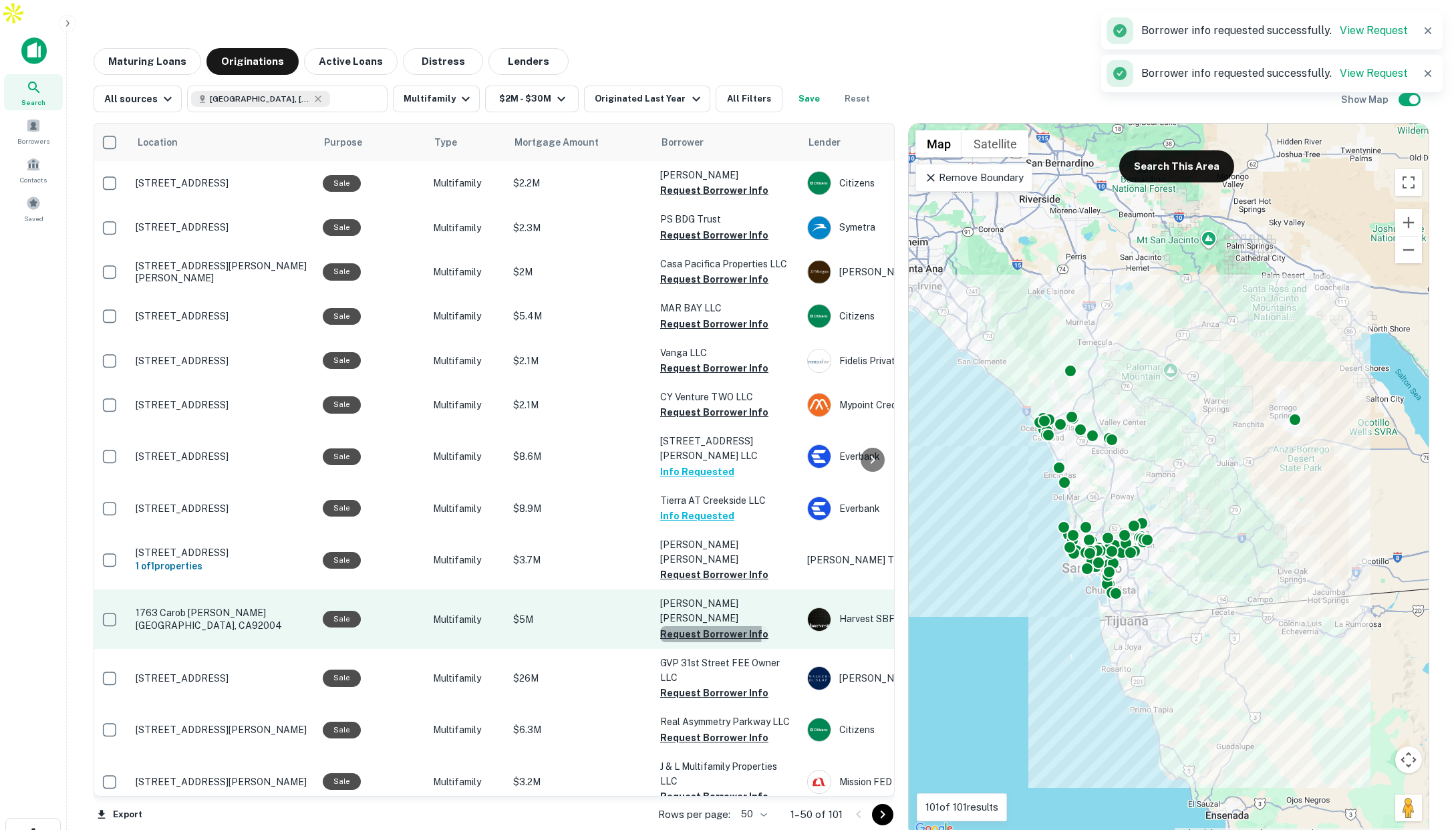
click at [681, 626] on button "Request Borrower Info" at bounding box center [714, 634] width 108 height 16
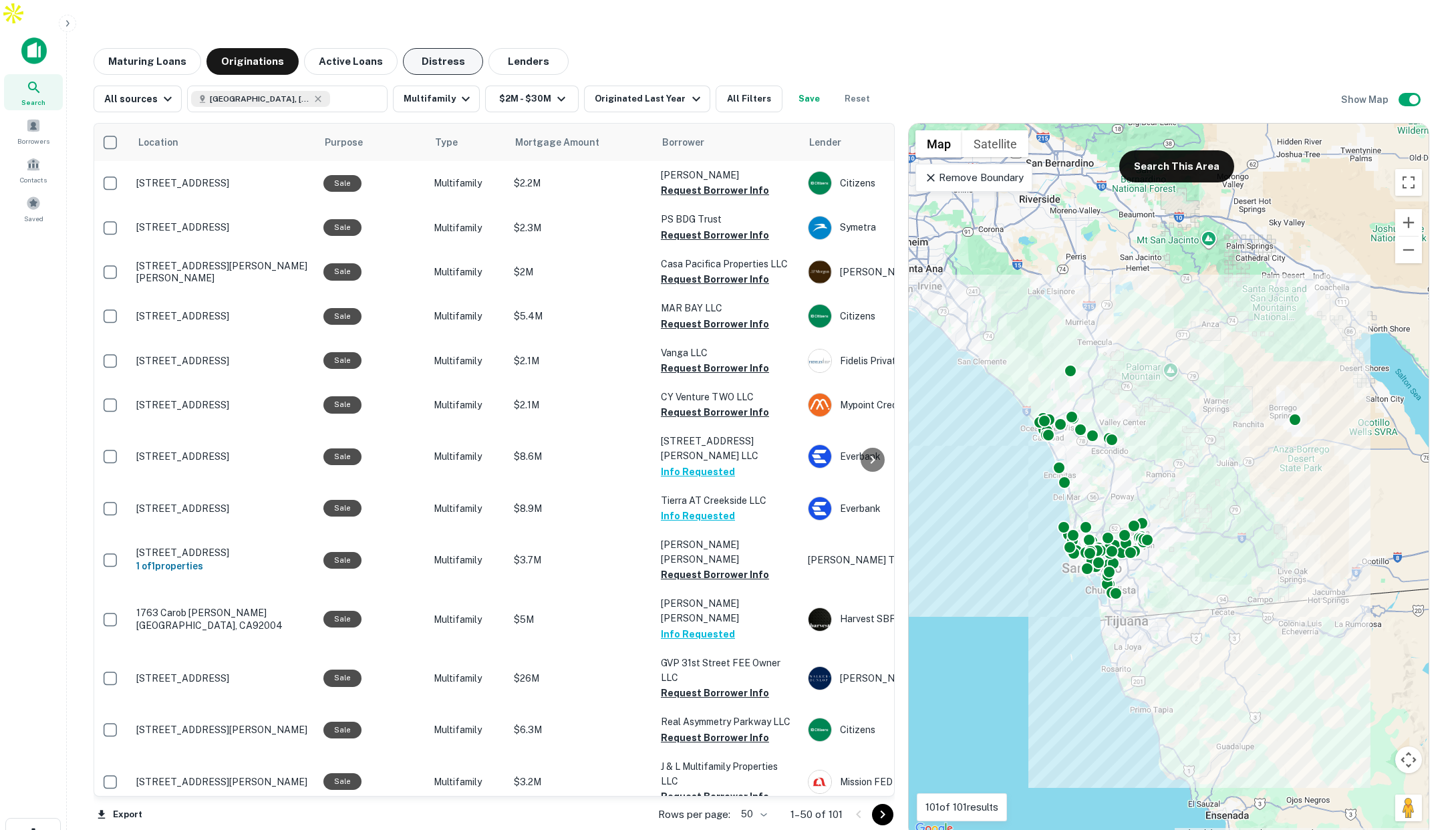
click at [431, 48] on button "Distress" at bounding box center [443, 61] width 80 height 27
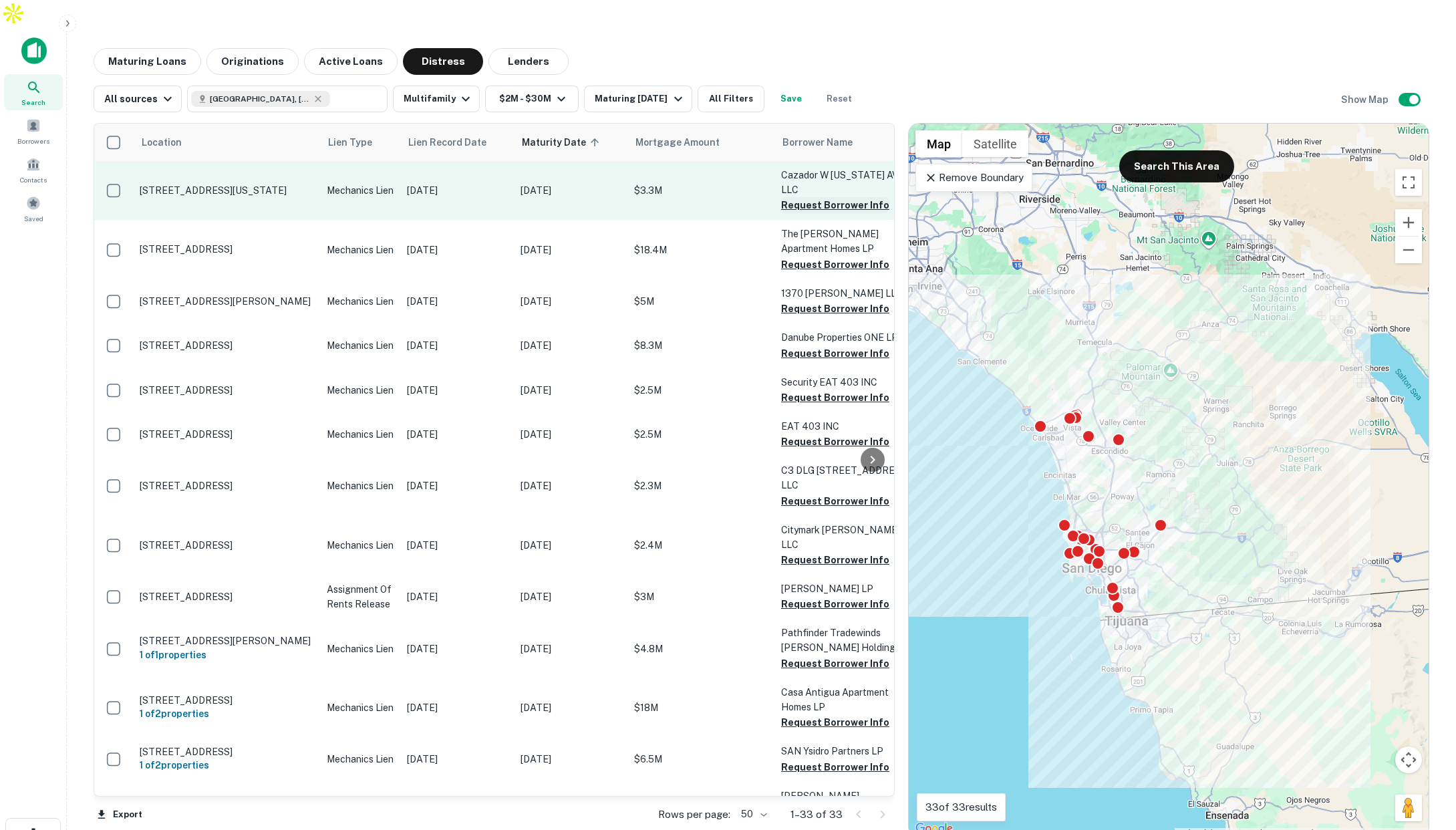
click at [800, 197] on button "Request Borrower Info" at bounding box center [835, 205] width 108 height 16
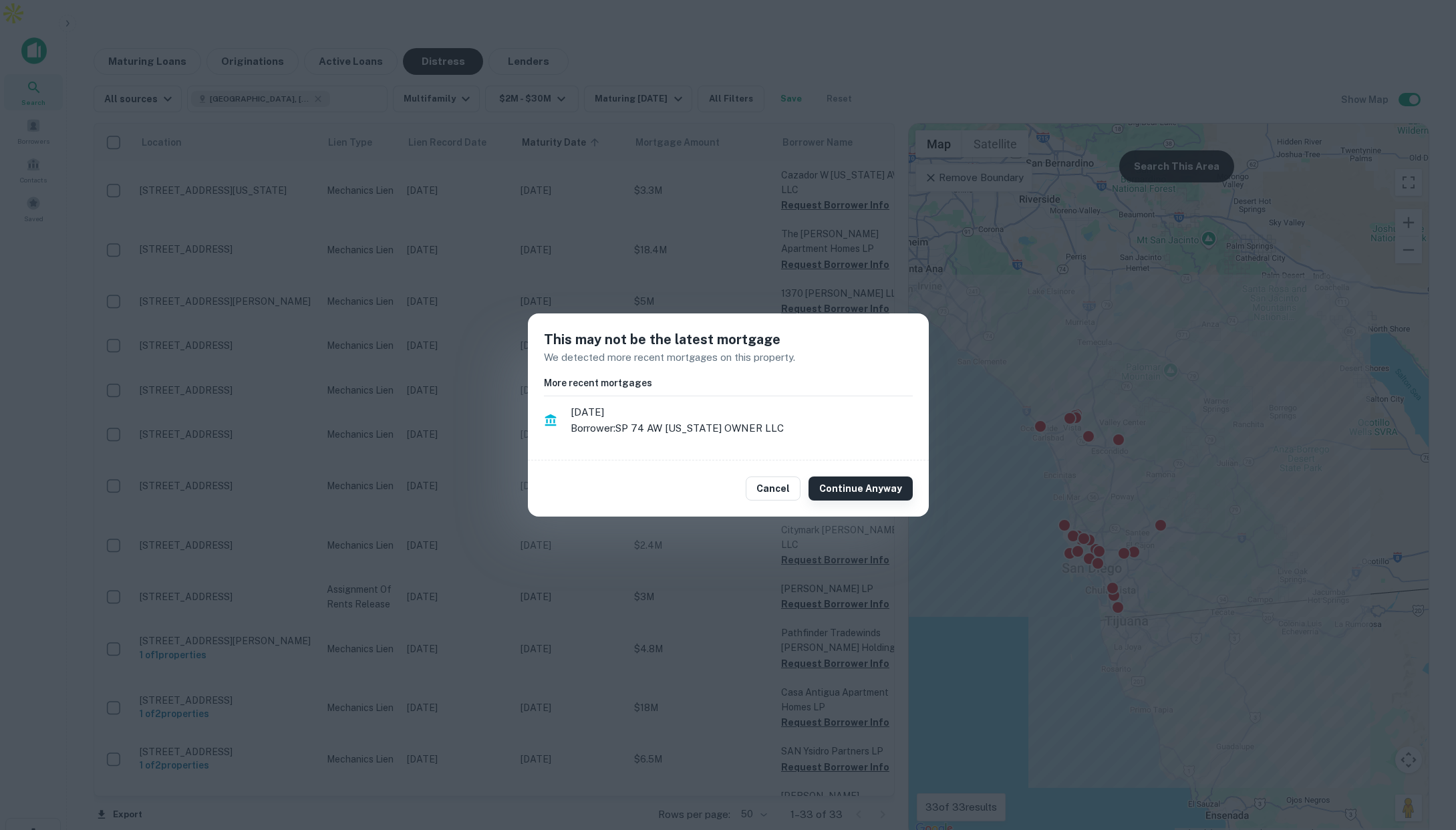
click at [835, 485] on button "Continue Anyway" at bounding box center [861, 488] width 104 height 24
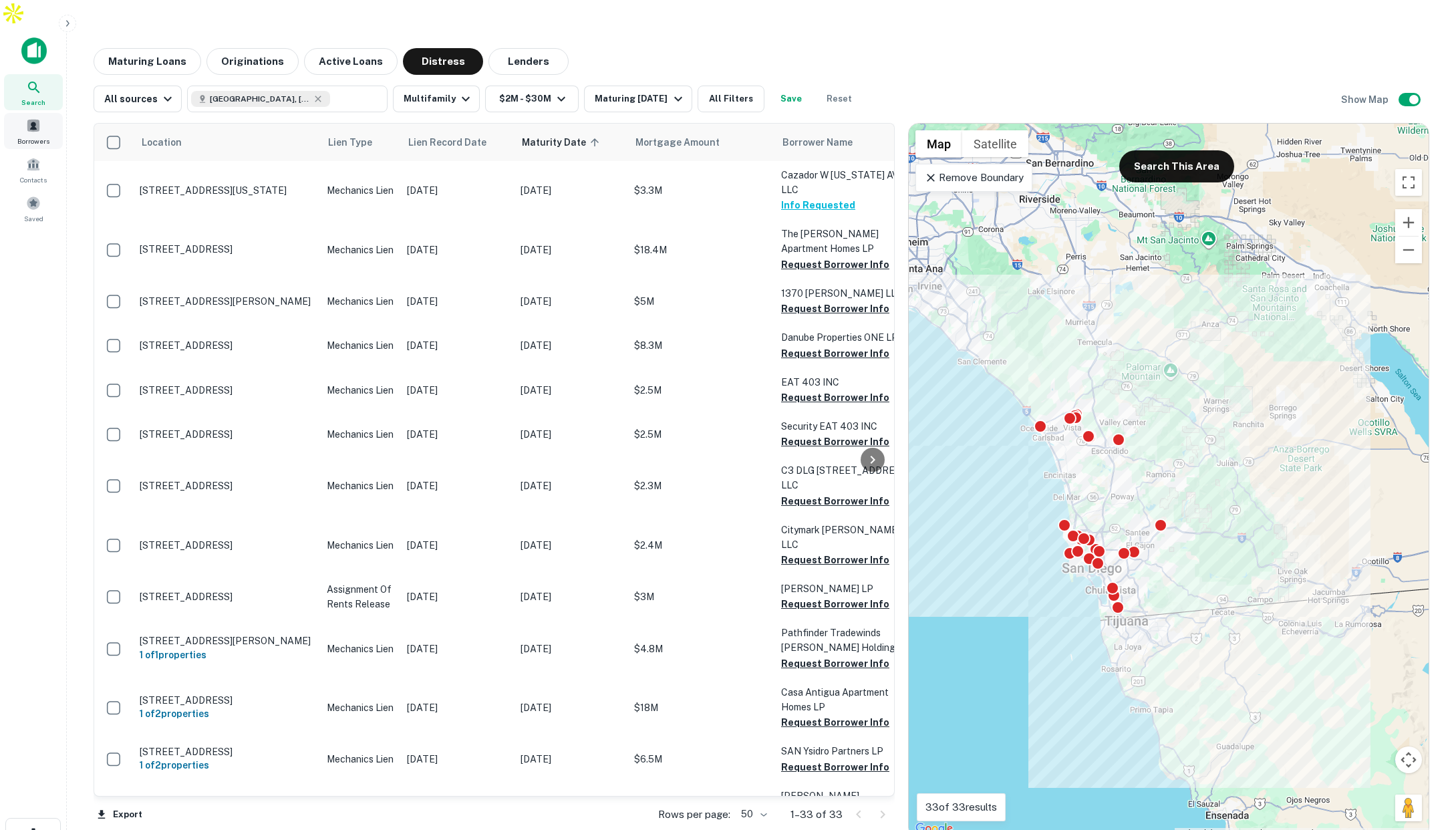
click at [36, 119] on span at bounding box center [33, 125] width 14 height 14
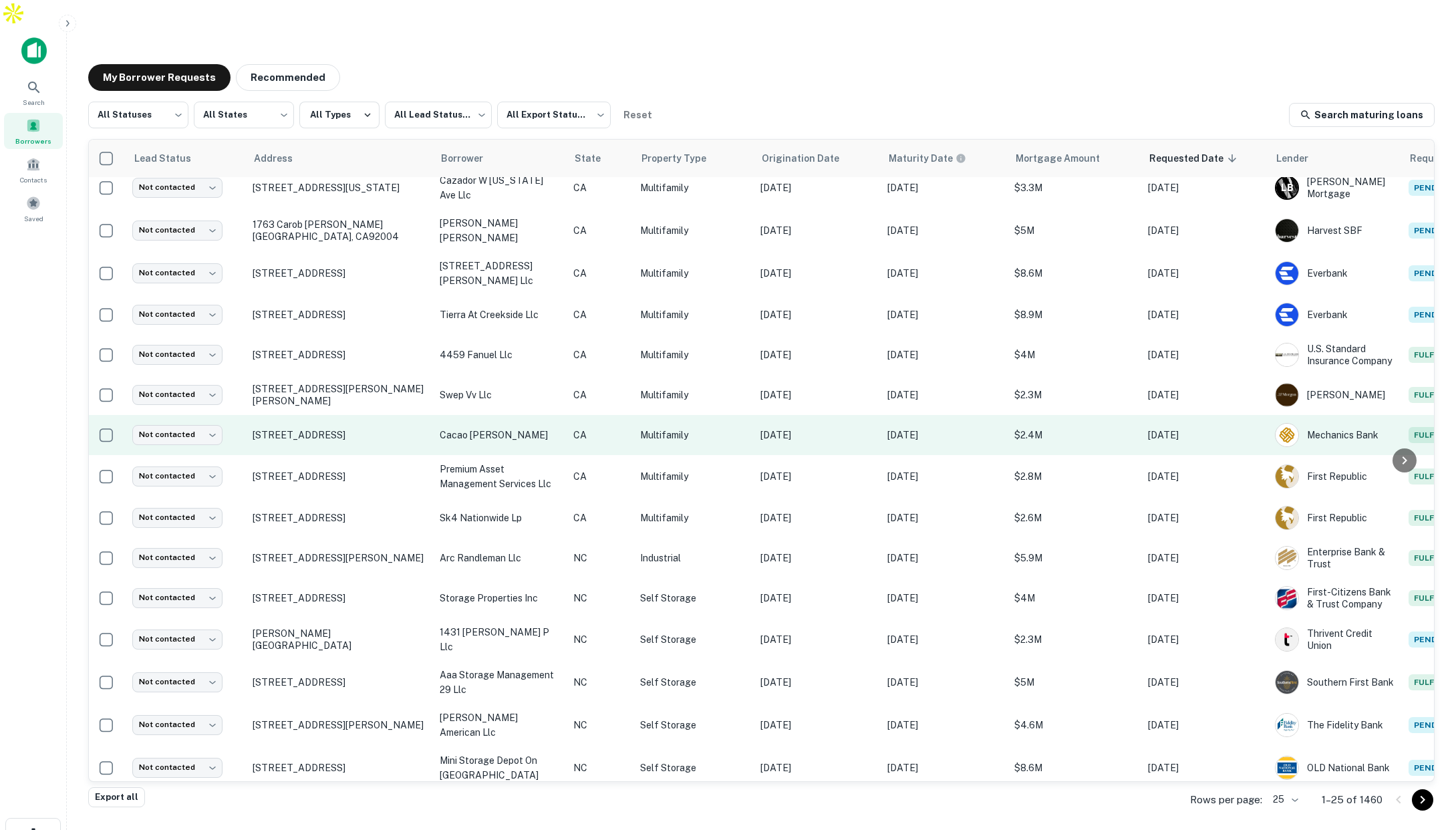
scroll to position [11, 0]
click at [626, 428] on p "CA" at bounding box center [602, 435] width 54 height 14
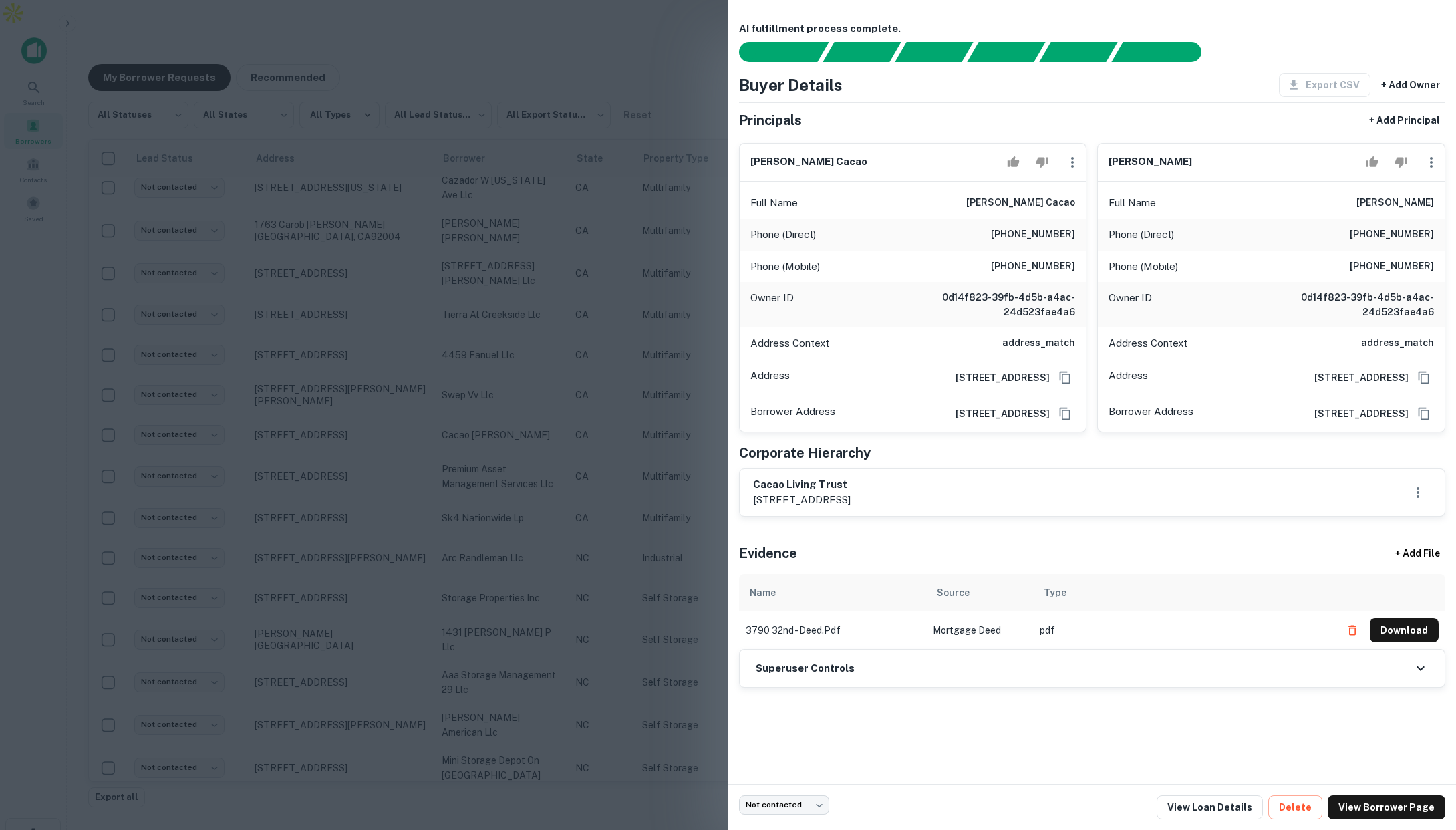
click at [635, 305] on div at bounding box center [728, 415] width 1456 height 830
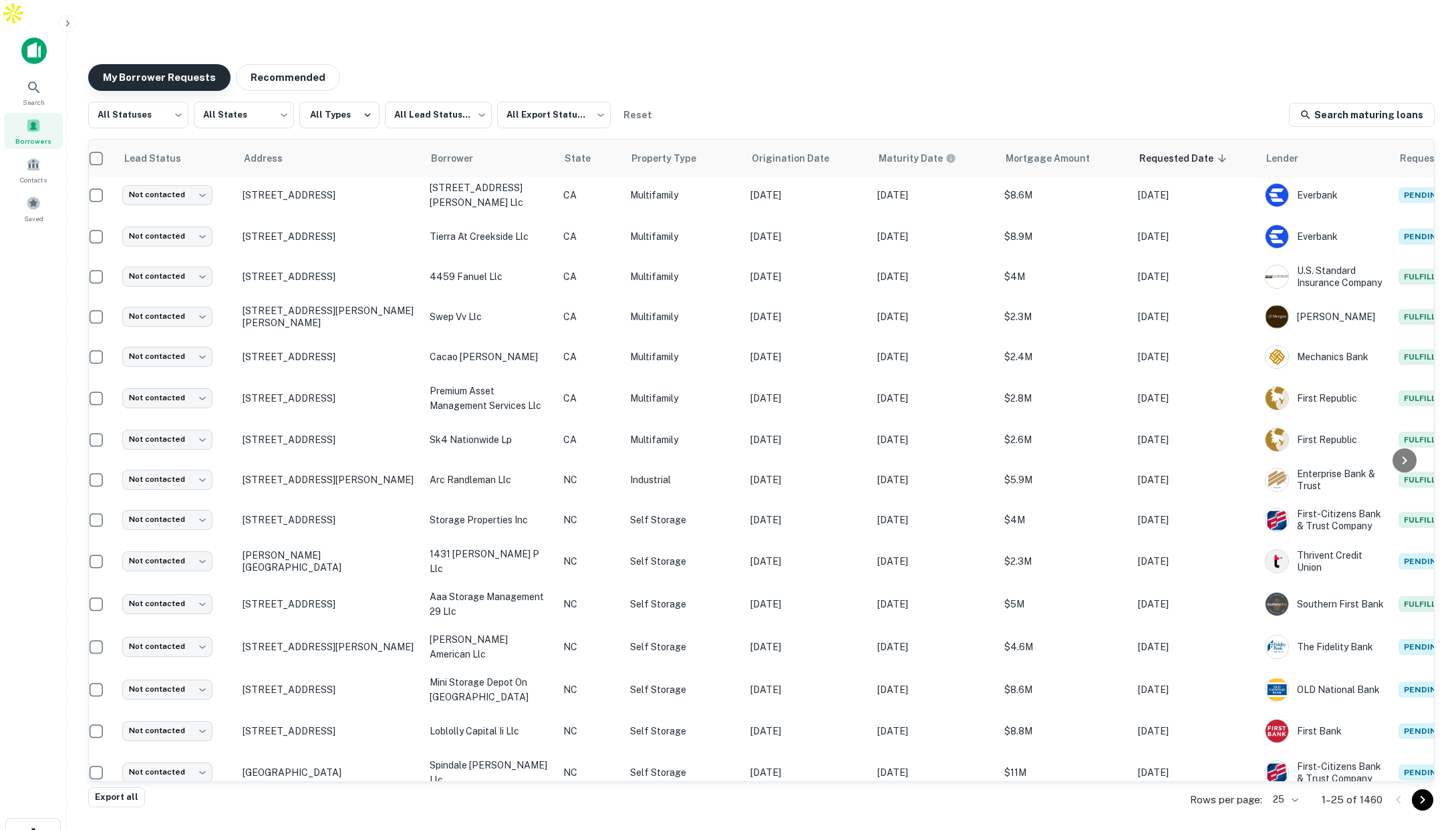
scroll to position [103, 12]
